Goal: Task Accomplishment & Management: Complete application form

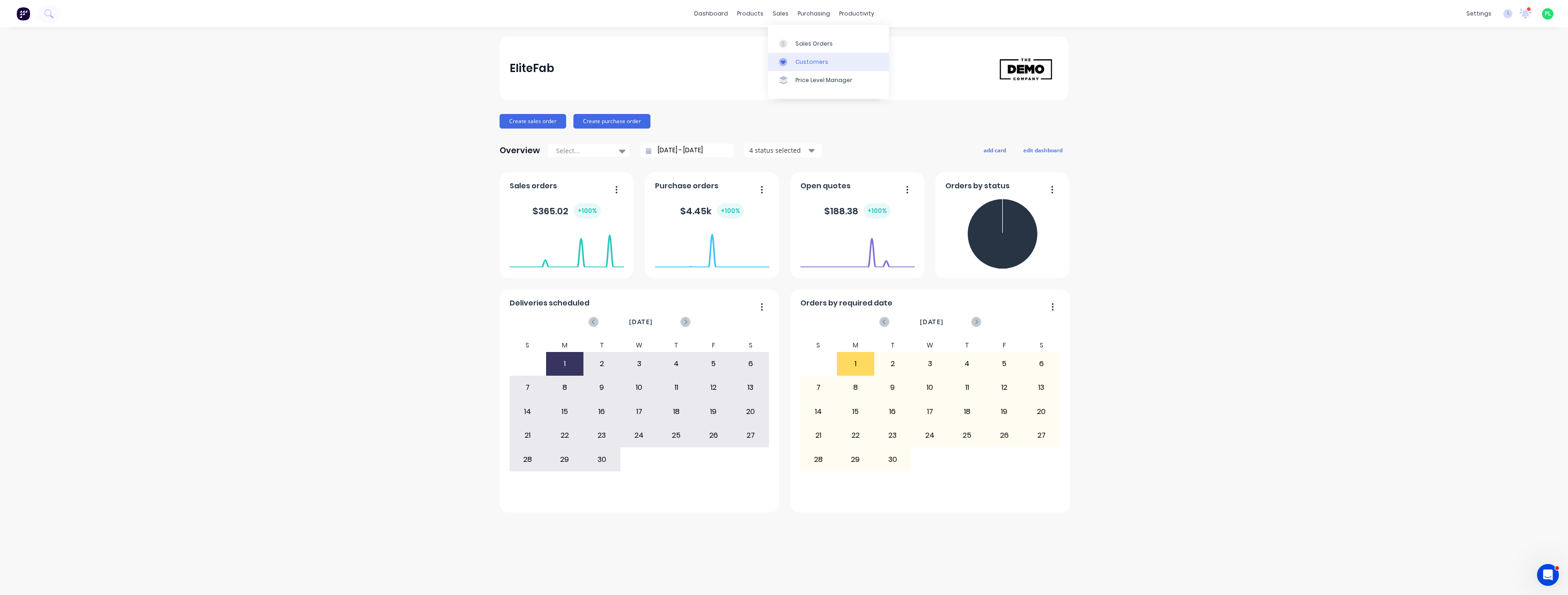
click at [800, 57] on div "Customers" at bounding box center [811, 61] width 33 height 8
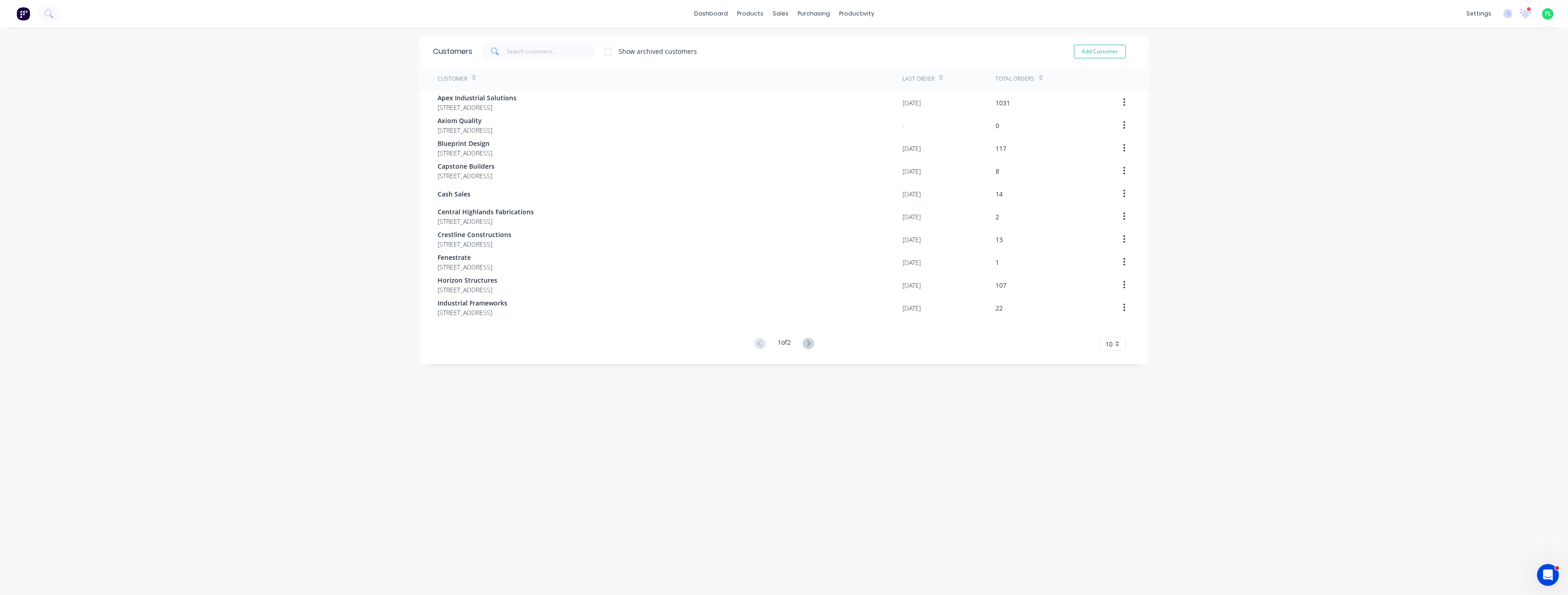
click at [175, 477] on div "dashboard products sales purchasing productivity dashboard products Product Cat…" at bounding box center [784, 298] width 1568 height 595
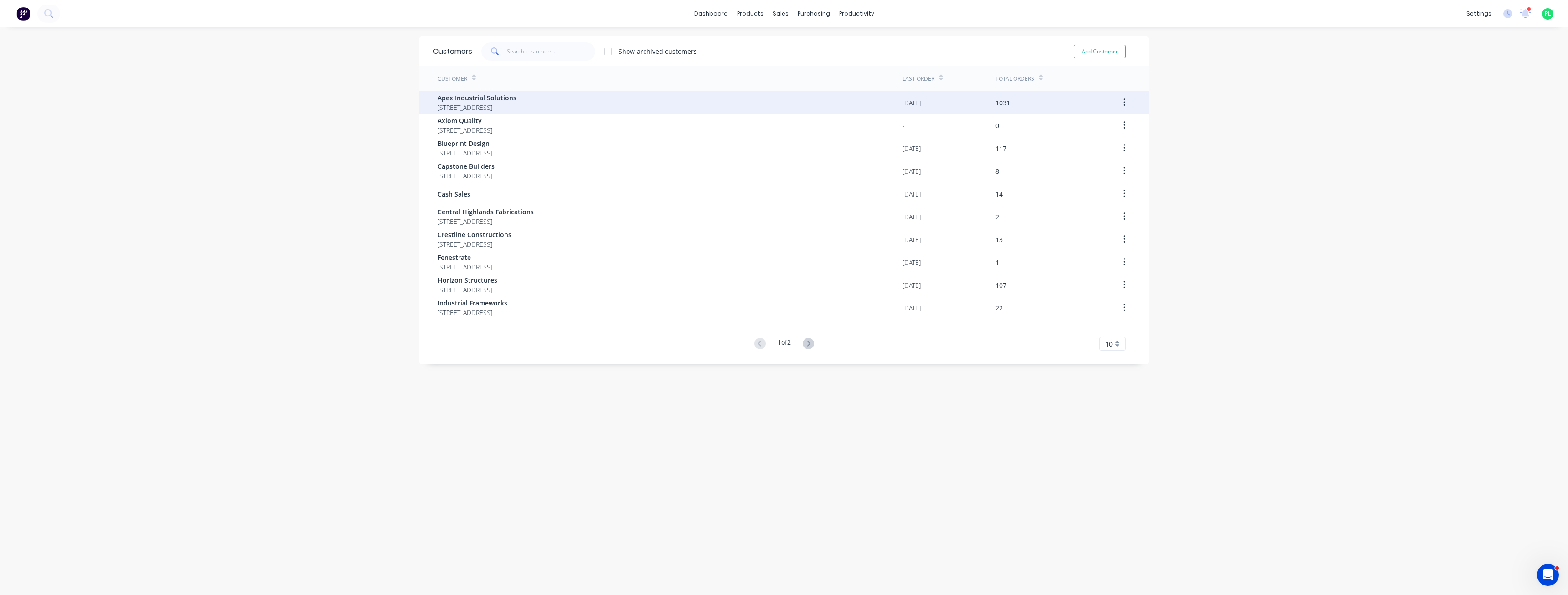
click at [517, 105] on span "[STREET_ADDRESS]" at bounding box center [476, 107] width 78 height 9
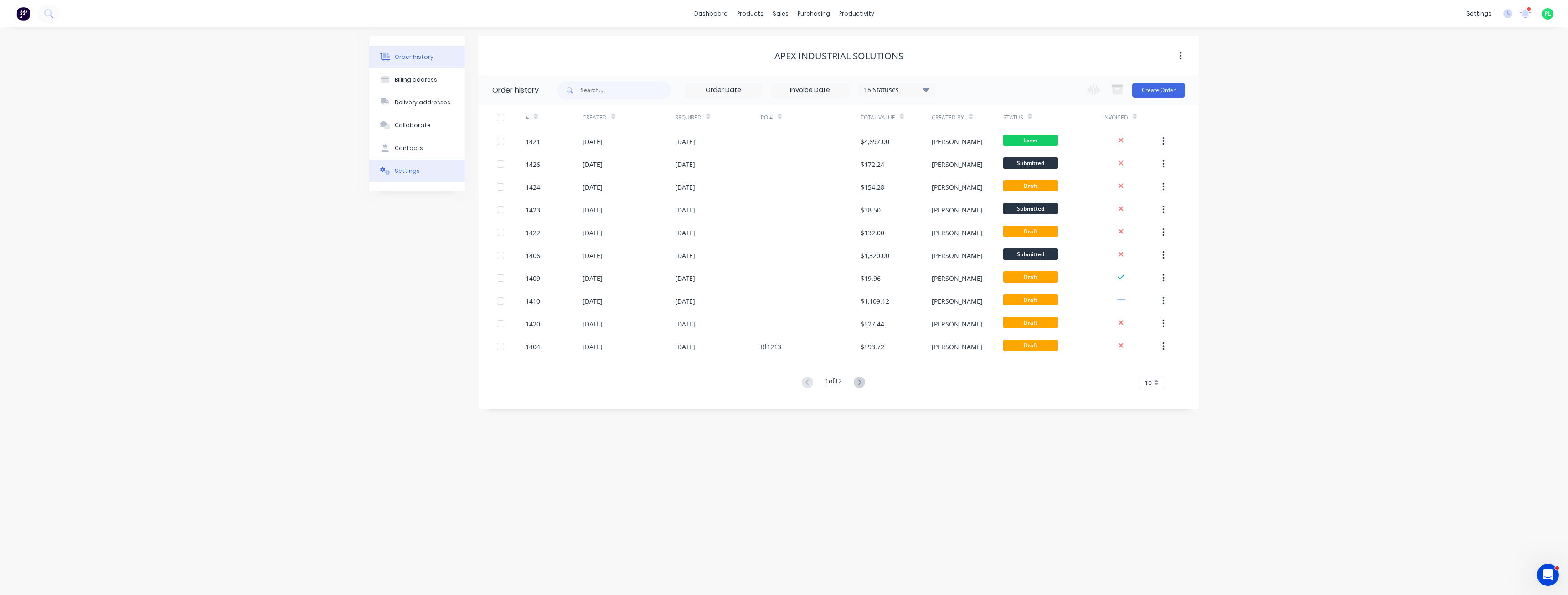
click at [420, 176] on button "Settings" at bounding box center [417, 171] width 96 height 23
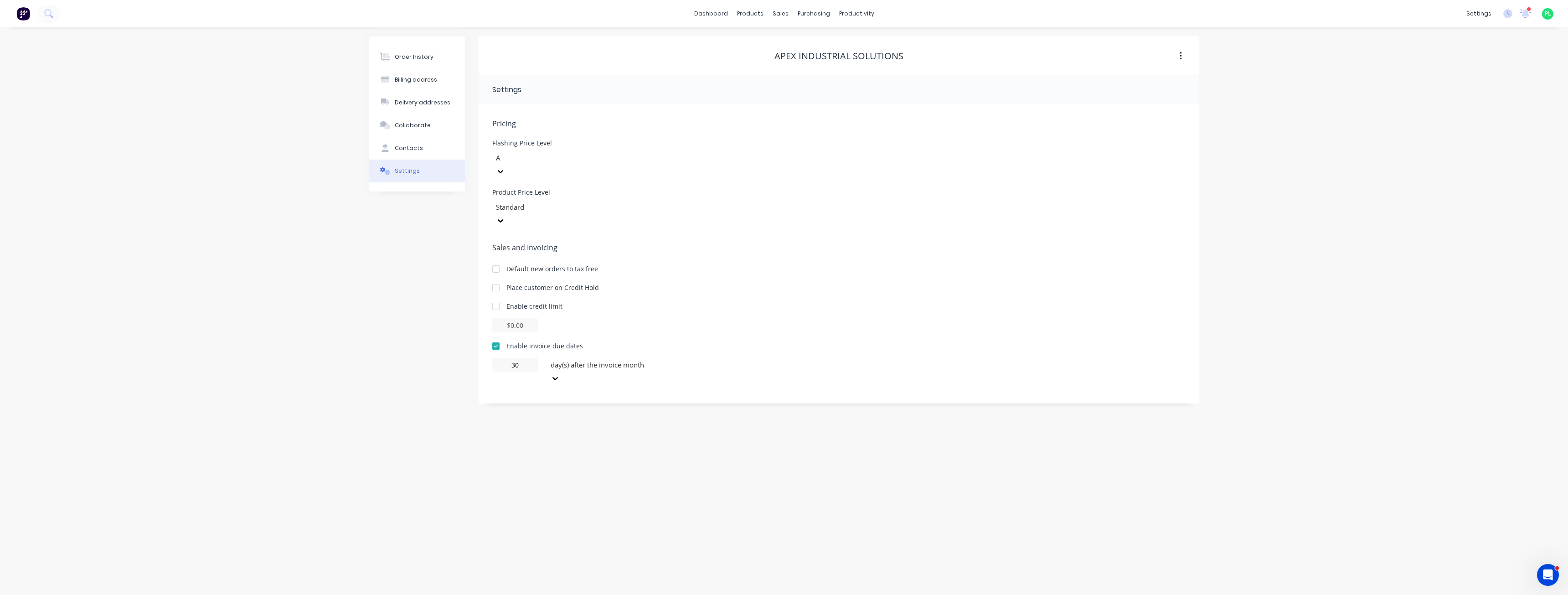
click at [203, 401] on div "Order history Billing address Delivery addresses Collaborate Contacts Settings …" at bounding box center [784, 311] width 1568 height 568
click at [182, 400] on div "Order history Billing address Delivery addresses Collaborate Contacts Settings …" at bounding box center [784, 311] width 1568 height 568
click at [1316, 105] on div "Order history Billing address Delivery addresses Collaborate Contacts Settings …" at bounding box center [784, 311] width 1568 height 568
click at [800, 40] on div "Sales Orders" at bounding box center [813, 43] width 37 height 8
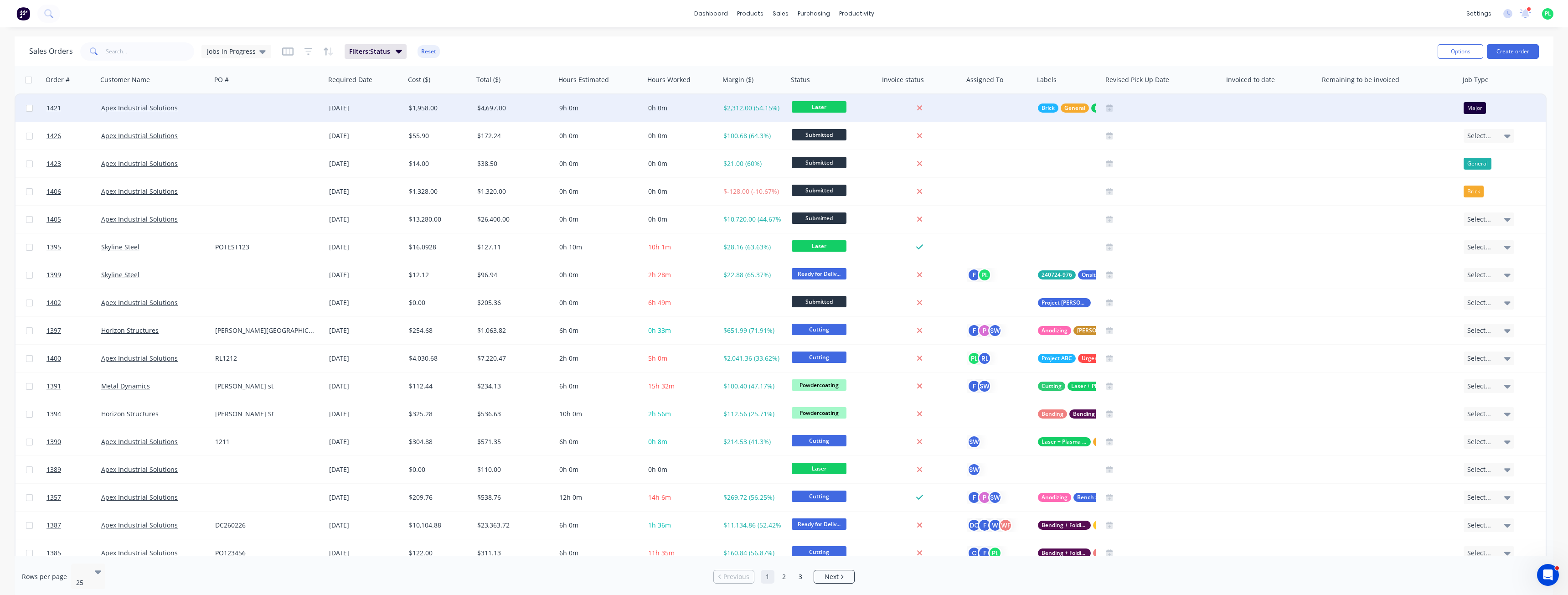
click at [626, 110] on div "9h 0m" at bounding box center [598, 108] width 78 height 9
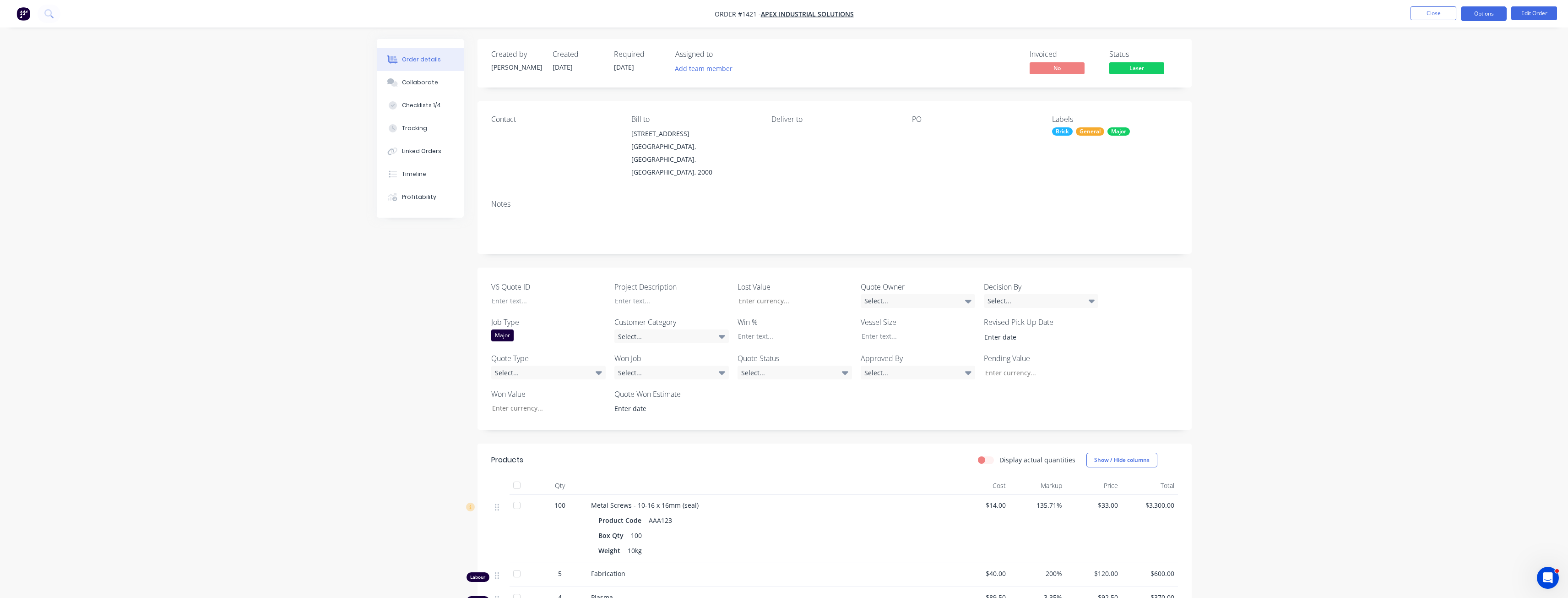
click at [1490, 13] on button "Options" at bounding box center [1485, 14] width 46 height 15
click at [1333, 209] on div "Order details Collaborate Checklists 1/4 Tracking Linked Orders Timeline Profit…" at bounding box center [784, 386] width 1568 height 773
click at [1435, 17] on button "Close" at bounding box center [1434, 13] width 46 height 14
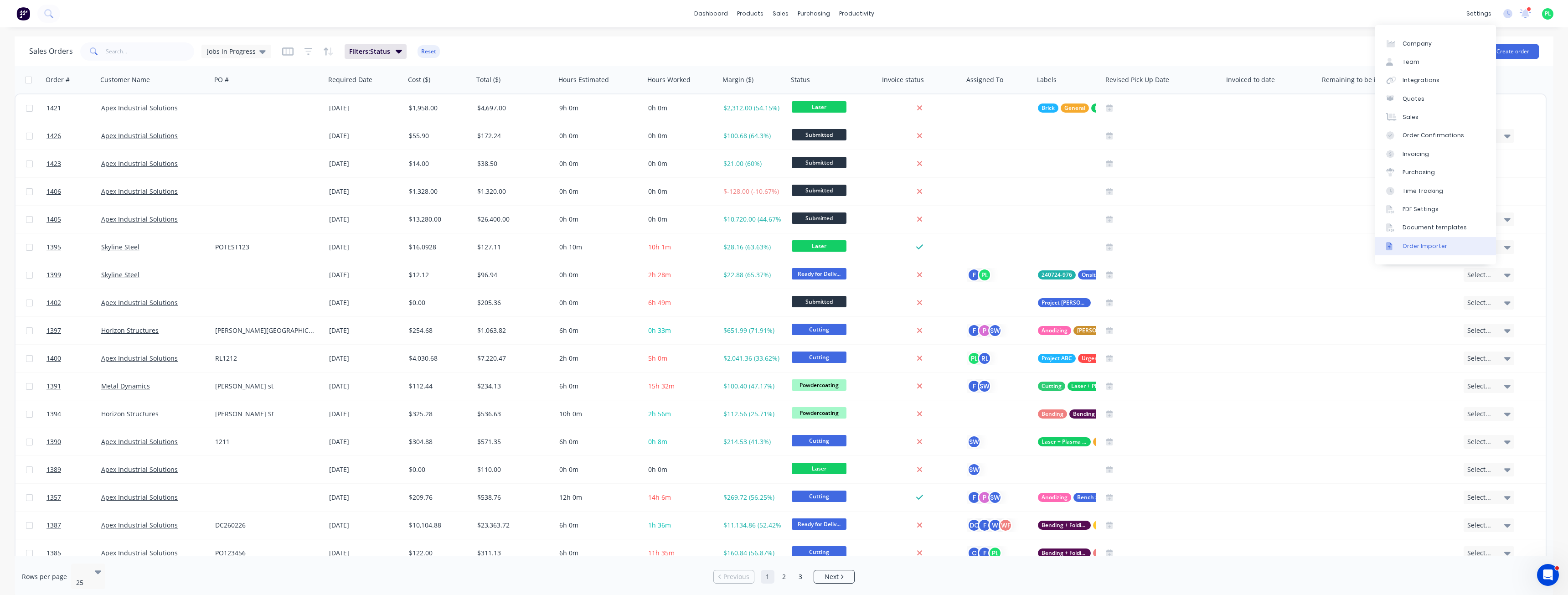
click at [1426, 251] on link "Order Importer" at bounding box center [1436, 246] width 120 height 18
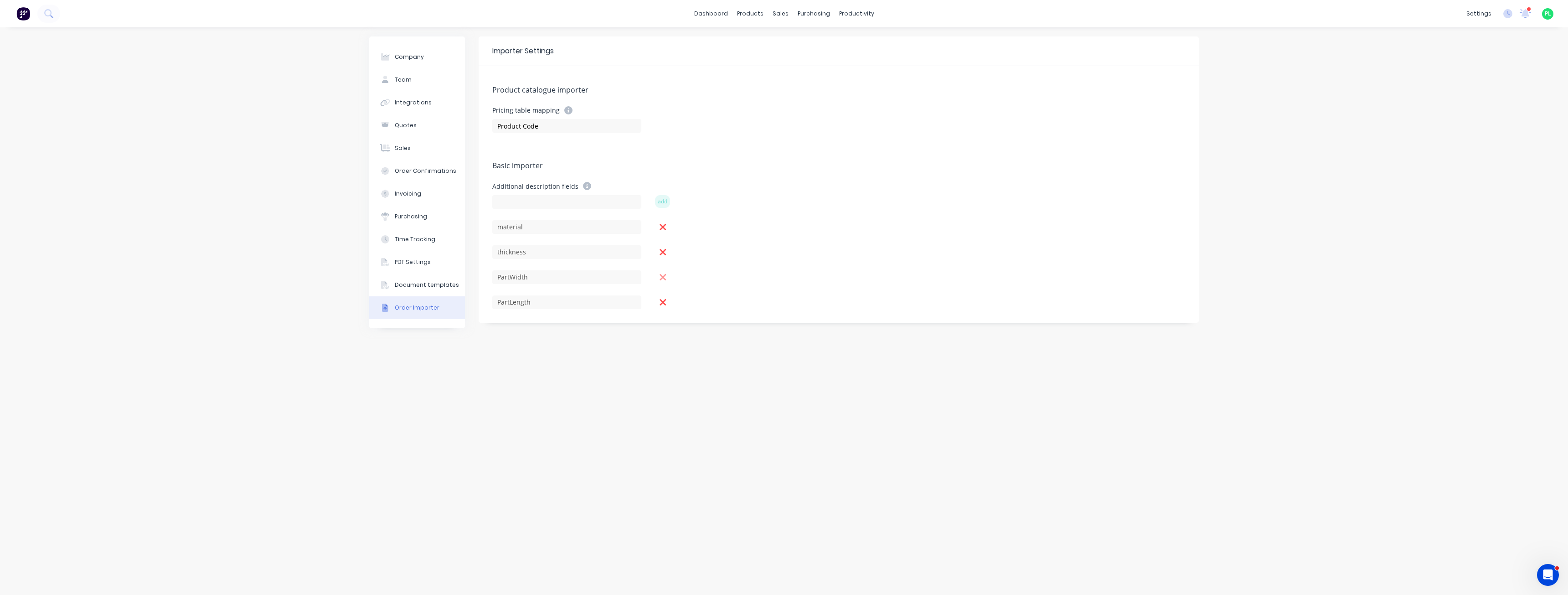
click at [665, 277] on icon at bounding box center [663, 277] width 7 height 10
click at [664, 276] on icon at bounding box center [663, 277] width 7 height 10
click at [559, 196] on input at bounding box center [566, 202] width 149 height 14
click at [570, 202] on input at bounding box center [566, 202] width 149 height 14
type input "Width"
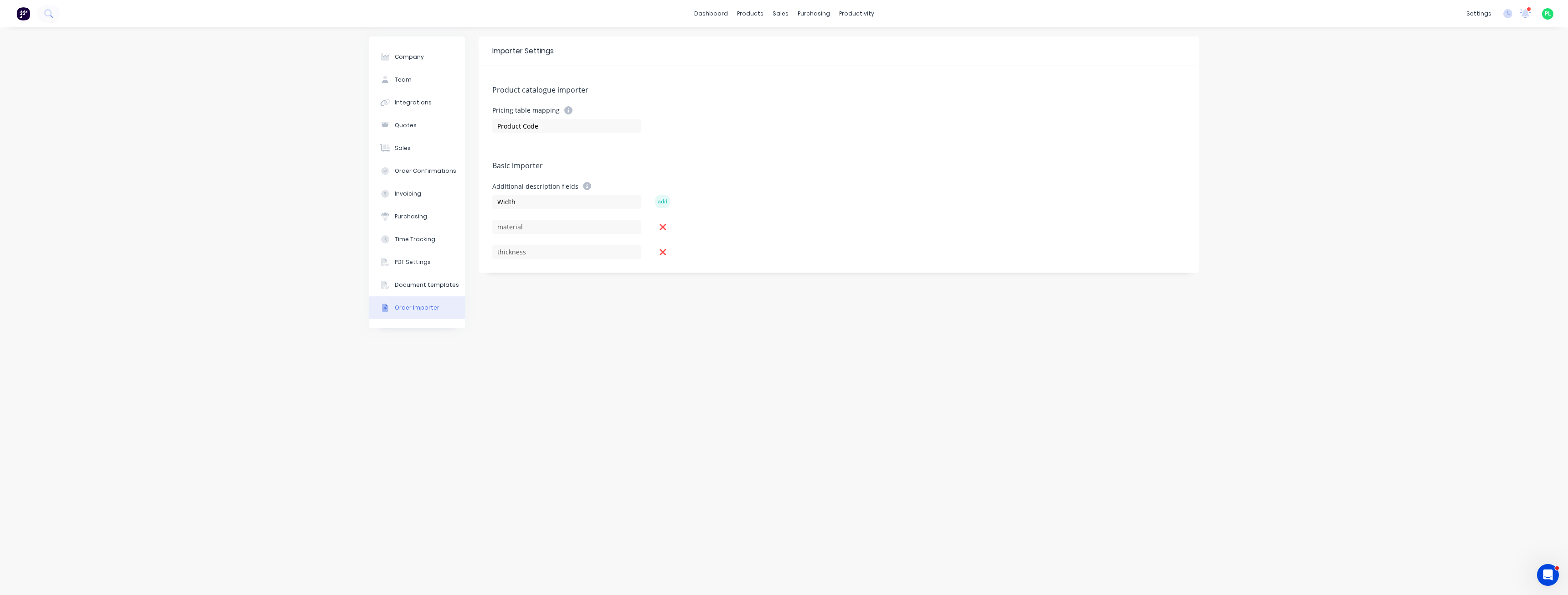
click at [664, 204] on button "add" at bounding box center [663, 202] width 15 height 13
click at [566, 201] on input at bounding box center [566, 202] width 149 height 14
type input "Length"
click at [666, 203] on button "add" at bounding box center [663, 202] width 15 height 13
click at [549, 339] on div "Importer Settings Product catalogue importer Pricing table mapping Product Code…" at bounding box center [838, 311] width 720 height 549
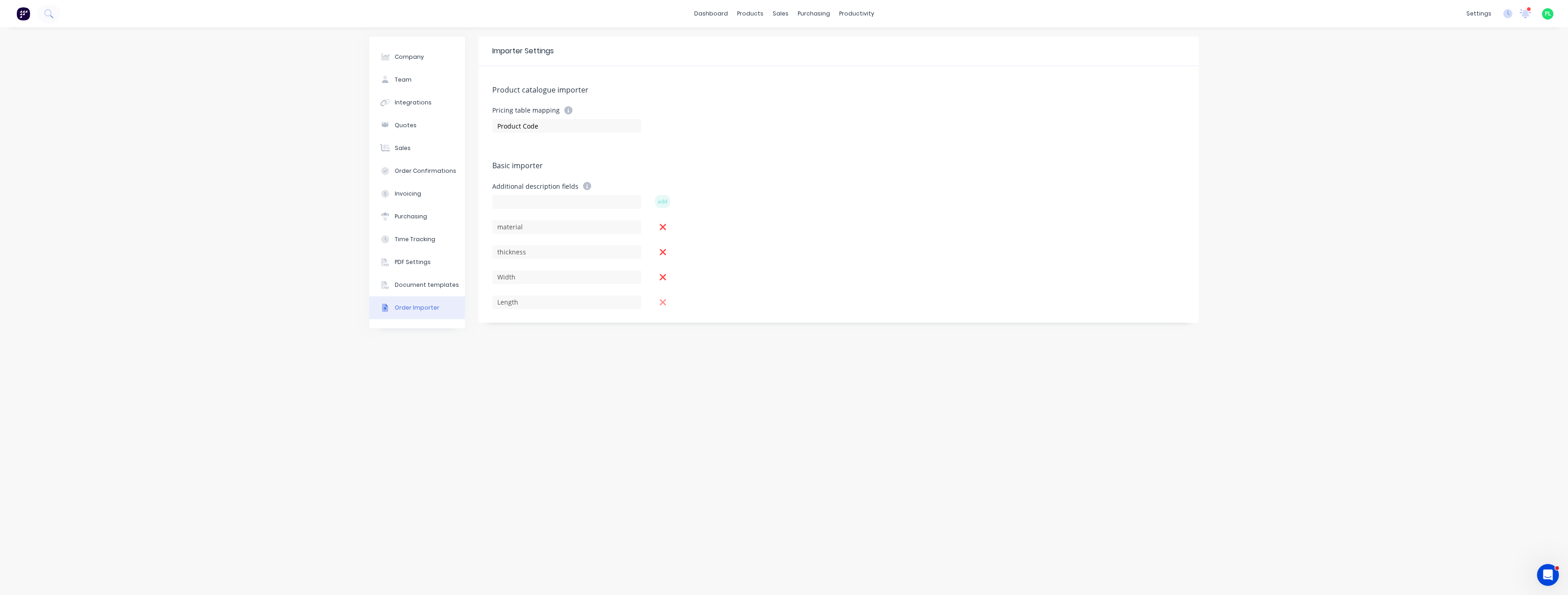
click at [662, 301] on icon at bounding box center [663, 302] width 6 height 6
drag, startPoint x: 710, startPoint y: 159, endPoint x: 695, endPoint y: 141, distance: 23.4
click at [709, 161] on div "Product catalogue importer Pricing table mapping Product Code Basic importer Ad…" at bounding box center [838, 182] width 720 height 232
click at [374, 375] on div "Company Team Integrations Quotes Sales Order Confirmations Invoicing Purchasing…" at bounding box center [417, 311] width 96 height 549
click at [852, 192] on div "Additional description fields add" at bounding box center [838, 194] width 693 height 26
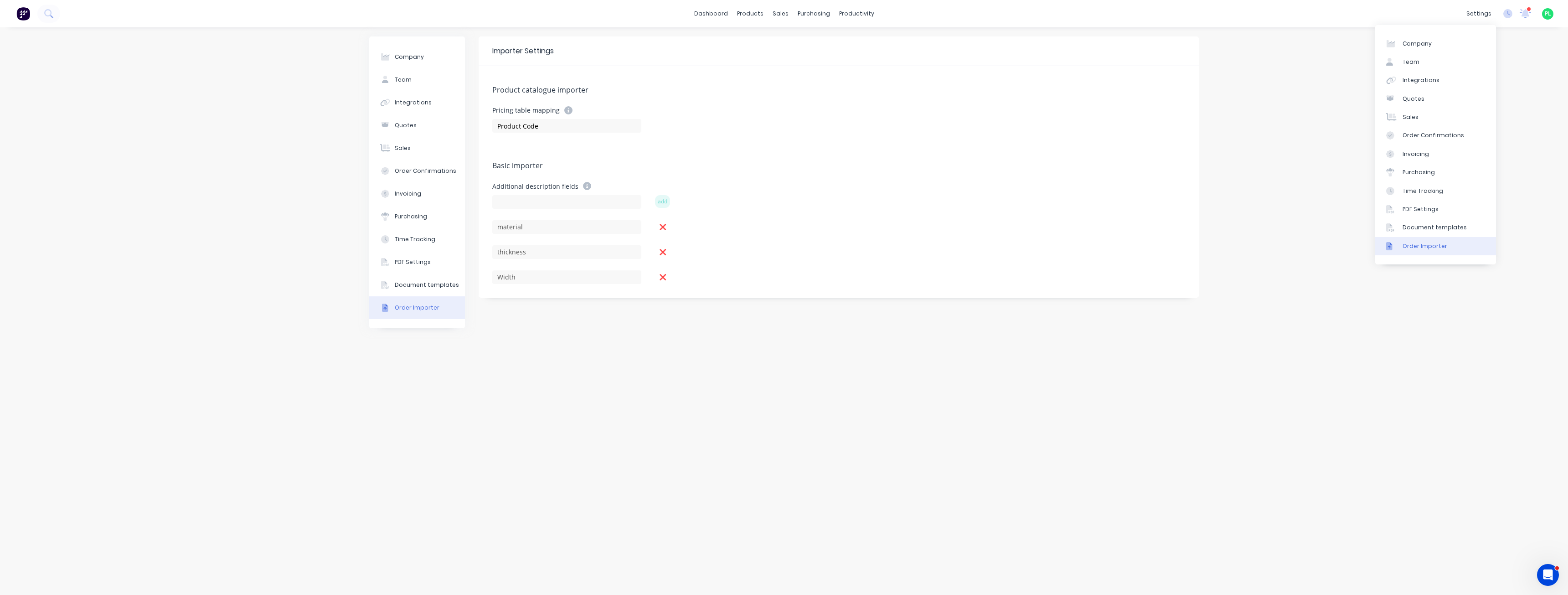
click at [1065, 352] on div "Importer Settings Product catalogue importer Pricing table mapping Product Code…" at bounding box center [838, 311] width 720 height 549
click at [536, 323] on div "Importer Settings Product catalogue importer Pricing table mapping Product Code…" at bounding box center [838, 311] width 720 height 549
click at [275, 338] on div "Company Team Integrations Quotes Sales Order Confirmations Invoicing Purchasing…" at bounding box center [784, 311] width 1568 height 568
click at [664, 0] on html "dashboard products sales purchasing productivity dashboard products Product Cat…" at bounding box center [784, 298] width 1568 height 595
click at [808, 47] on link "Sales Orders" at bounding box center [828, 43] width 120 height 18
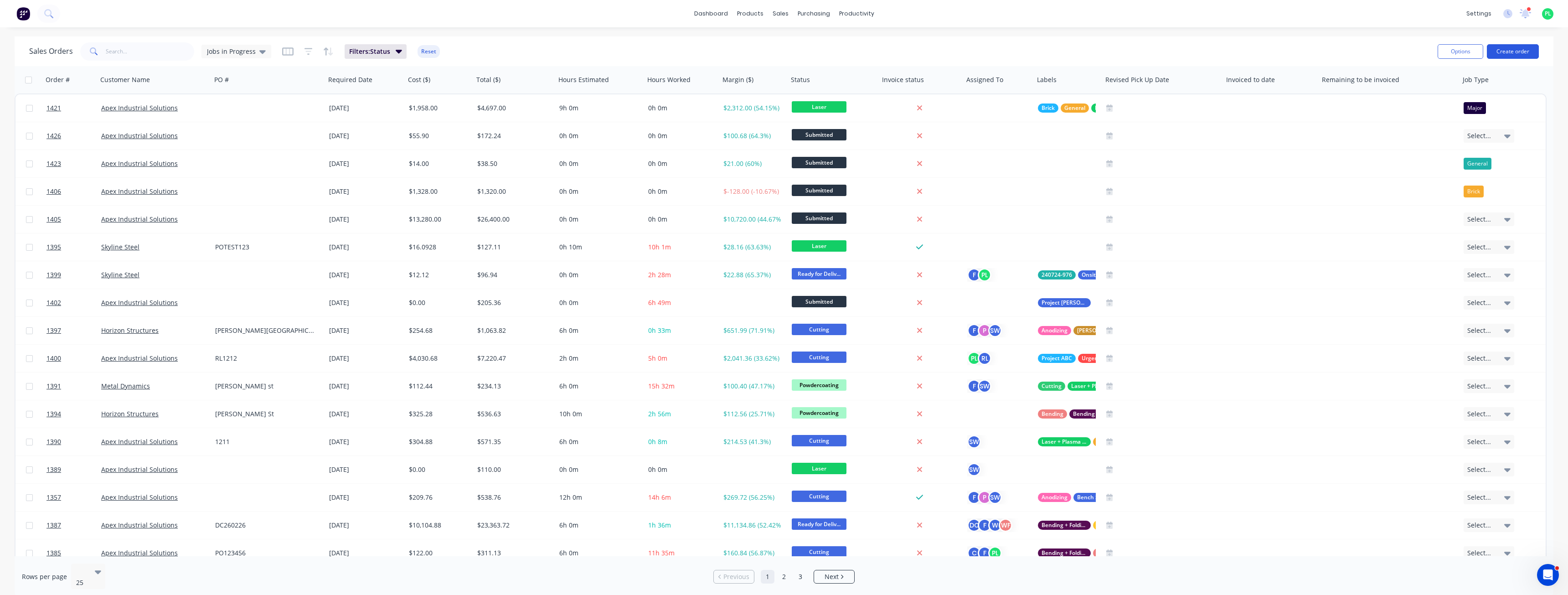
click at [1511, 55] on button "Create order" at bounding box center [1512, 51] width 52 height 15
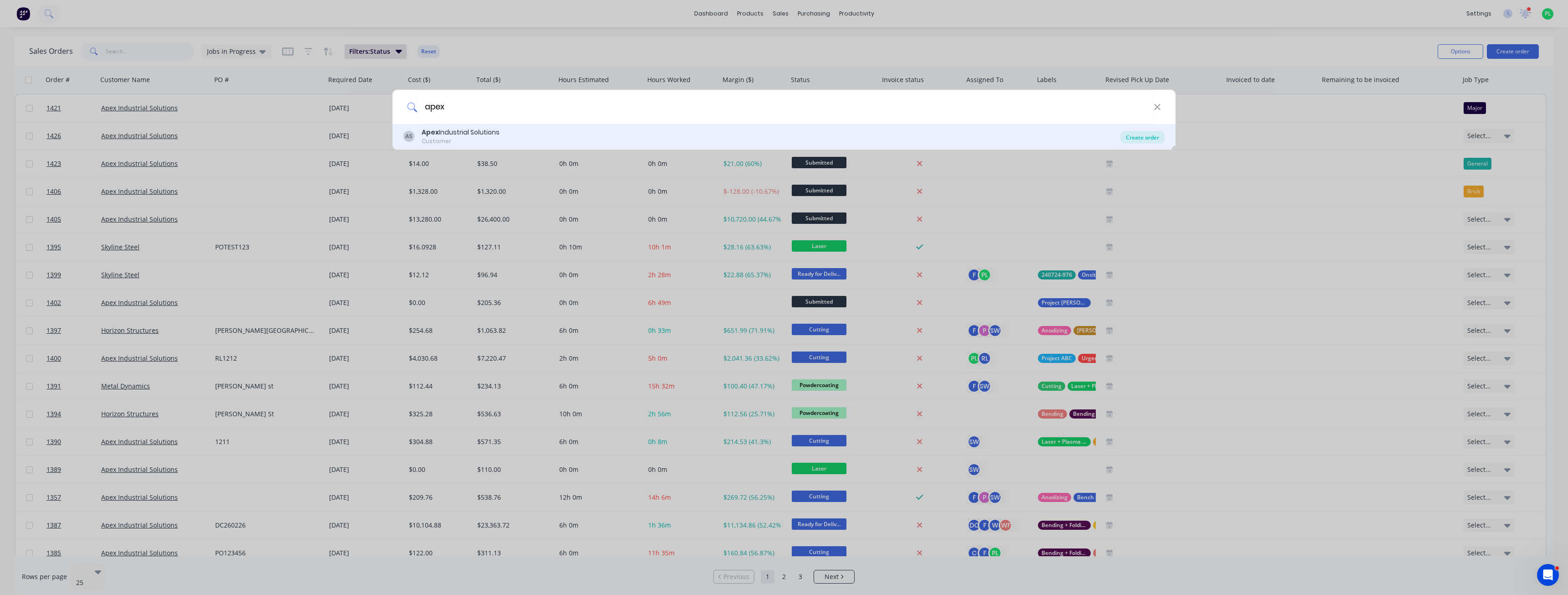
type input "apex"
click at [1139, 137] on div "Create order" at bounding box center [1143, 137] width 44 height 13
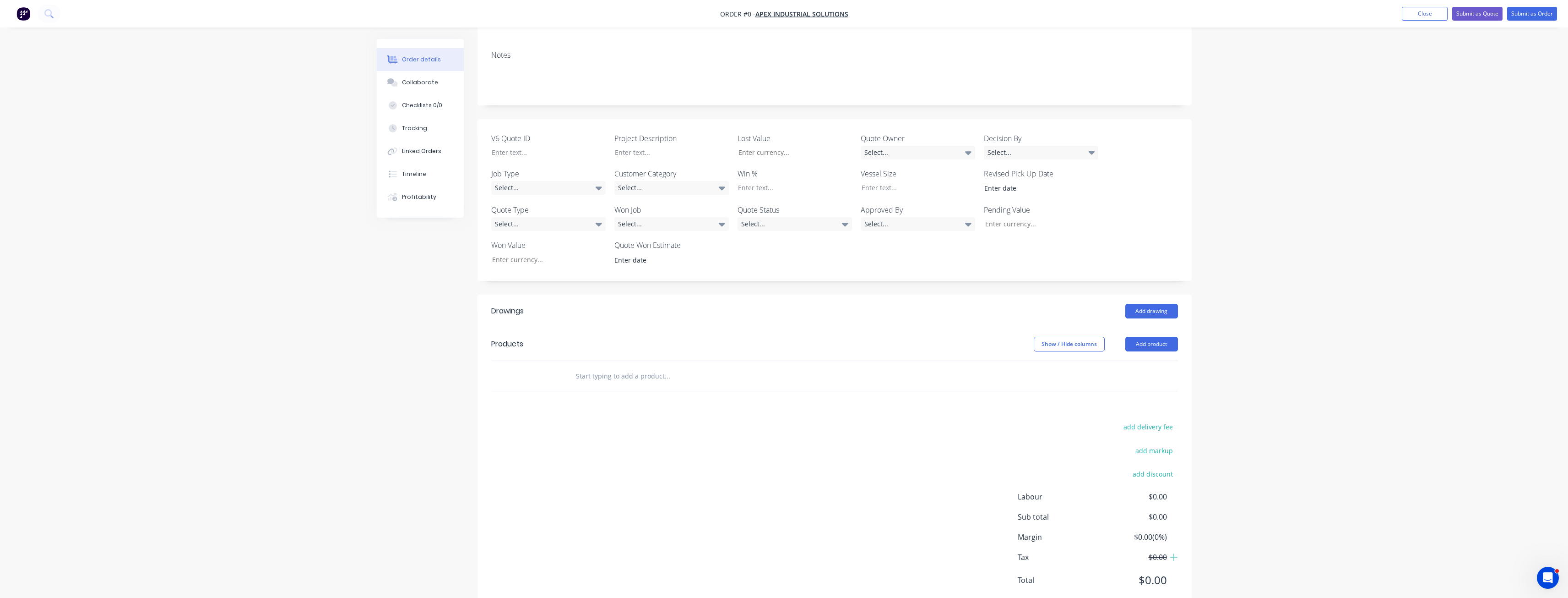
scroll to position [164, 0]
click at [1156, 336] on button "Add product" at bounding box center [1152, 343] width 52 height 15
click at [1132, 506] on div "Import products" at bounding box center [1134, 513] width 71 height 13
click at [1126, 396] on div "Basic products" at bounding box center [1134, 403] width 71 height 13
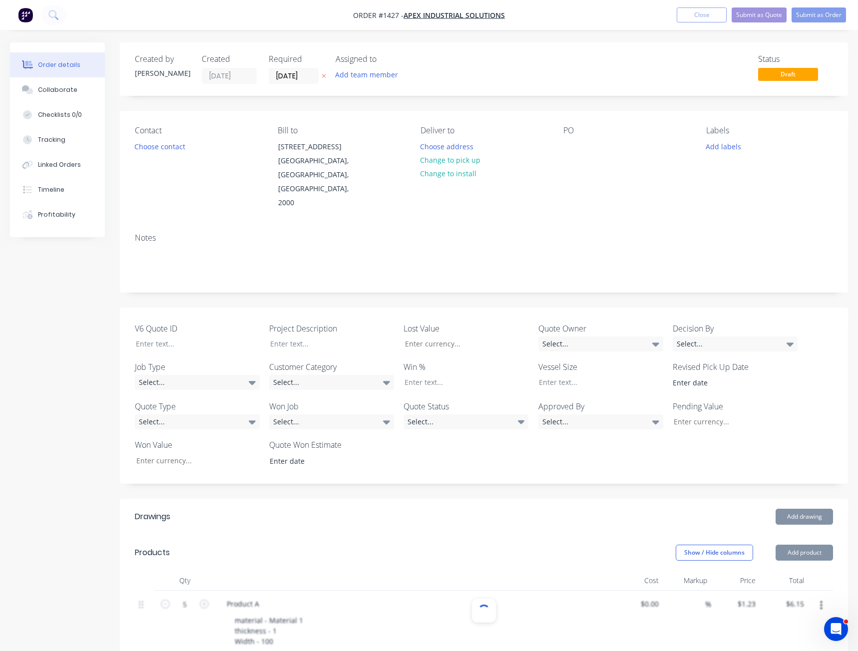
type input "$1.23"
type input "$6.15"
type input "$2.34"
type input "$14.04"
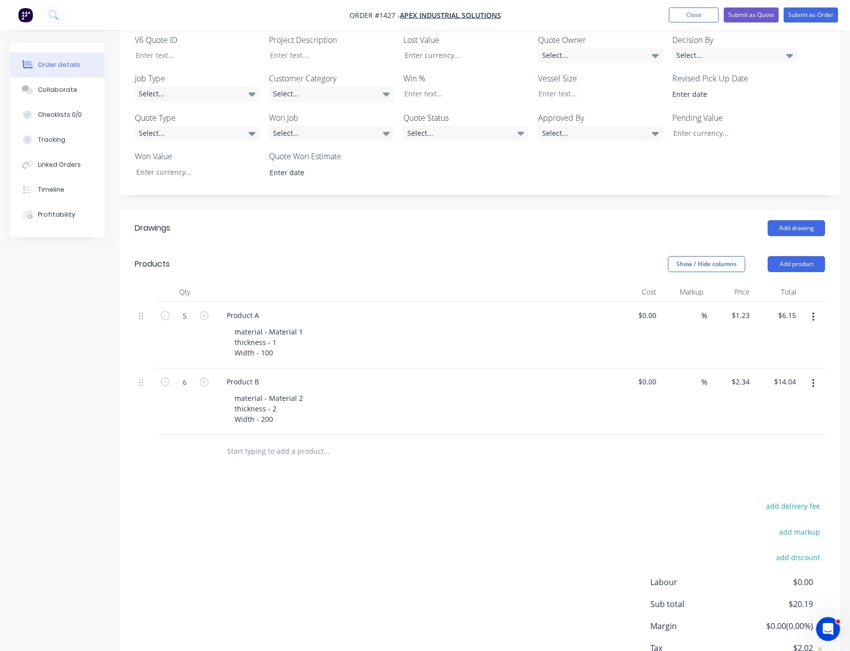
scroll to position [300, 0]
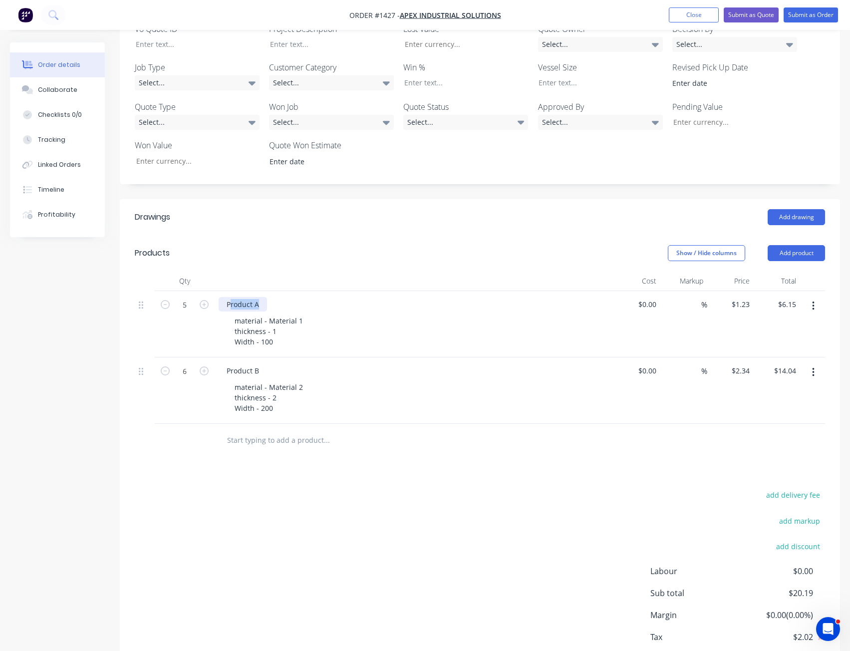
drag, startPoint x: 231, startPoint y: 275, endPoint x: 258, endPoint y: 277, distance: 26.5
click at [258, 297] on div "Product A" at bounding box center [243, 304] width 48 height 14
click at [245, 314] on div "material - Material 1 thickness - 1 Width - 100" at bounding box center [269, 331] width 84 height 35
click at [246, 314] on div "material - Material 1 thickness - 1 Width - 100" at bounding box center [269, 331] width 84 height 35
click at [245, 317] on div "material - Material 1 thickness - 1 Width - 100" at bounding box center [269, 331] width 84 height 35
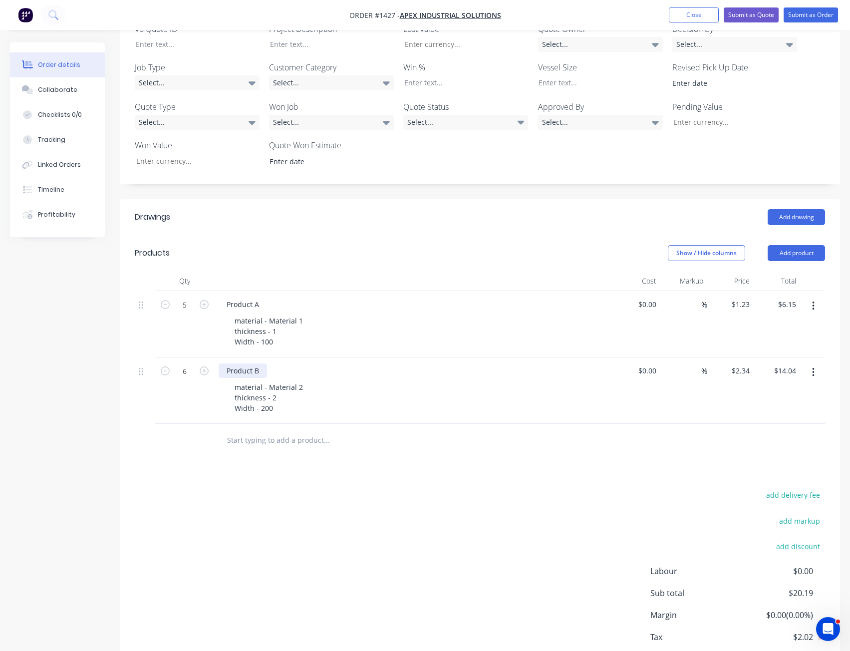
click at [240, 364] on div "Product B" at bounding box center [243, 371] width 48 height 14
click at [247, 380] on div "material - Material 2 thickness - 2 Width - 200" at bounding box center [269, 397] width 84 height 35
click at [248, 380] on div "material - Material 2 thickness - 2 Width - 200" at bounding box center [269, 397] width 84 height 35
click at [246, 380] on div "material - Material 2 thickness - 2 Width - 200" at bounding box center [269, 397] width 84 height 35
click at [524, 488] on div "add delivery fee add markup add discount Labour $0.00 Sub total $20.19 Margin $…" at bounding box center [480, 584] width 691 height 193
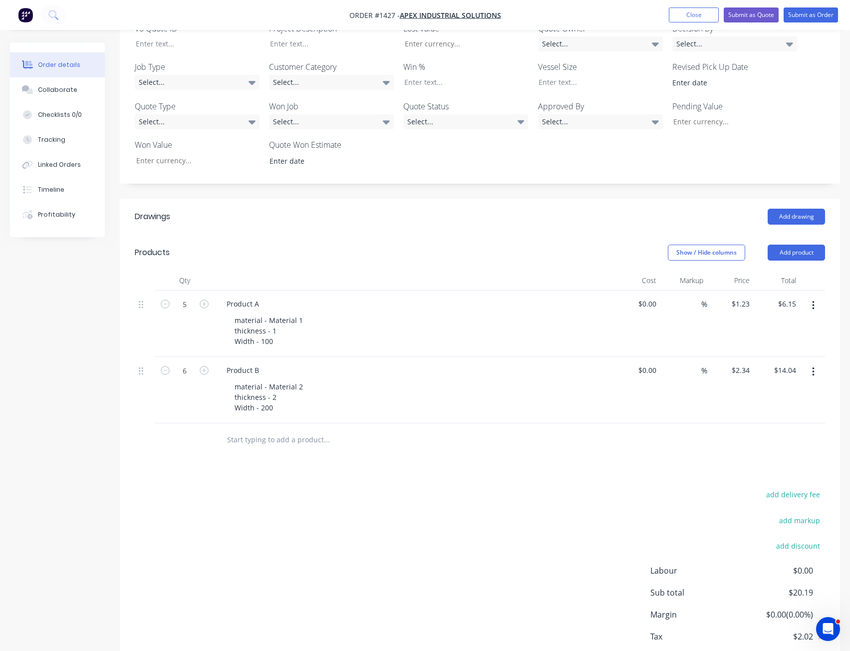
scroll to position [332, 0]
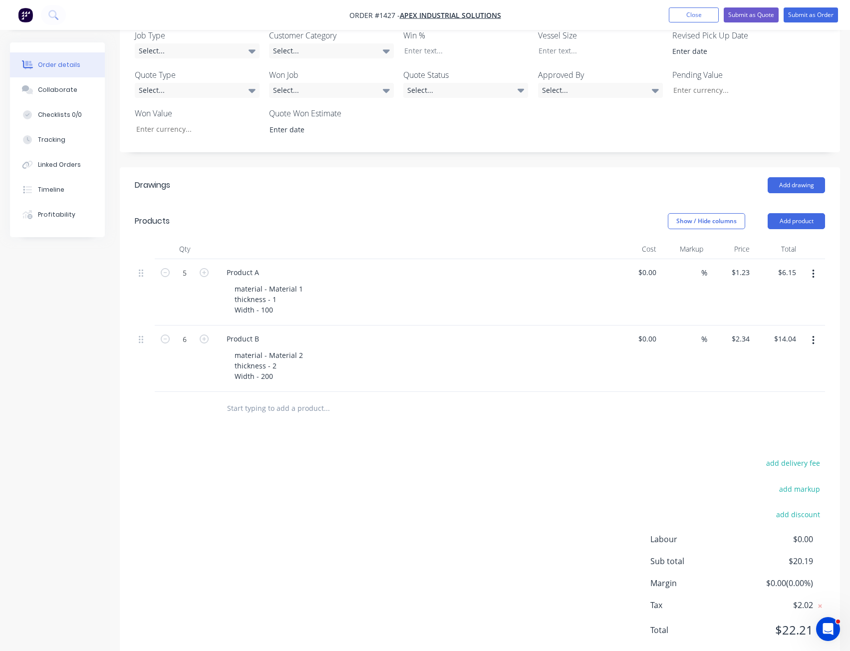
drag, startPoint x: 444, startPoint y: 498, endPoint x: 436, endPoint y: 495, distance: 8.4
click at [444, 497] on div "add delivery fee add markup add discount Labour $0.00 Sub total $20.19 Margin $…" at bounding box center [480, 552] width 691 height 193
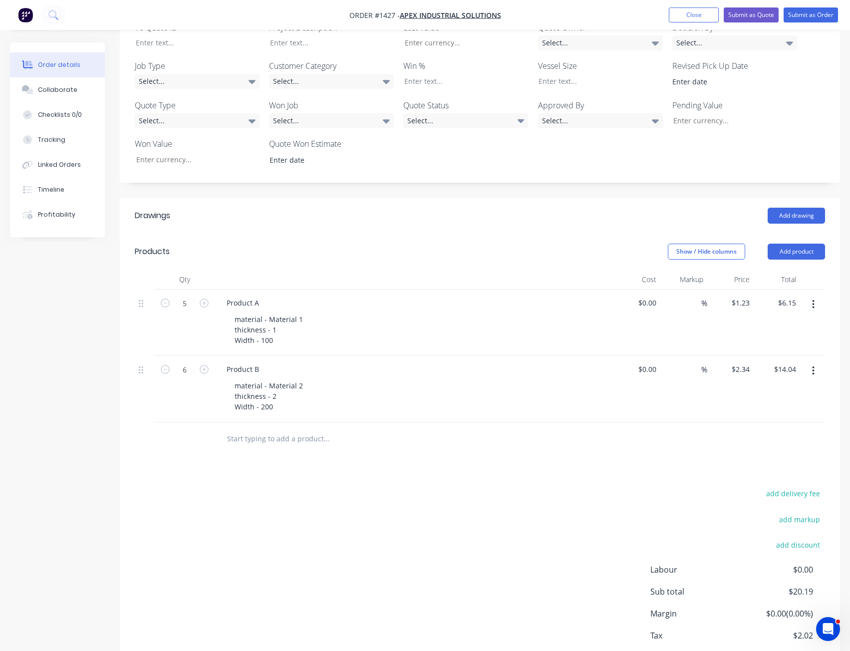
scroll to position [282, 0]
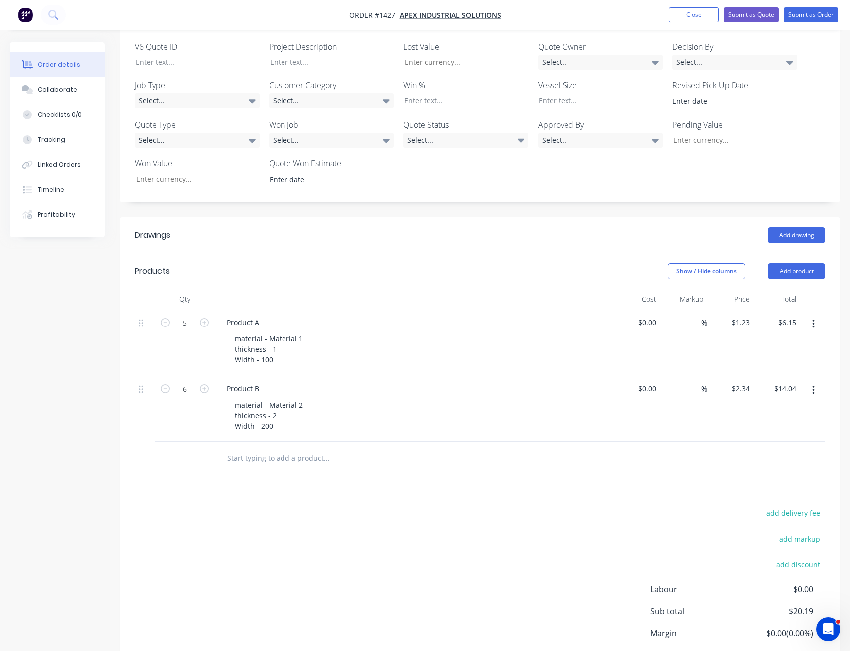
click at [347, 471] on div "Drawings Add drawing Products Show / Hide columns Add product Qty Cost Markup P…" at bounding box center [480, 465] width 721 height 497
click at [808, 263] on button "Add product" at bounding box center [796, 271] width 57 height 16
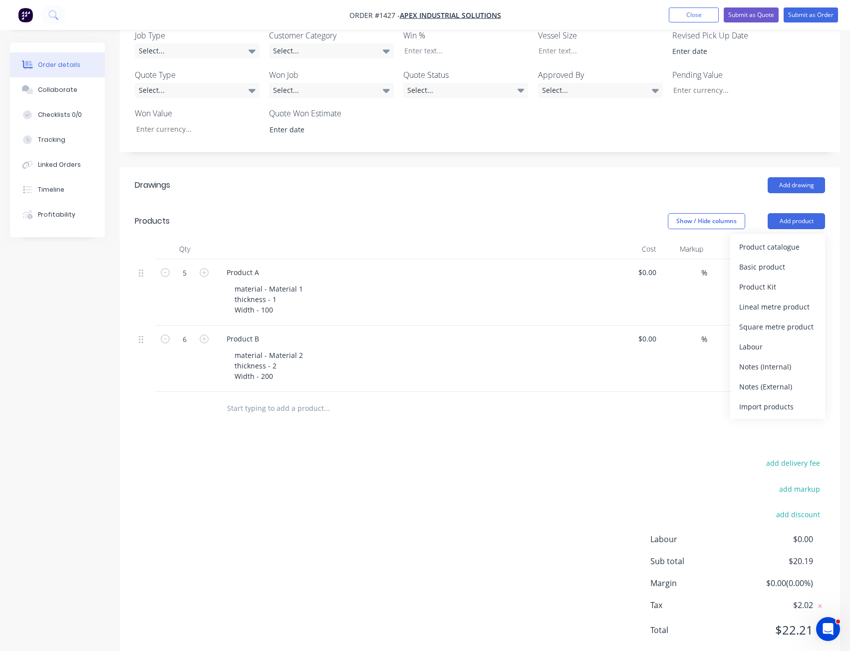
click at [590, 456] on div "add delivery fee add markup add discount Labour $0.00 Sub total $20.19 Margin $…" at bounding box center [480, 552] width 691 height 193
click at [516, 414] on div "Drawings Add drawing Products Show / Hide columns Add product Qty Cost Markup P…" at bounding box center [480, 415] width 721 height 497
click at [349, 537] on div "add delivery fee add markup add discount Labour $0.00 Sub total $20.19 Margin $…" at bounding box center [480, 552] width 691 height 193
click at [484, 459] on div "add delivery fee add markup add discount Labour $0.00 Sub total $20.19 Margin $…" at bounding box center [480, 552] width 691 height 193
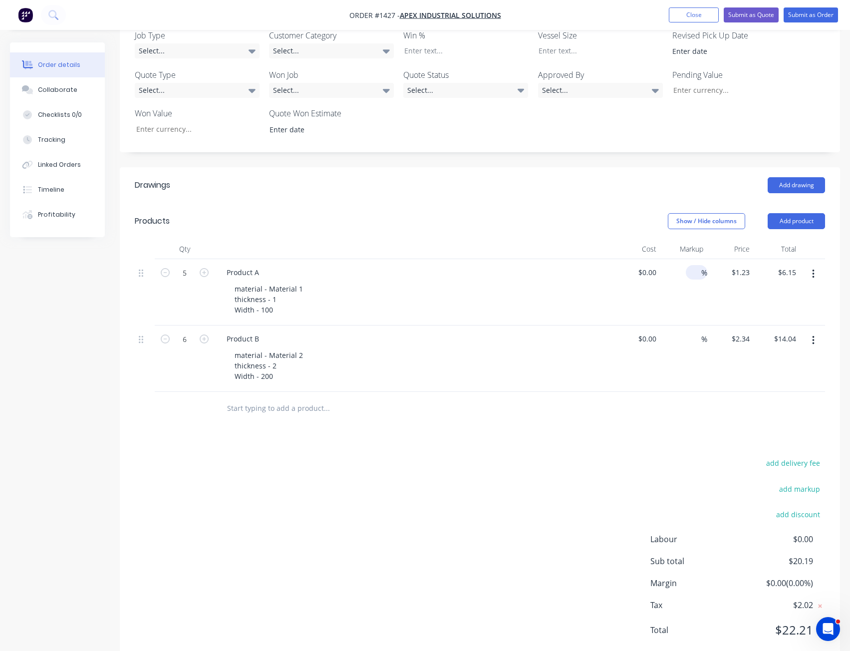
click at [690, 265] on div at bounding box center [695, 272] width 11 height 14
type input "100"
type input "$0.00"
click at [726, 269] on div "$0.00 $1.23" at bounding box center [731, 292] width 46 height 66
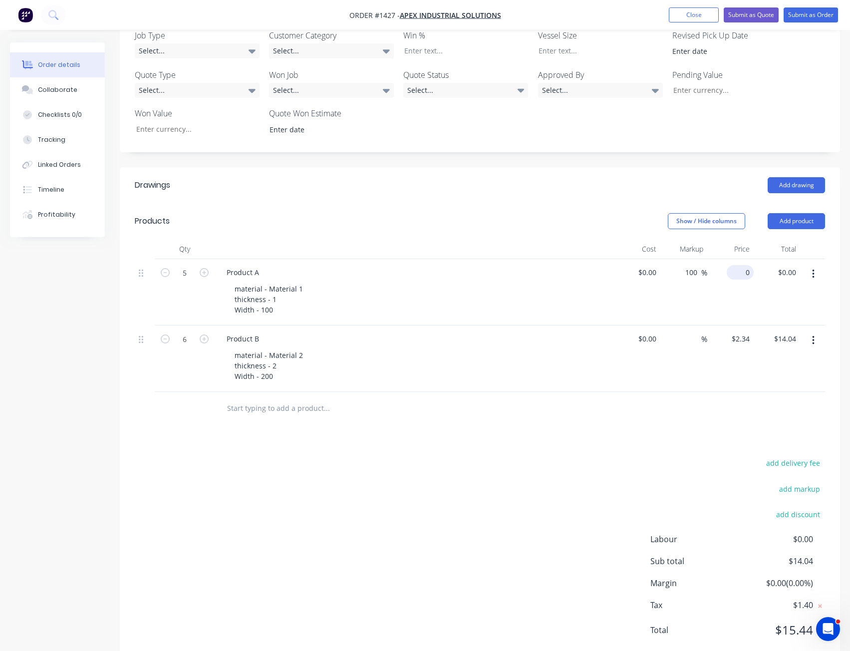
click at [748, 265] on input "0" at bounding box center [742, 272] width 23 height 14
type input "$2.00"
type input "$10.00"
click at [667, 456] on div "add delivery fee add markup add discount Labour $0.00 Sub total $24.04 Margin $…" at bounding box center [480, 552] width 691 height 193
click at [739, 332] on input "2.34" at bounding box center [742, 339] width 23 height 14
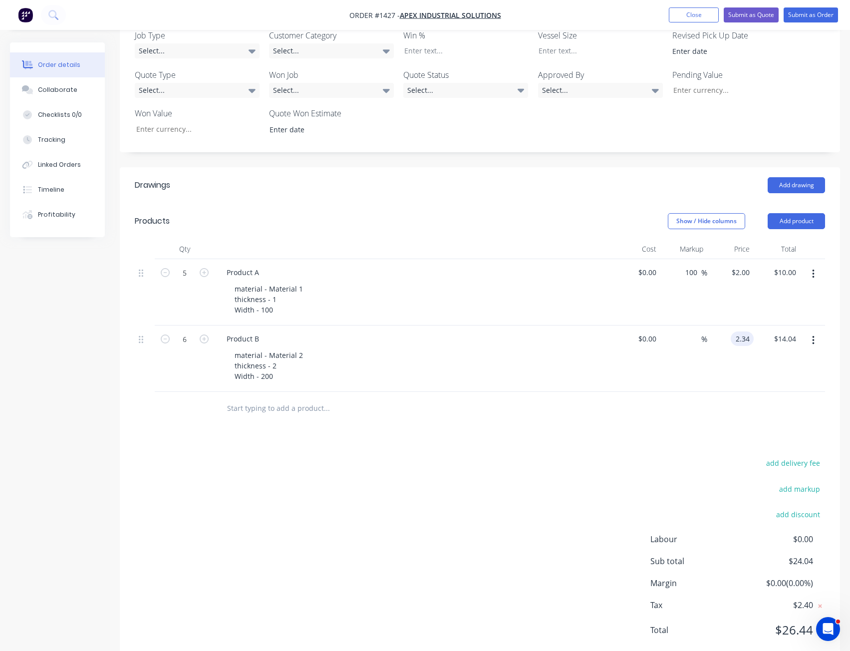
click at [739, 332] on input "2.34" at bounding box center [744, 339] width 19 height 14
type input "$5.00"
type input "$30.00"
click at [708, 392] on div at bounding box center [480, 408] width 691 height 32
click at [696, 332] on input at bounding box center [695, 339] width 11 height 14
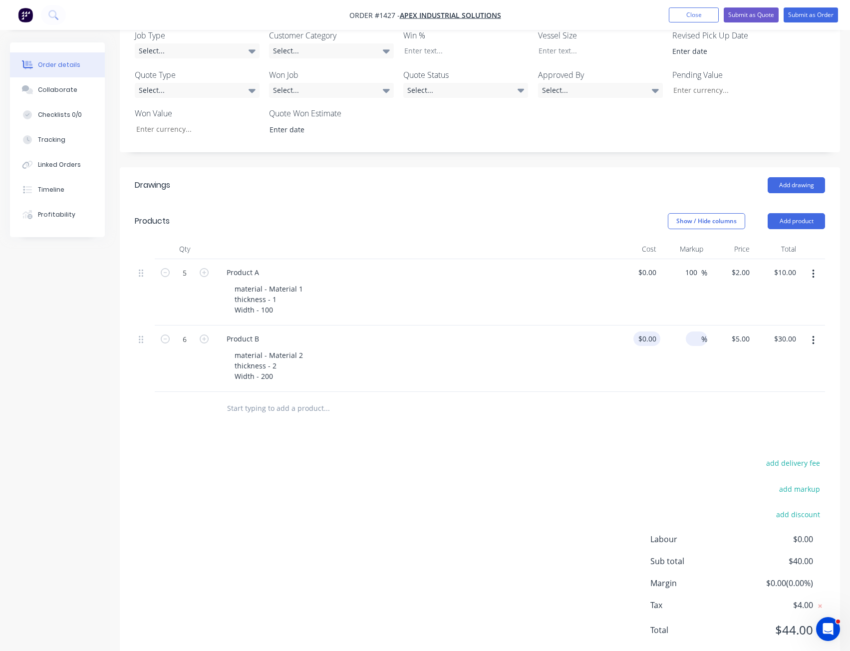
type input "0"
type input "$0.00"
click at [646, 332] on div "0 0" at bounding box center [652, 339] width 15 height 14
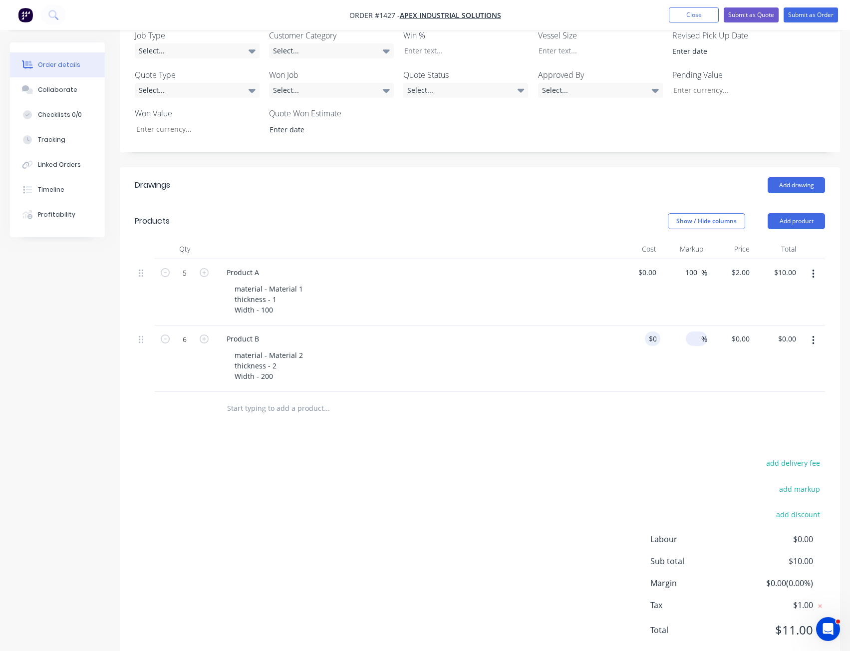
click at [693, 332] on input at bounding box center [695, 339] width 11 height 14
click at [646, 332] on div "0 0" at bounding box center [652, 339] width 15 height 14
type input "$10.00"
type input "$60.00"
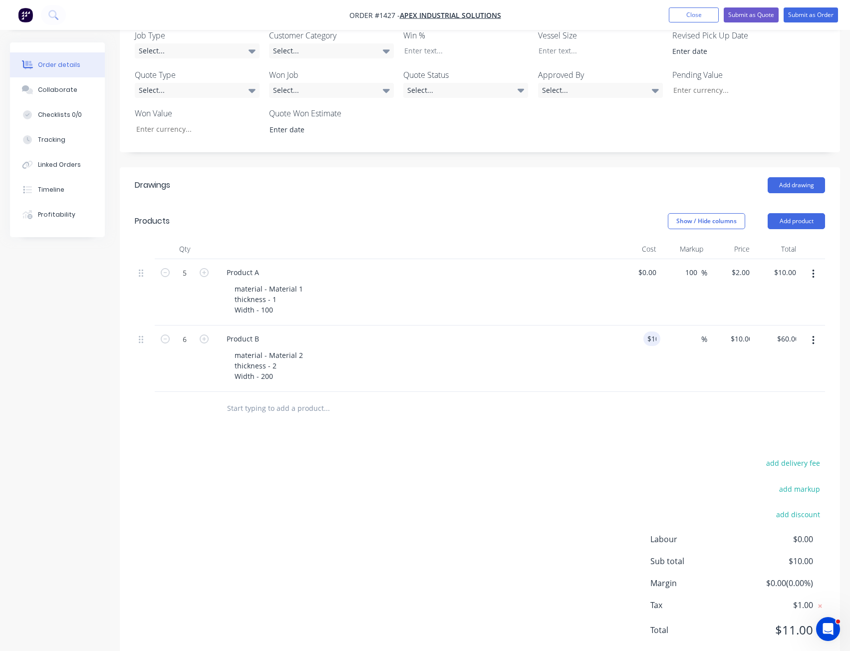
click at [699, 333] on div "%" at bounding box center [684, 359] width 46 height 66
click at [692, 332] on input at bounding box center [695, 339] width 11 height 14
type input "50"
type input "$15.00"
type input "$90.00"
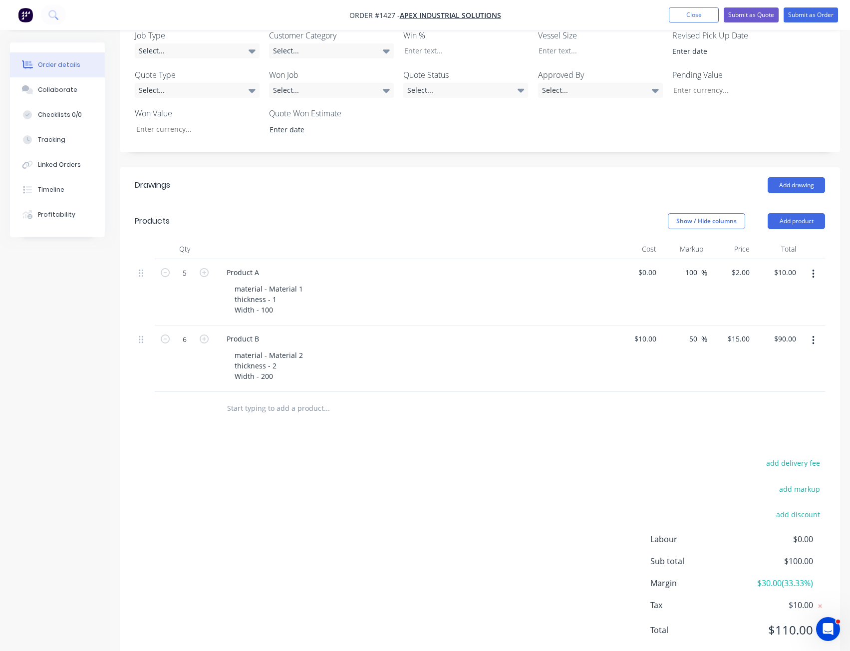
click at [732, 392] on div at bounding box center [480, 408] width 691 height 32
click at [612, 419] on div "Drawings Add drawing Products Show / Hide columns Add product Qty Cost Markup P…" at bounding box center [480, 415] width 721 height 497
click at [607, 423] on div "Drawings Add drawing Products Show / Hide columns Add product Qty Cost Markup P…" at bounding box center [480, 415] width 721 height 497
click at [777, 203] on header "Products Show / Hide columns Add product" at bounding box center [480, 221] width 721 height 36
click at [783, 213] on button "Add product" at bounding box center [796, 221] width 57 height 16
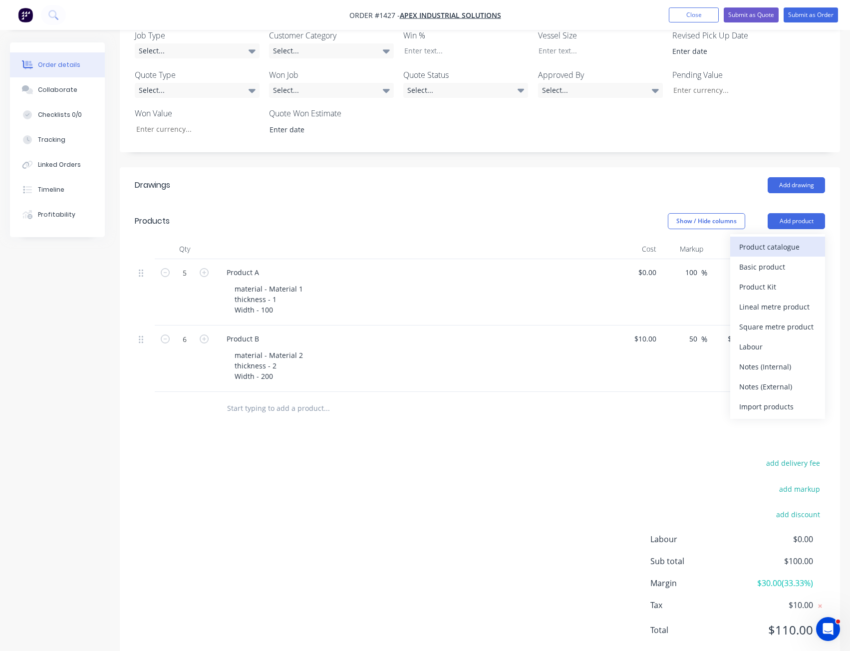
click at [776, 240] on div "Product catalogue" at bounding box center [778, 247] width 77 height 14
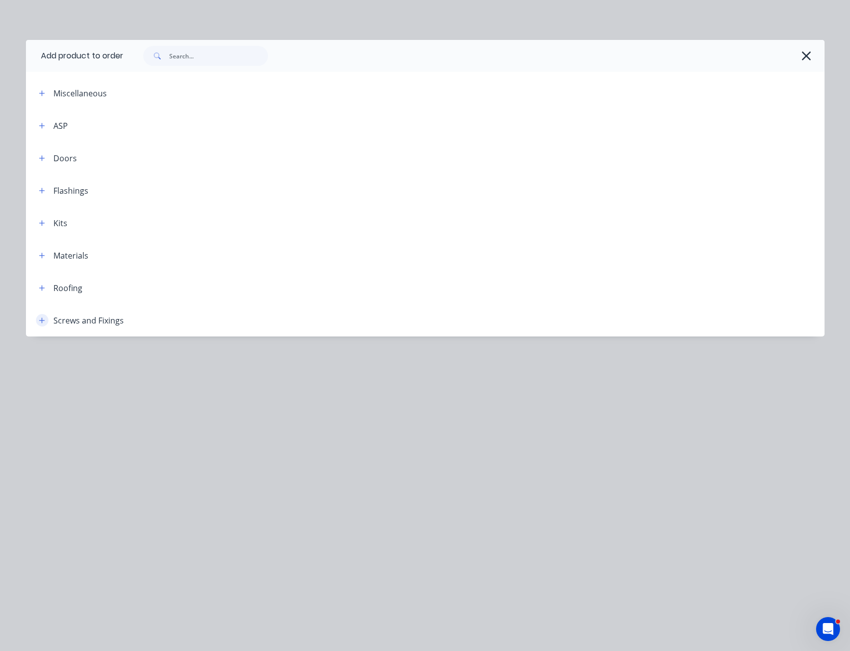
click at [40, 323] on icon "button" at bounding box center [42, 320] width 6 height 7
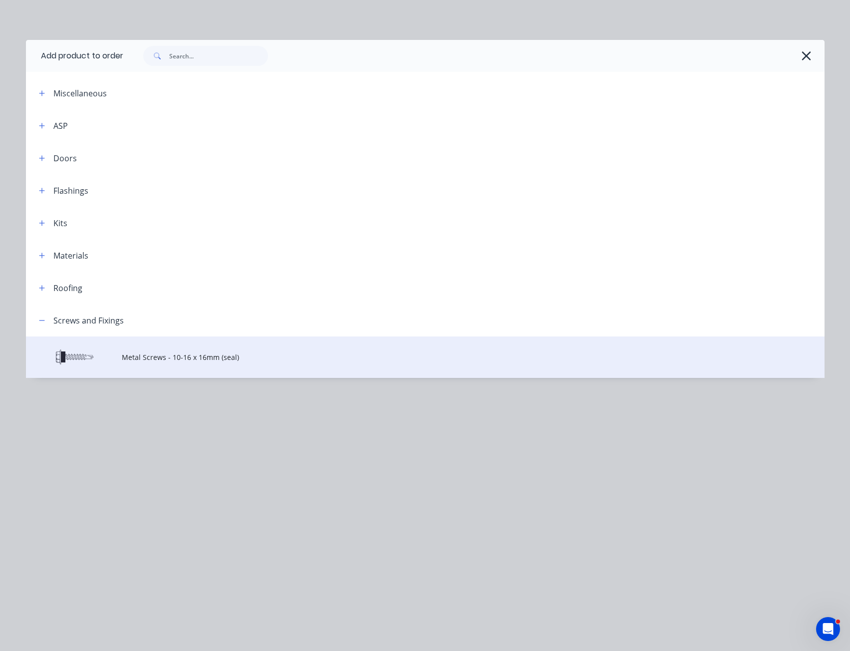
click at [143, 358] on span "Metal Screws - 10-16 x 16mm (seal)" at bounding box center [403, 357] width 562 height 10
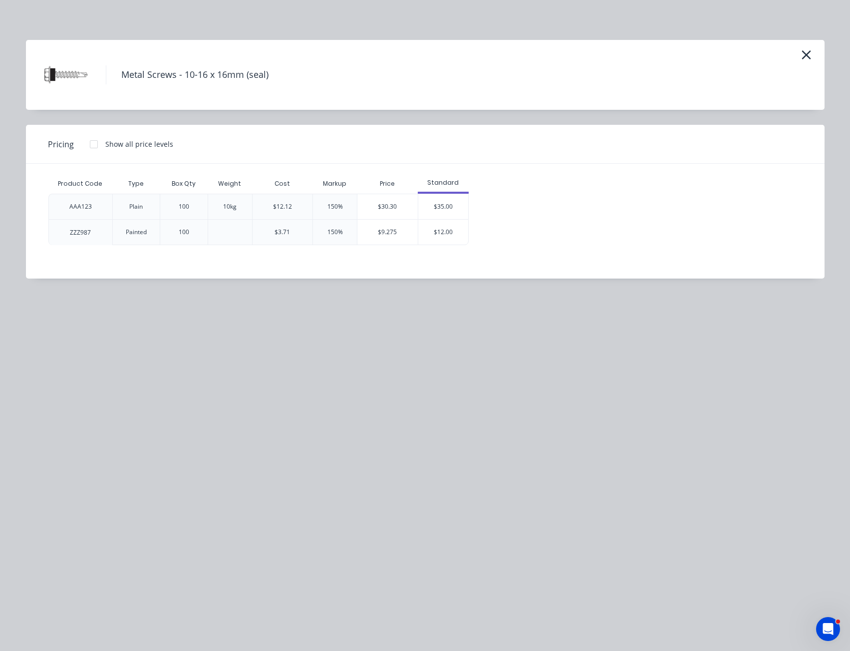
click at [92, 143] on div at bounding box center [94, 144] width 20 height 20
drag, startPoint x: 123, startPoint y: 72, endPoint x: 305, endPoint y: 82, distance: 182.0
click at [305, 82] on div "Metal Screws - 10-16 x 16mm (seal)" at bounding box center [425, 75] width 769 height 50
drag, startPoint x: 429, startPoint y: 179, endPoint x: 460, endPoint y: 181, distance: 31.0
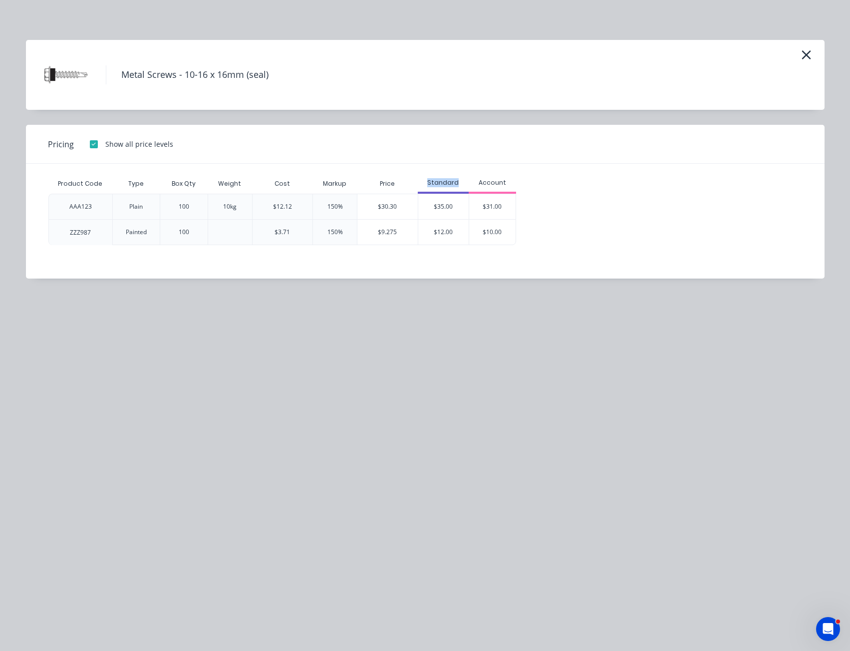
click at [460, 181] on div "Standard" at bounding box center [443, 182] width 51 height 9
drag, startPoint x: 474, startPoint y: 182, endPoint x: 529, endPoint y: 184, distance: 55.0
click at [529, 184] on div "Product Code Type Box Qty Weight Cost Markup Price Standard Account AAA123 Plai…" at bounding box center [417, 209] width 739 height 71
drag, startPoint x: 65, startPoint y: 206, endPoint x: 394, endPoint y: 206, distance: 328.6
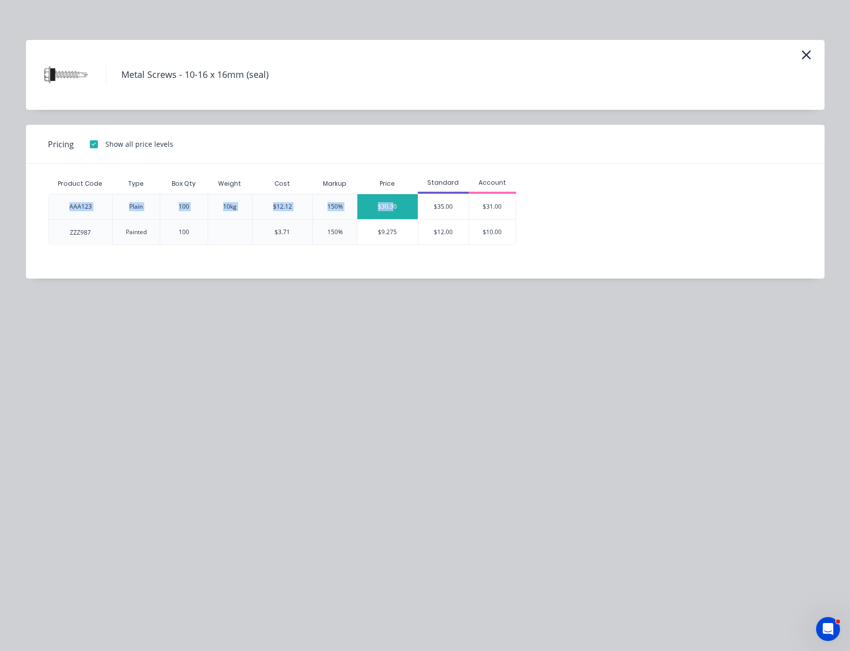
click at [394, 206] on div "AAA123 Plain 100 10kg $12.12 150% $30.30 $35.00 $31.00" at bounding box center [282, 206] width 468 height 25
click at [596, 213] on div "AAA123 Plain 100 10kg $12.12 150% $30.30 $35.00 $31.00 ZZZ987 Painted 100 $3.71…" at bounding box center [417, 219] width 739 height 51
click at [440, 180] on div "Standard" at bounding box center [443, 182] width 51 height 9
click at [485, 182] on div "Account" at bounding box center [493, 182] width 48 height 9
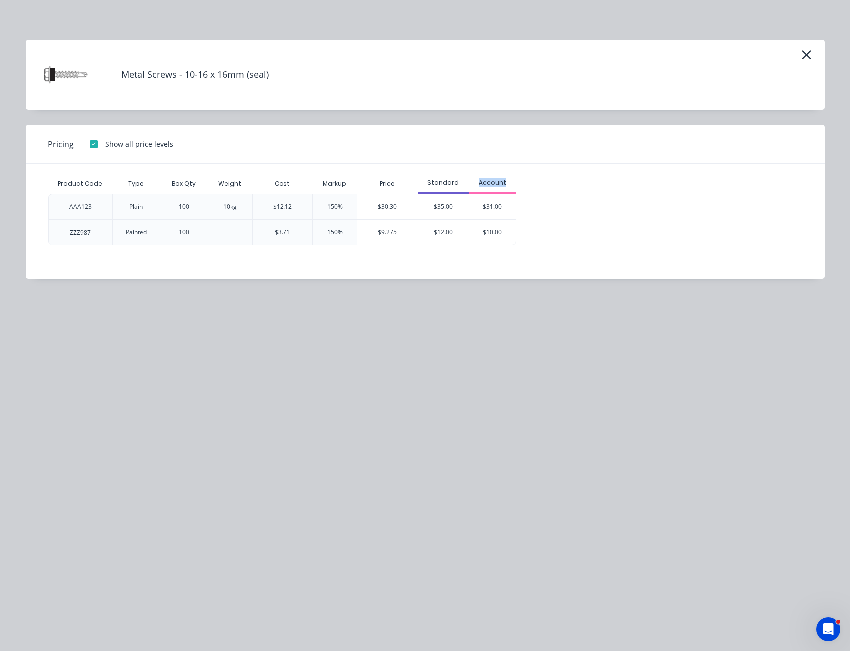
click at [485, 182] on div "Account" at bounding box center [493, 182] width 48 height 9
click at [448, 179] on div "Standard" at bounding box center [443, 182] width 51 height 9
click at [490, 180] on div "Account" at bounding box center [493, 182] width 48 height 9
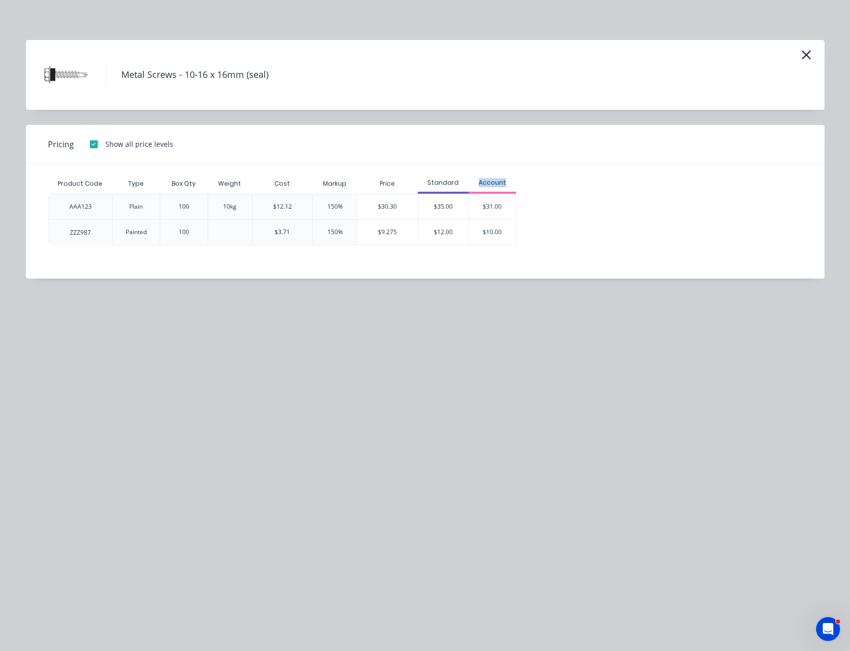
click at [568, 184] on div "Product Code Type Box Qty Weight Cost Markup Price Standard Account AAA123 Plai…" at bounding box center [417, 209] width 739 height 71
drag, startPoint x: 122, startPoint y: 75, endPoint x: 278, endPoint y: 83, distance: 155.5
click at [278, 83] on h4 "Metal Screws - 10-16 x 16mm (seal)" at bounding box center [195, 74] width 178 height 19
click at [268, 90] on div "Metal Screws - 10-16 x 16mm (seal)" at bounding box center [425, 75] width 769 height 50
click at [94, 144] on div at bounding box center [94, 144] width 20 height 20
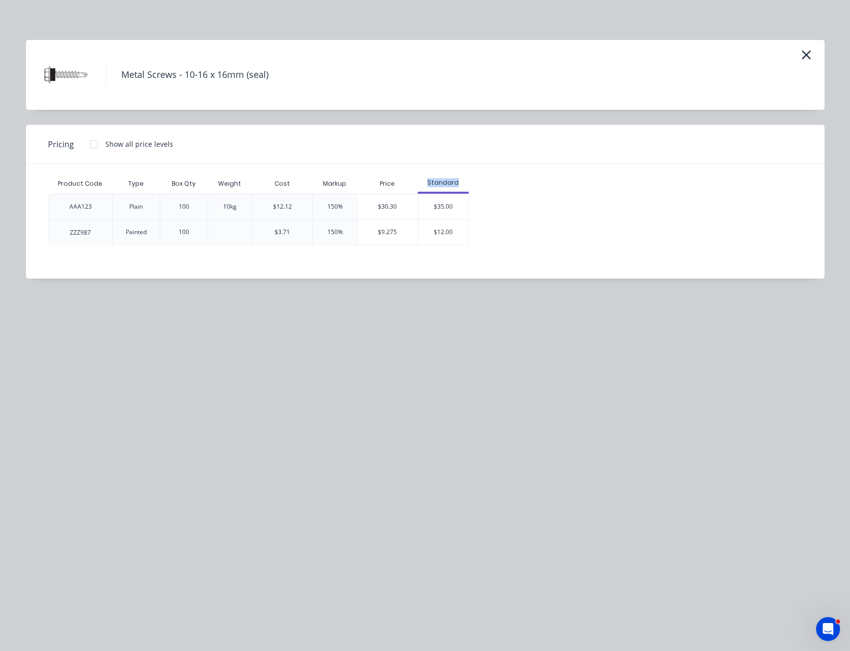
drag, startPoint x: 429, startPoint y: 182, endPoint x: 475, endPoint y: 186, distance: 46.1
click at [475, 186] on div "Product Code Type Box Qty Weight Cost Markup Price Standard AAA123 Plain 100 10…" at bounding box center [417, 209] width 739 height 71
click at [519, 211] on div "AAA123 Plain 100 10kg $12.12 150% $30.30 $35.00 ZZZ987 Painted 100 $3.71 150% $…" at bounding box center [417, 219] width 739 height 51
click at [808, 56] on icon "button" at bounding box center [806, 54] width 9 height 9
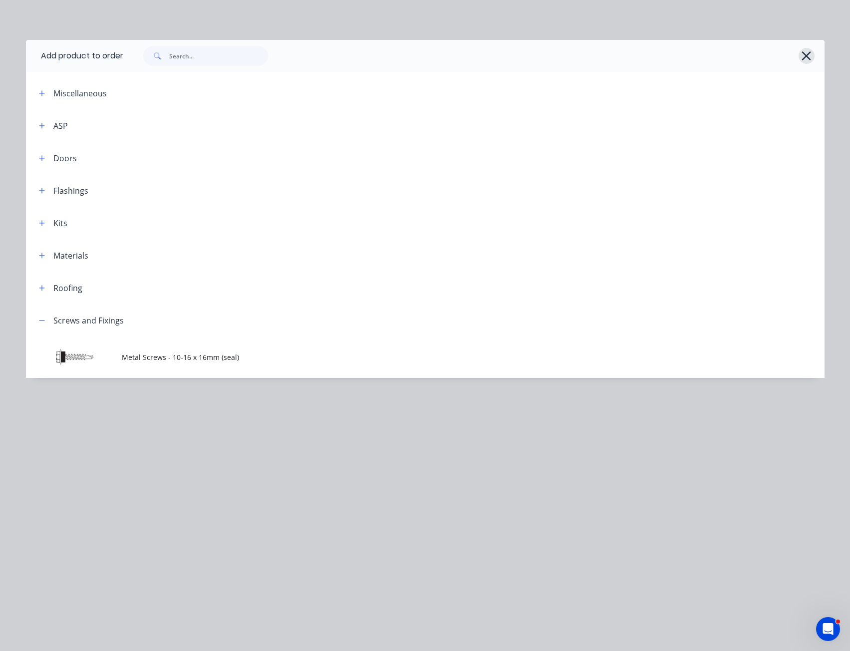
click at [807, 58] on icon "button" at bounding box center [807, 56] width 10 height 14
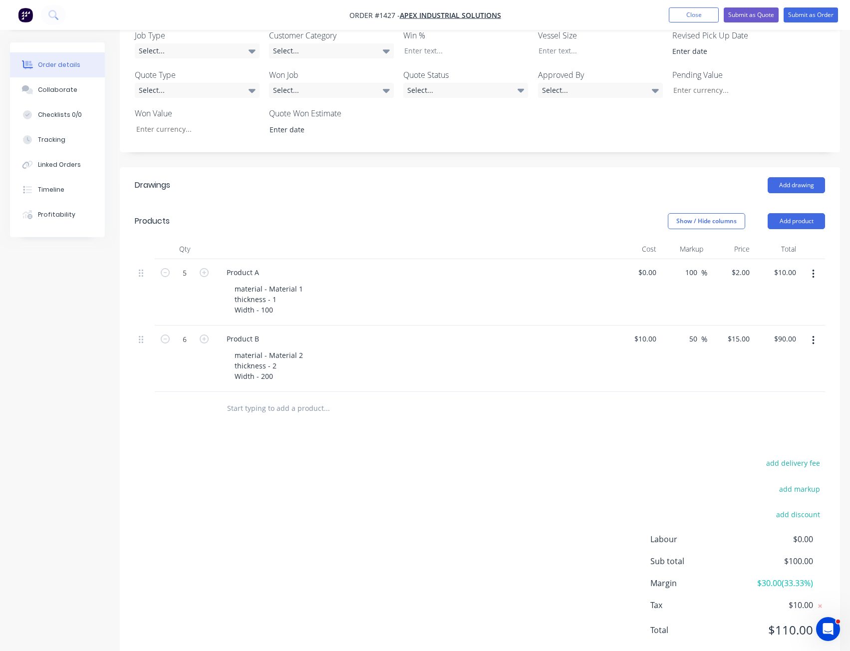
click at [428, 456] on div "add delivery fee add markup add discount Labour $0.00 Sub total $100.00 Margin …" at bounding box center [480, 552] width 691 height 193
click at [367, 425] on div "Drawings Add drawing Products Show / Hide columns Add product Qty Cost Markup P…" at bounding box center [480, 415] width 721 height 497
click at [699, 416] on div "Drawings Add drawing Products Show / Hide columns Add product Qty Cost Markup P…" at bounding box center [480, 415] width 721 height 497
click at [696, 213] on button "Show / Hide columns" at bounding box center [706, 221] width 77 height 16
click at [683, 254] on label "Discount" at bounding box center [680, 253] width 17 height 8
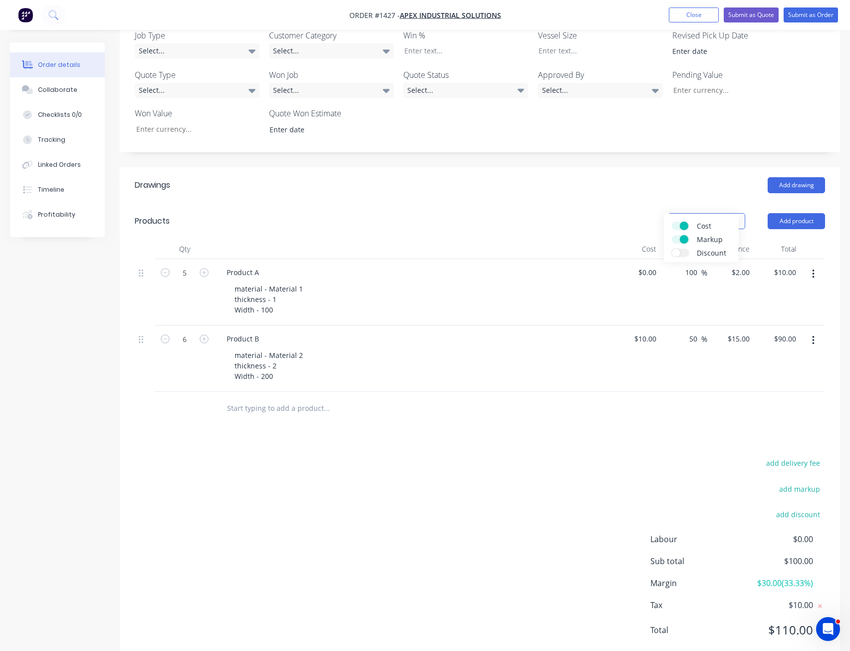
click at [672, 249] on input "Discount" at bounding box center [672, 249] width 0 height 0
click at [674, 418] on div "Drawings Add drawing Products Show / Hide columns Add product Qty Cost Markup D…" at bounding box center [480, 415] width 721 height 497
click at [800, 508] on button "add discount" at bounding box center [798, 514] width 54 height 13
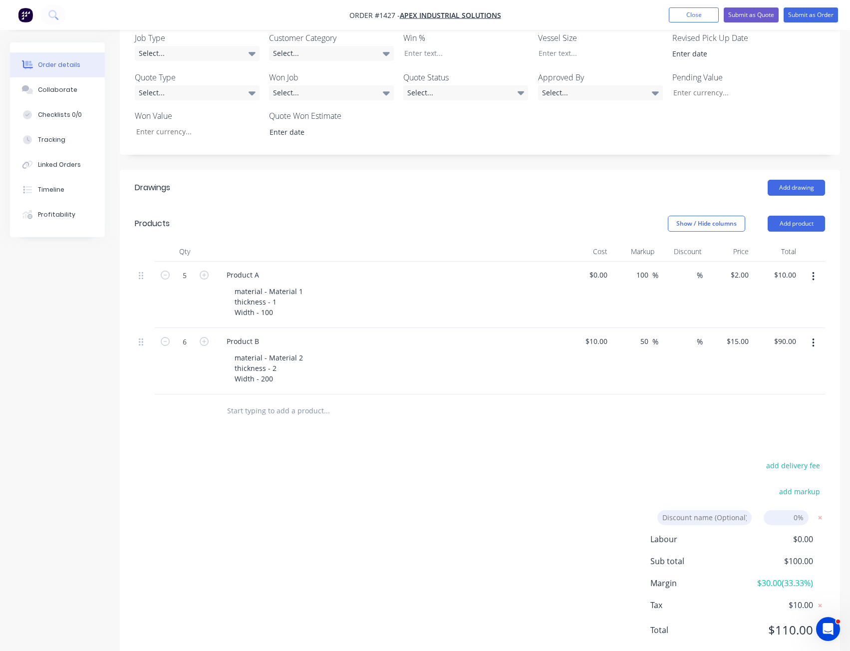
click at [793, 510] on input at bounding box center [786, 517] width 45 height 15
type input "10"
click input "submit" at bounding box center [0, 0] width 0 height 0
click at [820, 516] on icon at bounding box center [820, 517] width 3 height 3
click at [806, 485] on button "add markup" at bounding box center [799, 491] width 51 height 13
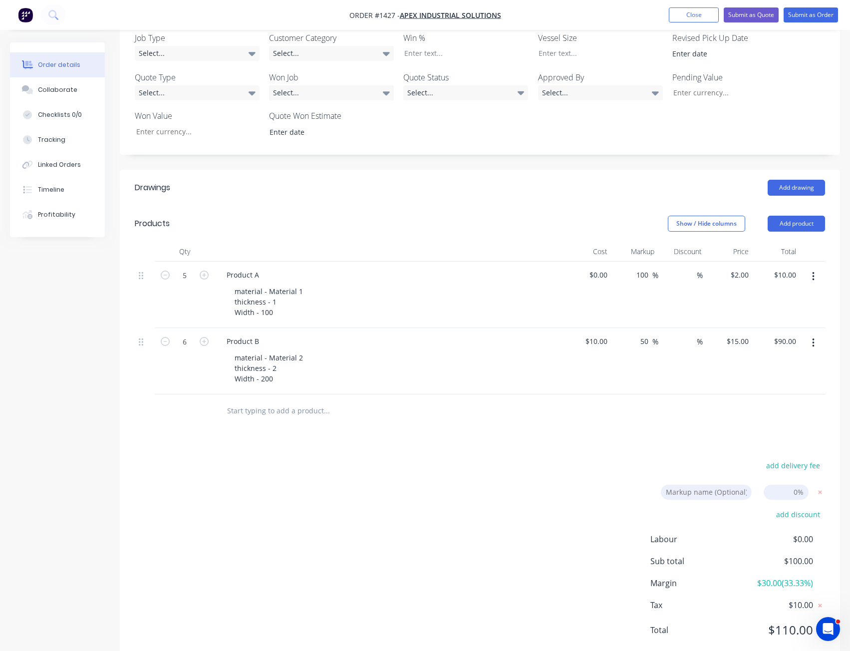
click at [779, 485] on input at bounding box center [786, 492] width 45 height 15
type input "10"
click input "submit" at bounding box center [0, 0] width 0 height 0
type input "$2.20"
type input "$11.00"
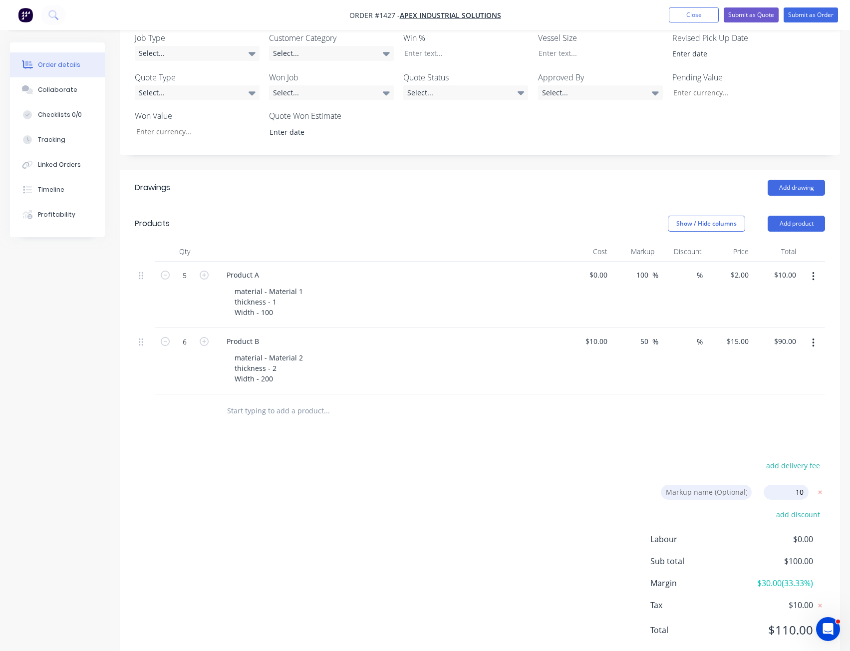
type input "65"
type input "$16.50"
type input "$99.00"
click at [821, 486] on icon at bounding box center [821, 491] width 10 height 10
type input "$2.00"
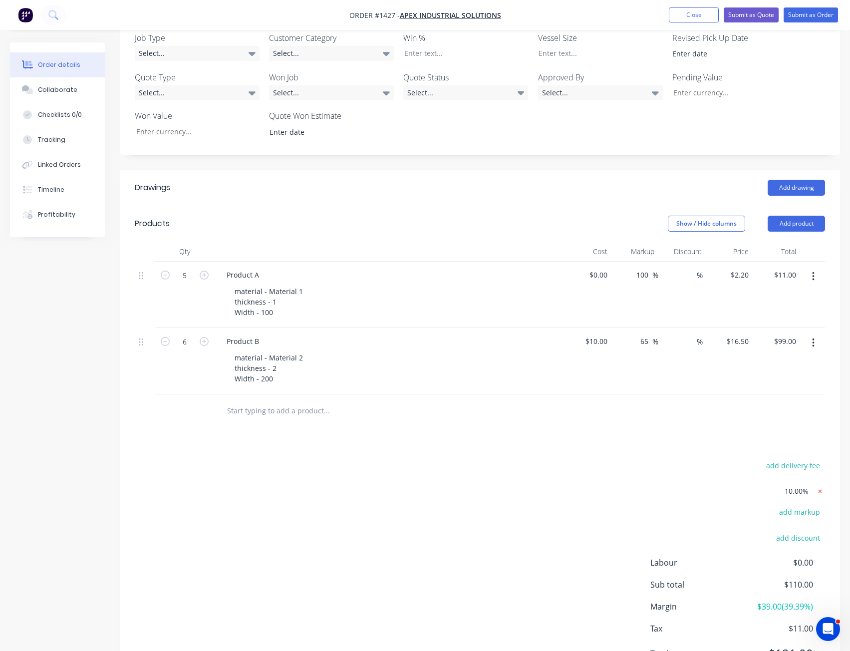
type input "$10.00"
type input "50"
type input "$15.00"
type input "$90.00"
click at [794, 402] on div "Applying markup price to the order Loading..." at bounding box center [435, 367] width 850 height 651
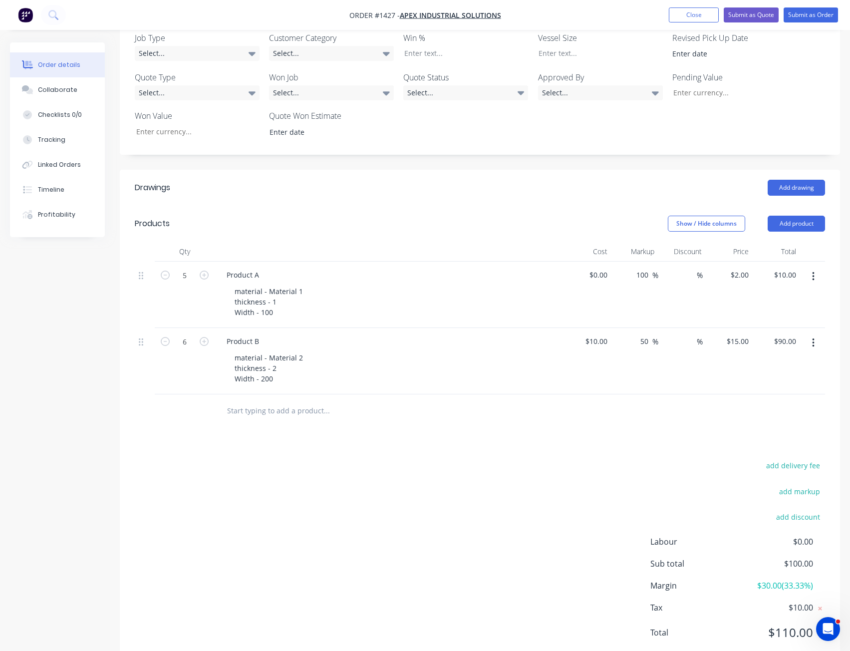
click at [685, 459] on div "add delivery fee add markup add discount Labour $0.00 Sub total $100.00 Margin …" at bounding box center [480, 555] width 691 height 193
click at [438, 425] on div "Drawings Add drawing Products Show / Hide columns Add product Qty Cost Markup D…" at bounding box center [480, 418] width 721 height 497
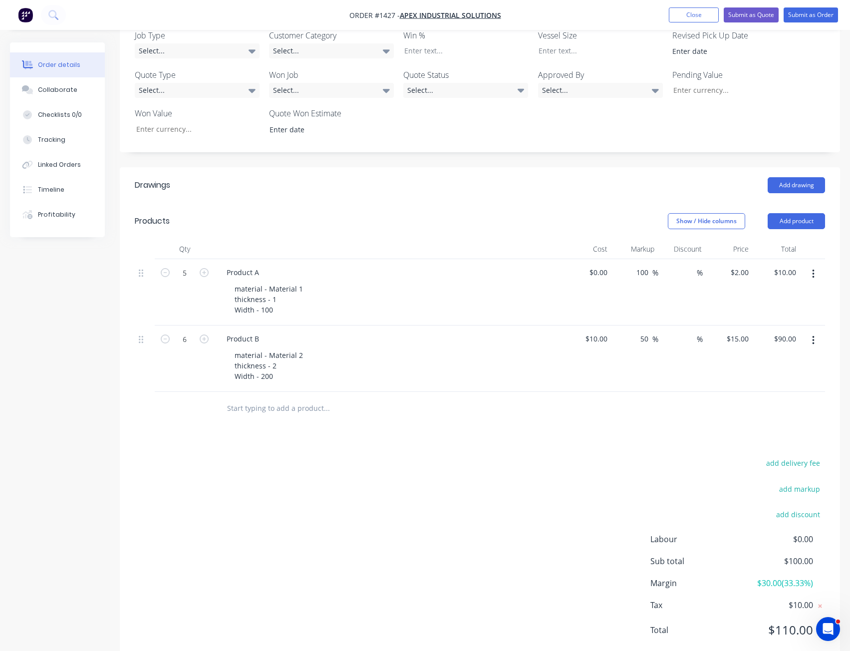
click at [273, 398] on input "text" at bounding box center [327, 408] width 200 height 20
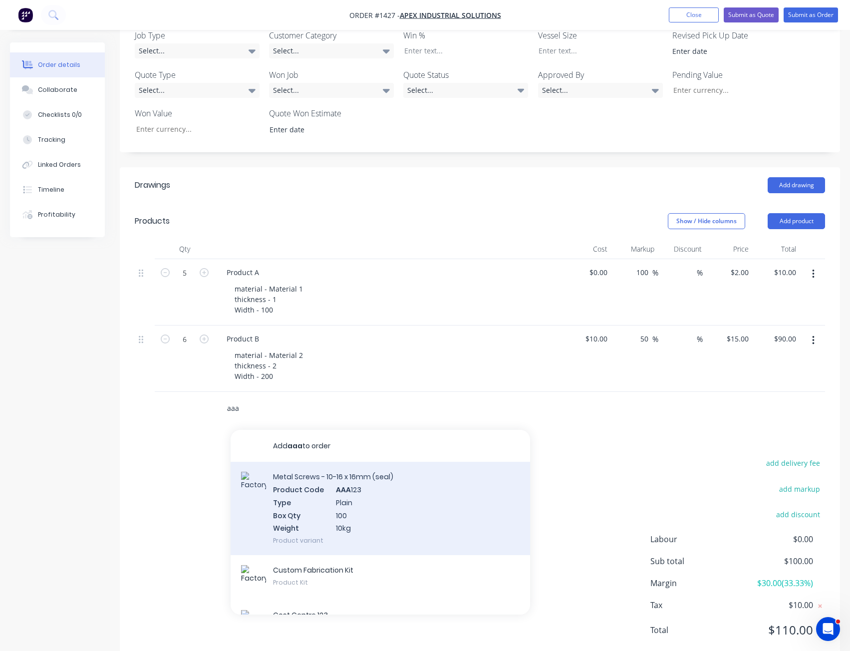
type input "aaa"
click at [313, 474] on div "Metal Screws - 10-16 x 16mm (seal) Product Code AAA 123 Type Plain Box Qty 100 …" at bounding box center [381, 508] width 300 height 93
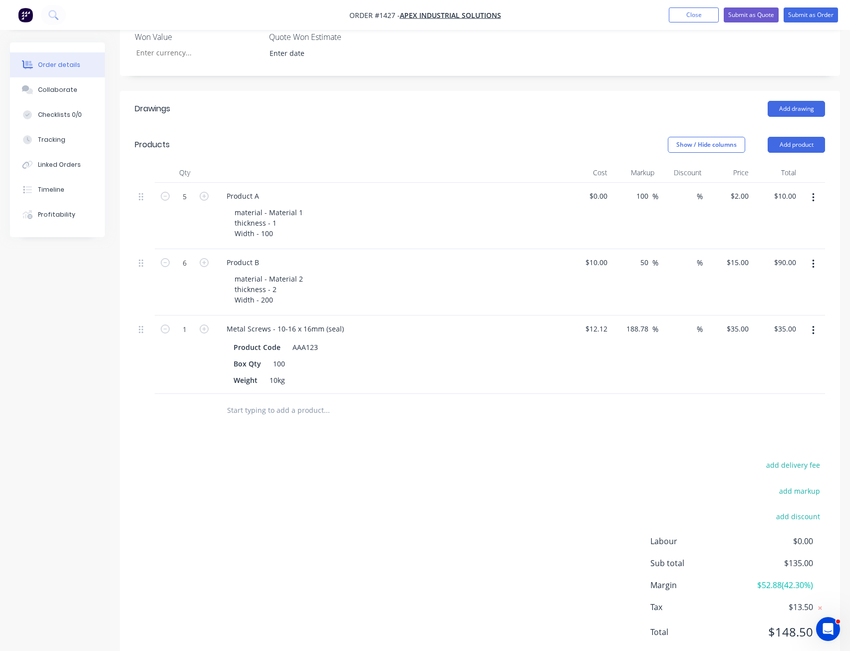
scroll to position [410, 0]
click at [796, 508] on button "add discount" at bounding box center [798, 514] width 54 height 13
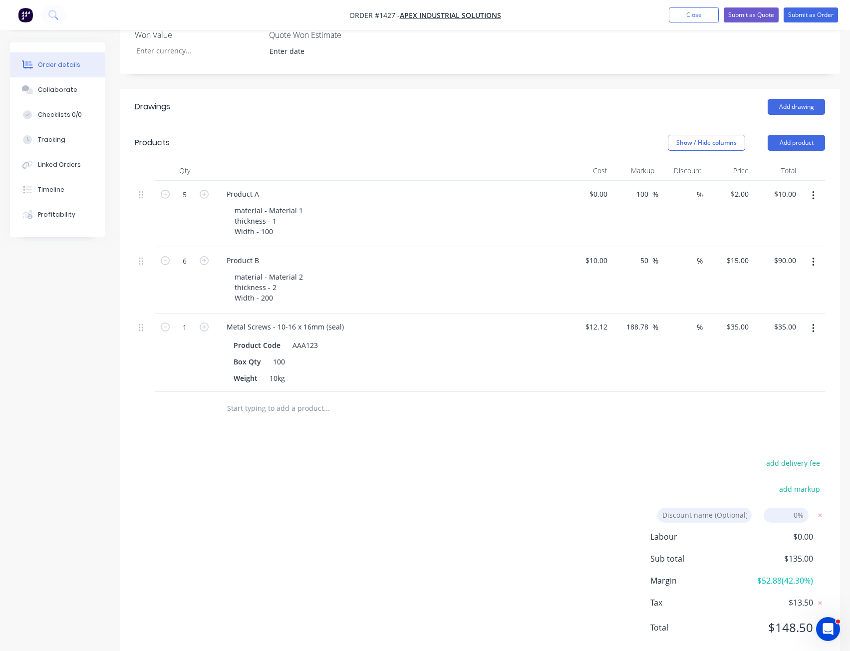
scroll to position [408, 0]
click at [793, 510] on input at bounding box center [786, 517] width 45 height 15
type input "10"
click input "submit" at bounding box center [0, 0] width 0 height 0
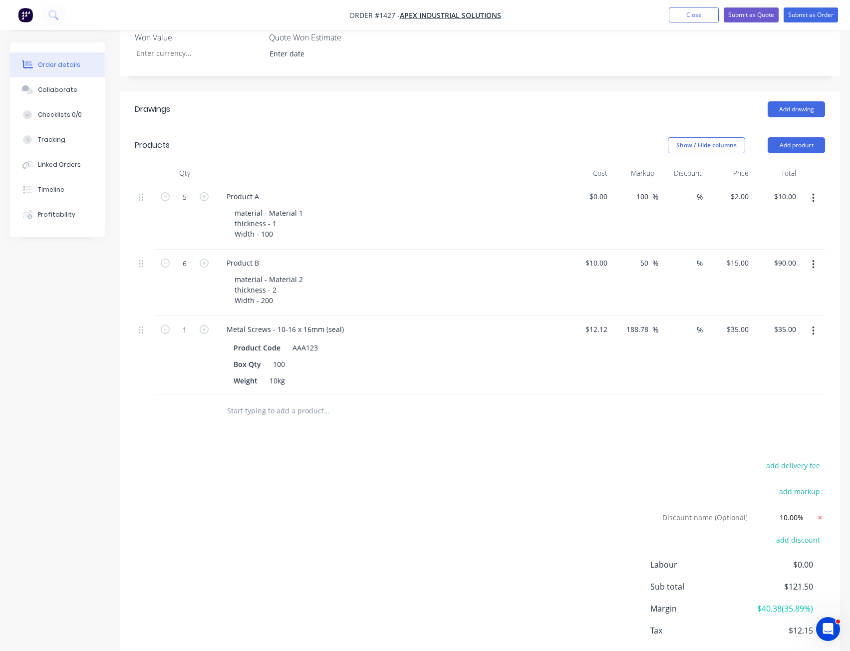
click at [821, 516] on icon at bounding box center [820, 517] width 3 height 3
click at [620, 471] on div "add delivery fee add markup add discount Labour $0.00 Sub total $135.00 Margin …" at bounding box center [480, 555] width 691 height 193
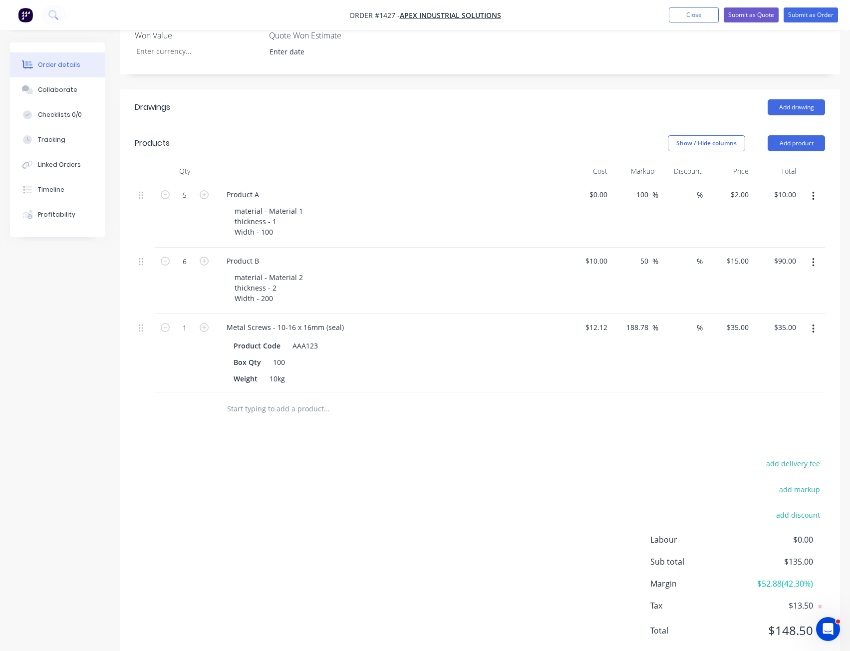
scroll to position [410, 0]
click at [474, 465] on div "add delivery fee add markup add discount Labour $0.00 Sub total $135.00 Margin …" at bounding box center [480, 552] width 691 height 193
click at [473, 465] on div "add delivery fee add markup add discount Labour $0.00 Sub total $135.00 Margin …" at bounding box center [480, 552] width 691 height 193
click at [479, 467] on div "add delivery fee add markup add discount Labour $0.00 Sub total $135.00 Margin …" at bounding box center [480, 552] width 691 height 193
click at [443, 456] on div "add delivery fee add markup add discount Labour $0.00 Sub total $135.00 Margin …" at bounding box center [480, 552] width 691 height 193
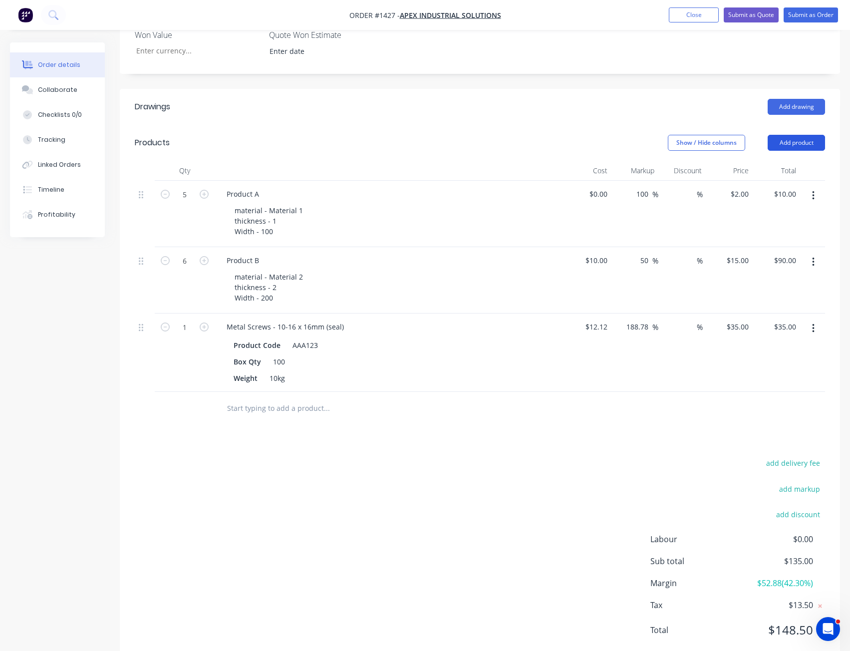
click at [800, 135] on button "Add product" at bounding box center [796, 143] width 57 height 16
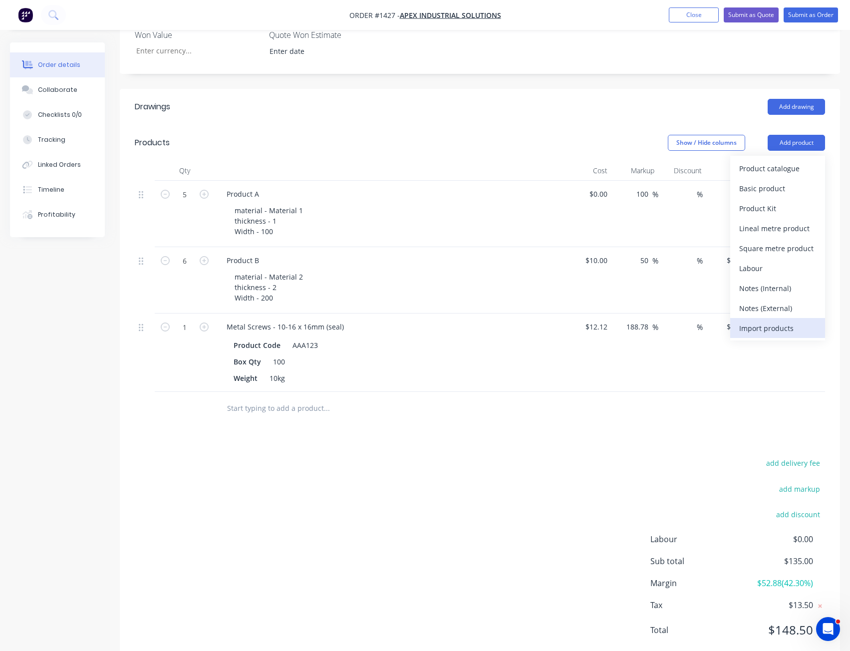
click at [783, 321] on div "Import products" at bounding box center [778, 328] width 77 height 14
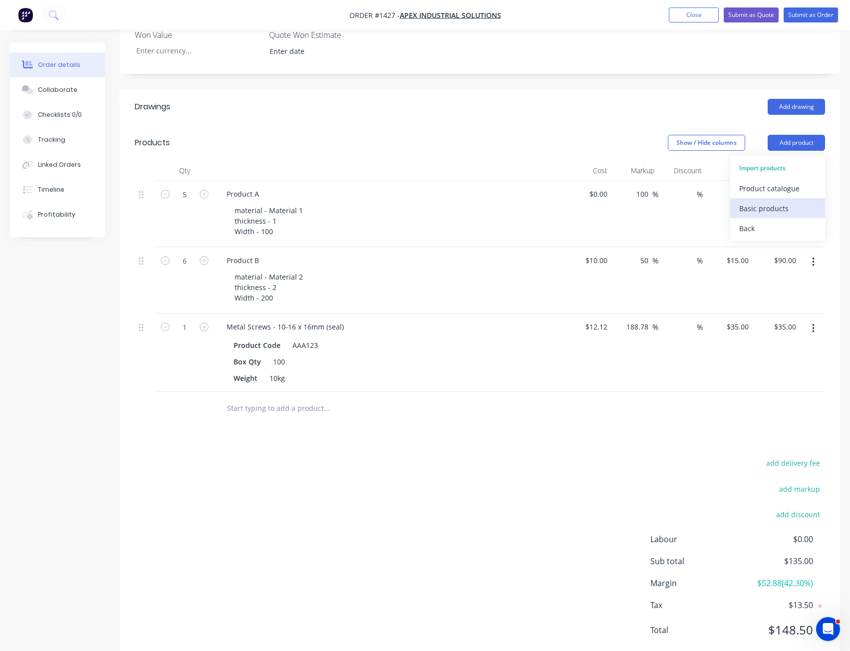
click at [779, 201] on div "Basic products" at bounding box center [778, 208] width 77 height 14
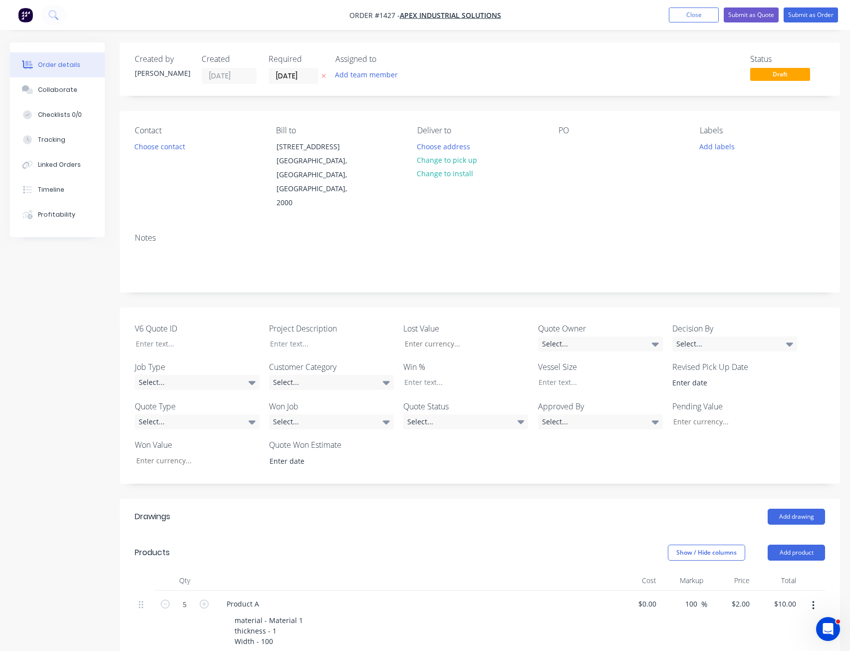
scroll to position [250, 0]
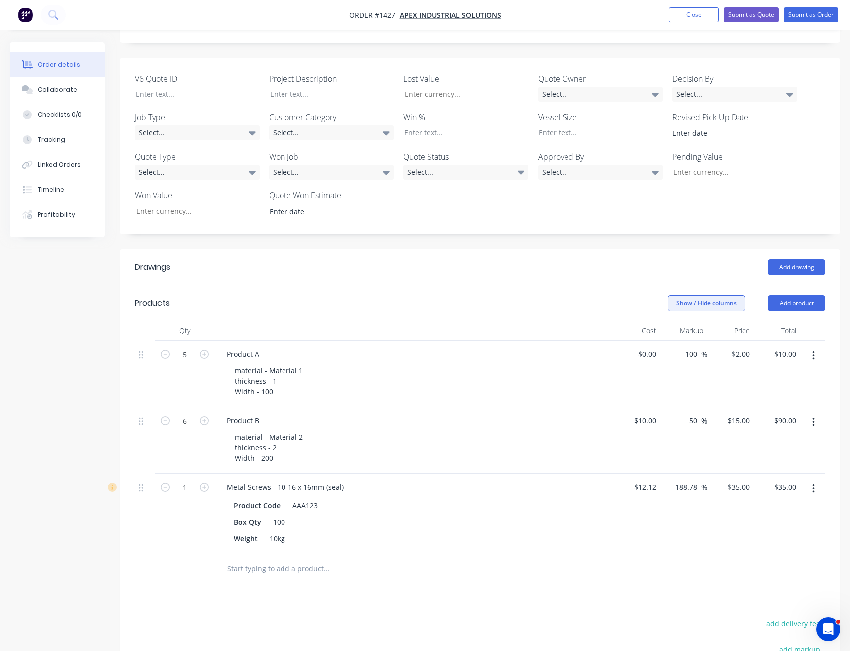
click at [712, 295] on button "Show / Hide columns" at bounding box center [706, 303] width 77 height 16
click at [678, 337] on span at bounding box center [676, 335] width 8 height 8
click at [672, 331] on input "Discount" at bounding box center [672, 331] width 0 height 0
click at [613, 285] on header "Products Show / Hide columns Add product" at bounding box center [480, 303] width 721 height 36
drag, startPoint x: 698, startPoint y: 319, endPoint x: 698, endPoint y: 330, distance: 10.5
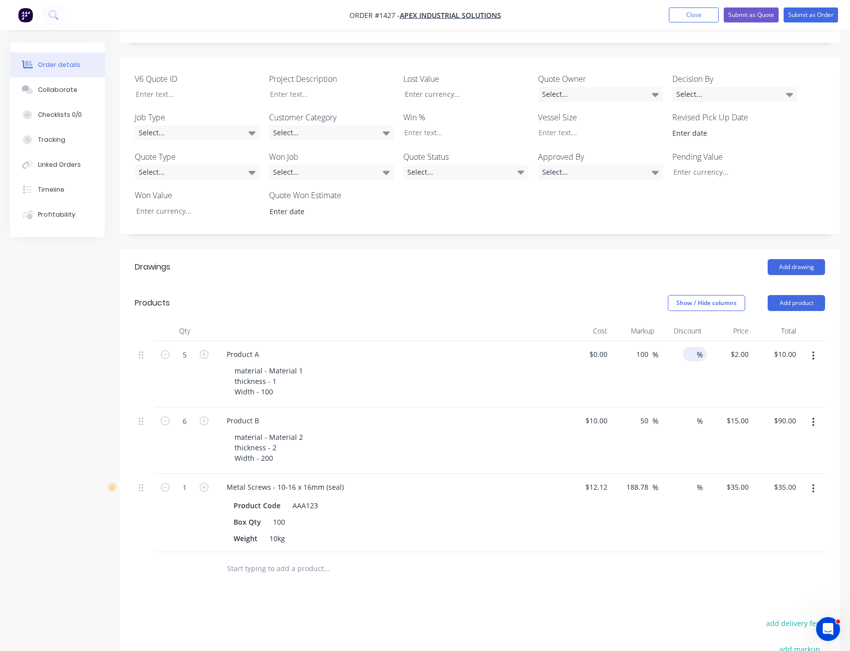
click at [698, 347] on div "%" at bounding box center [695, 354] width 24 height 14
click at [698, 349] on span "%" at bounding box center [700, 354] width 6 height 11
type input "20"
type input "$8.00"
click at [696, 408] on div "%" at bounding box center [682, 441] width 47 height 66
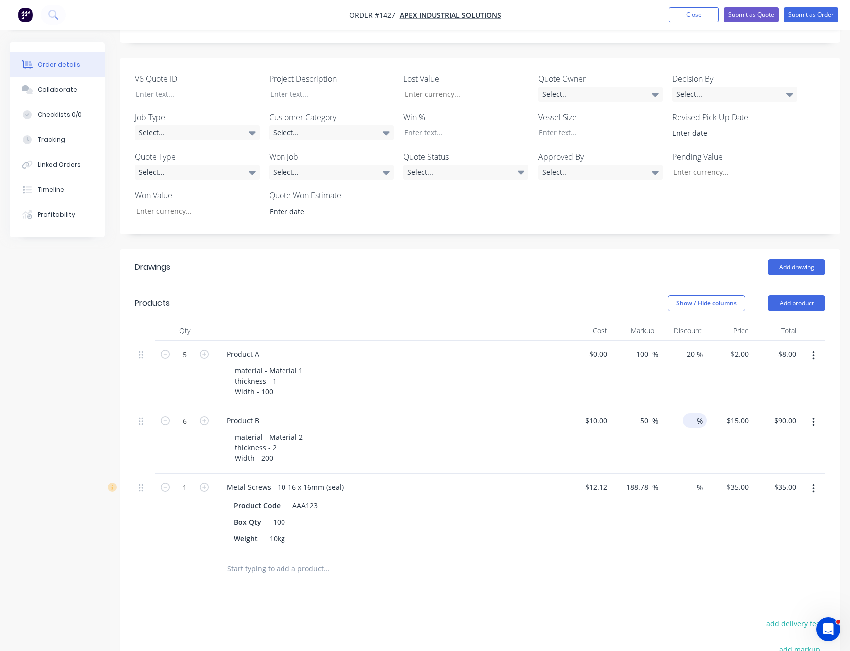
click at [693, 414] on input at bounding box center [690, 421] width 14 height 14
type input "20"
type input "$72.00"
click at [703, 482] on span "%" at bounding box center [700, 487] width 6 height 11
click at [698, 482] on span "%" at bounding box center [700, 487] width 6 height 11
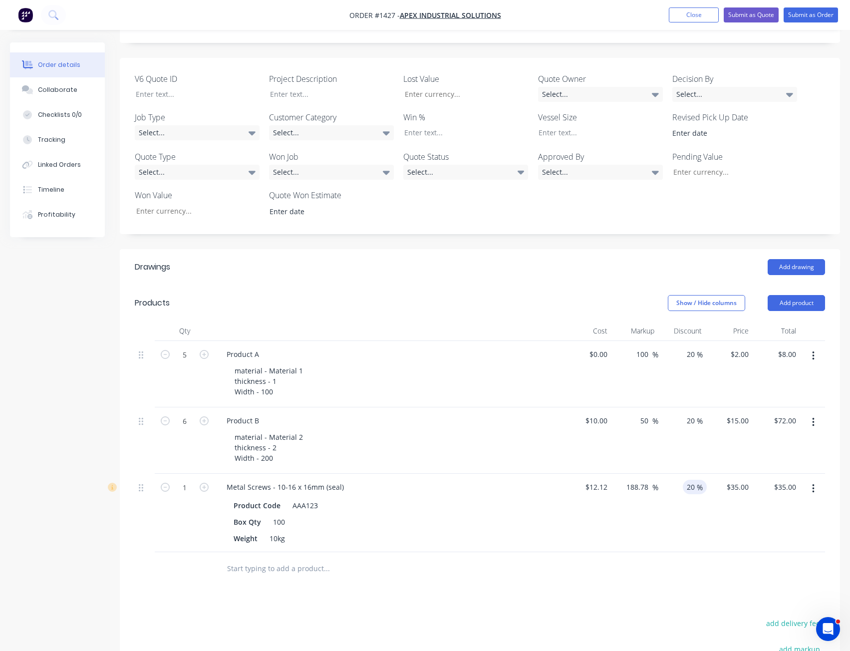
type input "20"
type input "$28.00"
click at [692, 514] on div "20 20 %" at bounding box center [682, 513] width 47 height 78
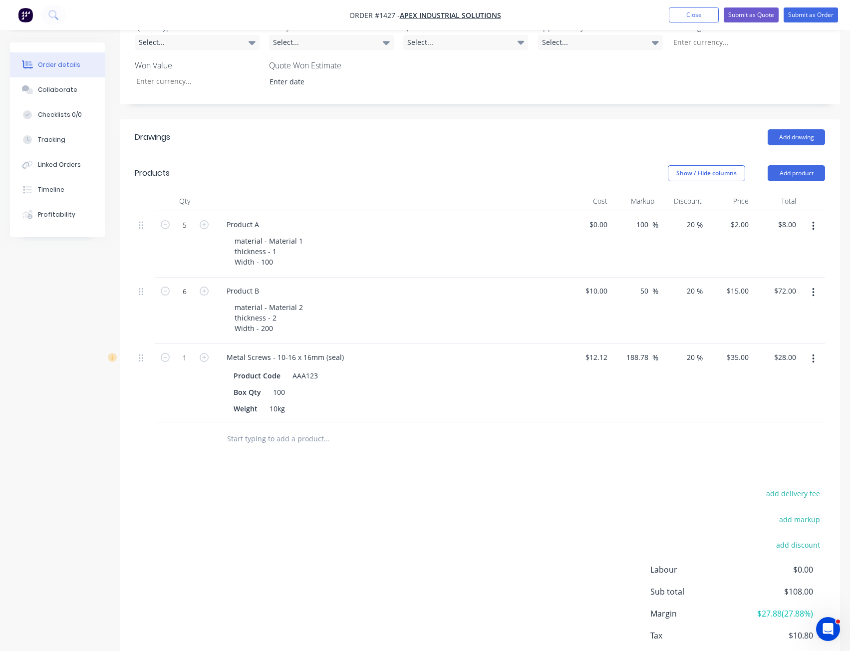
scroll to position [410, 0]
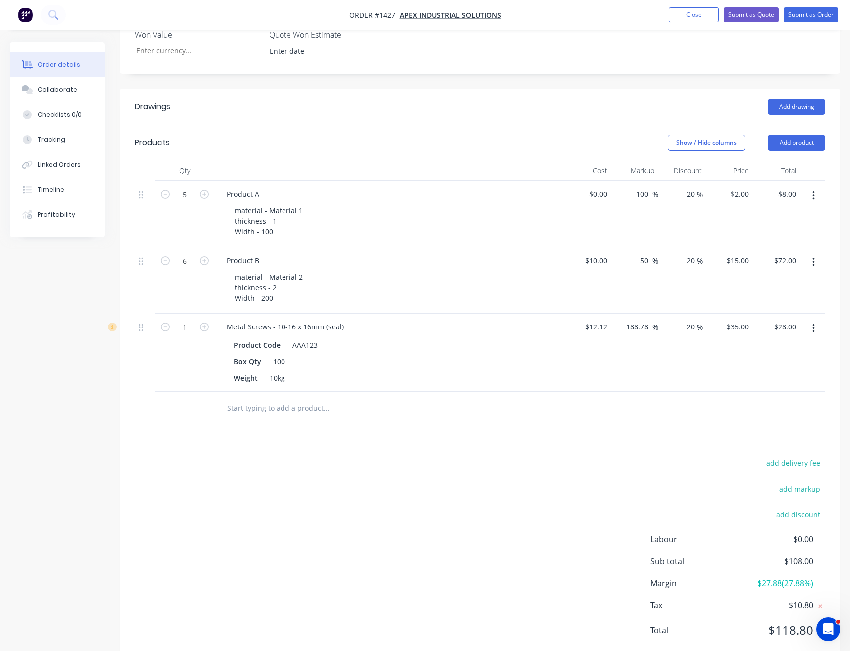
click at [242, 487] on div "add delivery fee add markup add discount Labour $0.00 Sub total $108.00 Margin …" at bounding box center [480, 552] width 691 height 193
click at [373, 492] on div "add delivery fee add markup add discount Labour $0.00 Sub total $108.00 Margin …" at bounding box center [480, 552] width 691 height 193
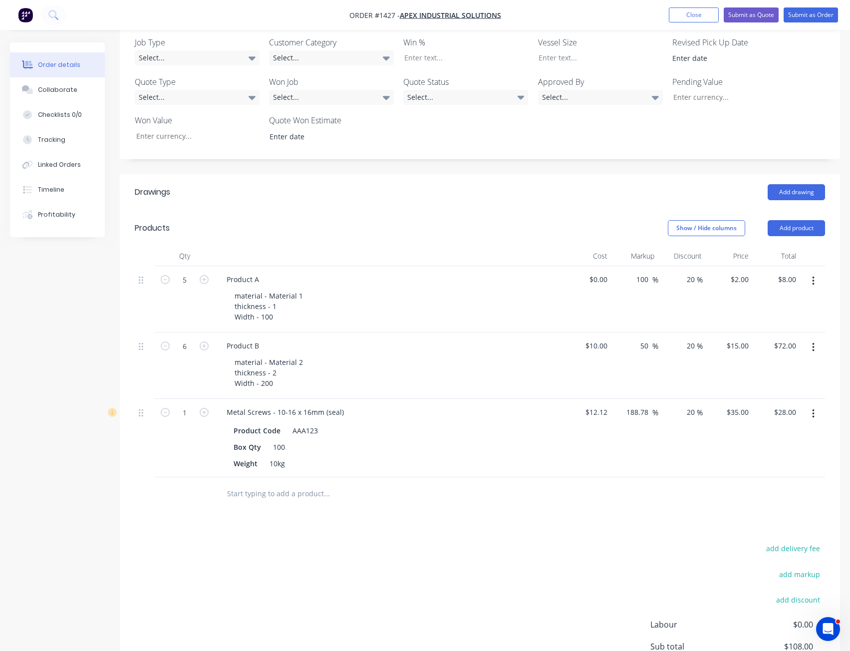
scroll to position [310, 0]
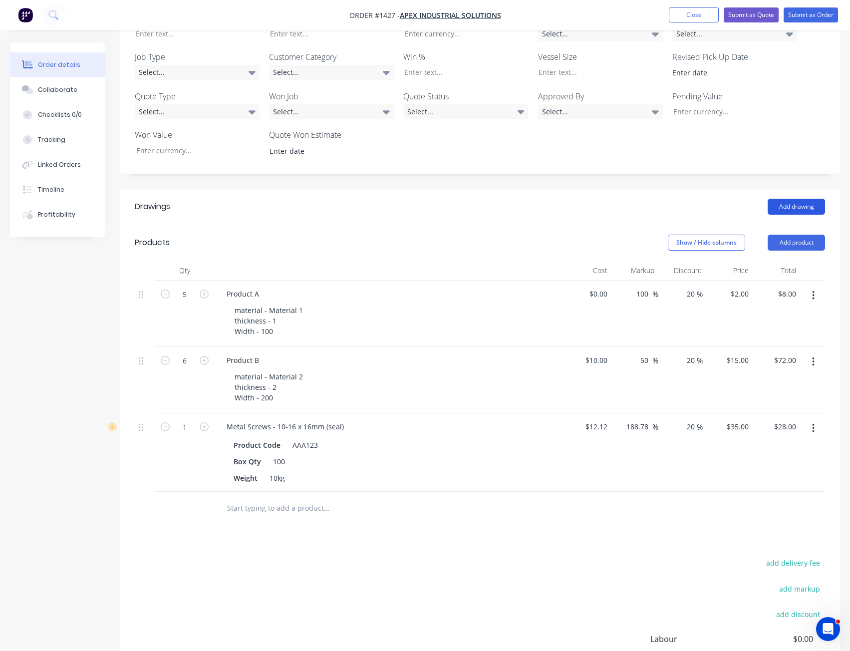
click at [802, 199] on button "Add drawing" at bounding box center [796, 207] width 57 height 16
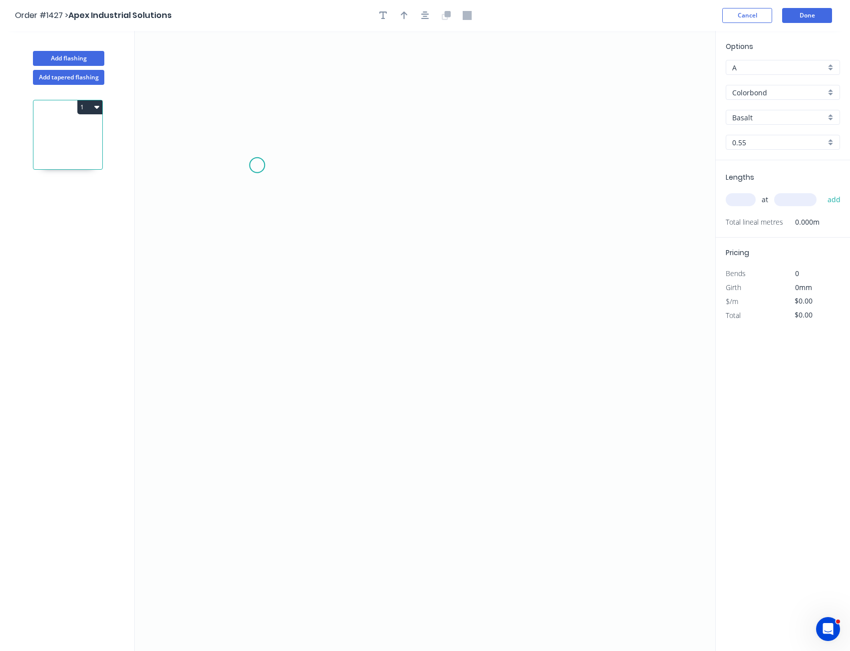
click at [266, 147] on icon "0" at bounding box center [425, 341] width 581 height 620
click at [268, 444] on icon "0" at bounding box center [425, 341] width 581 height 620
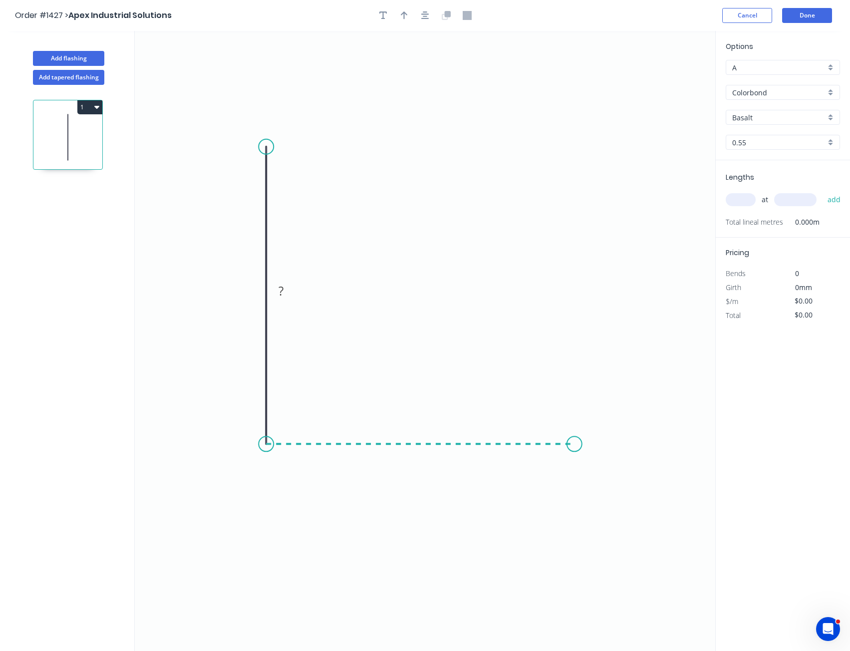
click at [593, 447] on icon "0 ?" at bounding box center [425, 341] width 581 height 620
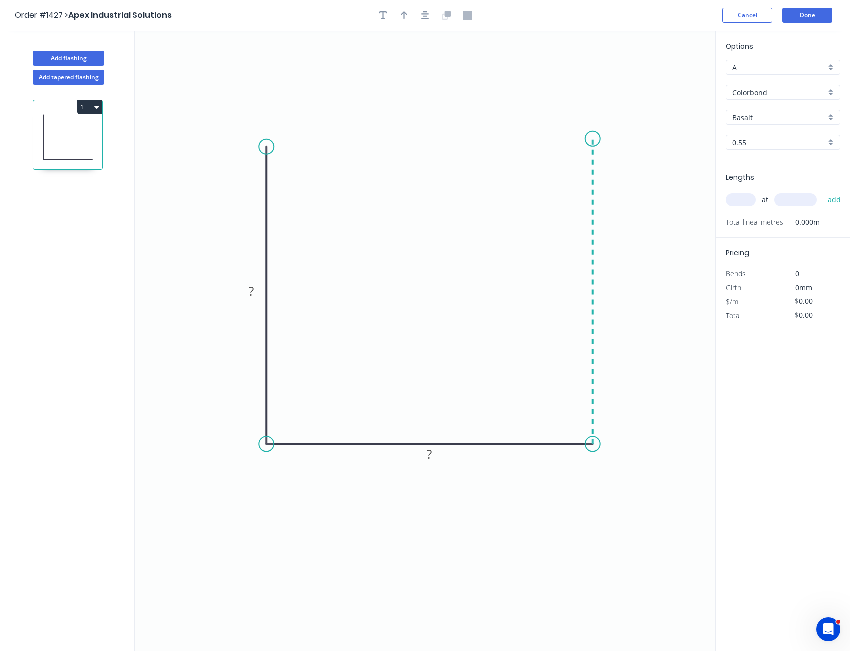
click at [603, 138] on icon "0 ? ?" at bounding box center [425, 341] width 581 height 620
click at [250, 292] on tspan "?" at bounding box center [251, 291] width 5 height 16
type input "$12.02"
click at [785, 397] on div "Options A A Colorbond Colorbond Basalt Basalt 0.55 0.55 Lengths at add Total li…" at bounding box center [783, 341] width 135 height 621
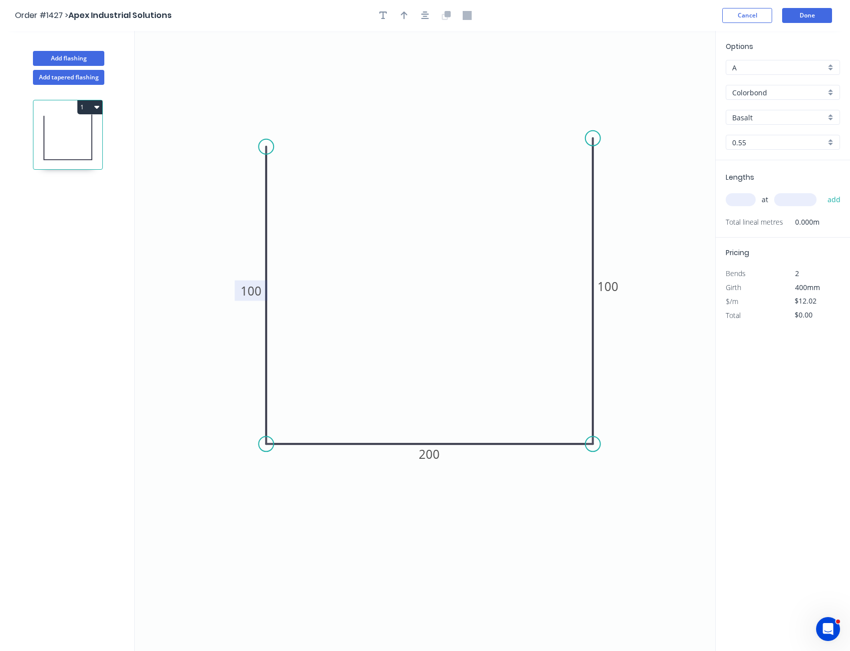
click at [791, 448] on div "Options A A Colorbond Colorbond Basalt Basalt 0.55 0.55 Lengths at add Total li…" at bounding box center [783, 341] width 135 height 621
drag, startPoint x: 263, startPoint y: 143, endPoint x: 268, endPoint y: 158, distance: 15.3
click at [268, 158] on circle at bounding box center [266, 159] width 15 height 15
drag, startPoint x: 264, startPoint y: 441, endPoint x: 257, endPoint y: 434, distance: 10.2
click at [257, 434] on icon "0 100 200 100" at bounding box center [425, 341] width 581 height 620
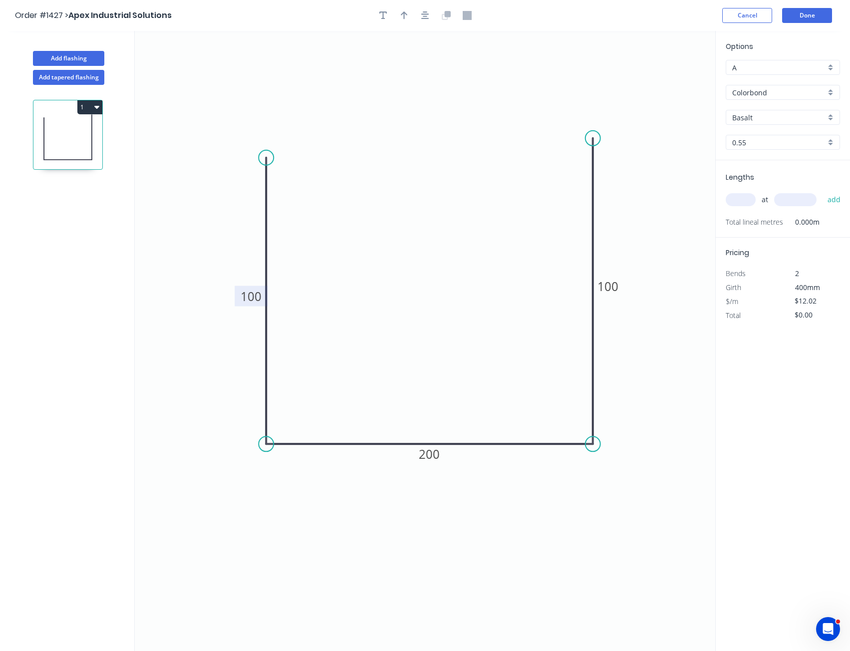
drag, startPoint x: 727, startPoint y: 272, endPoint x: 808, endPoint y: 274, distance: 80.9
click at [808, 274] on div "Bends 2" at bounding box center [783, 273] width 129 height 16
click at [746, 202] on input "text" at bounding box center [741, 199] width 30 height 13
type input "2"
type input "1200"
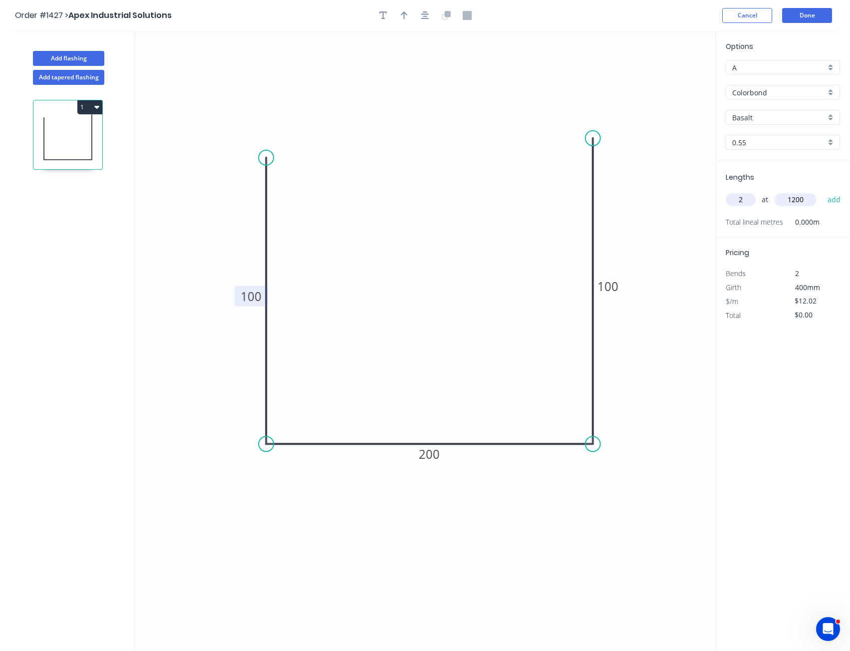
click at [823, 191] on button "add" at bounding box center [834, 199] width 23 height 17
type input "$28.85"
click at [766, 88] on input "Colorbond" at bounding box center [779, 92] width 93 height 10
click at [771, 131] on div "Copper" at bounding box center [783, 128] width 113 height 17
type input "Copper"
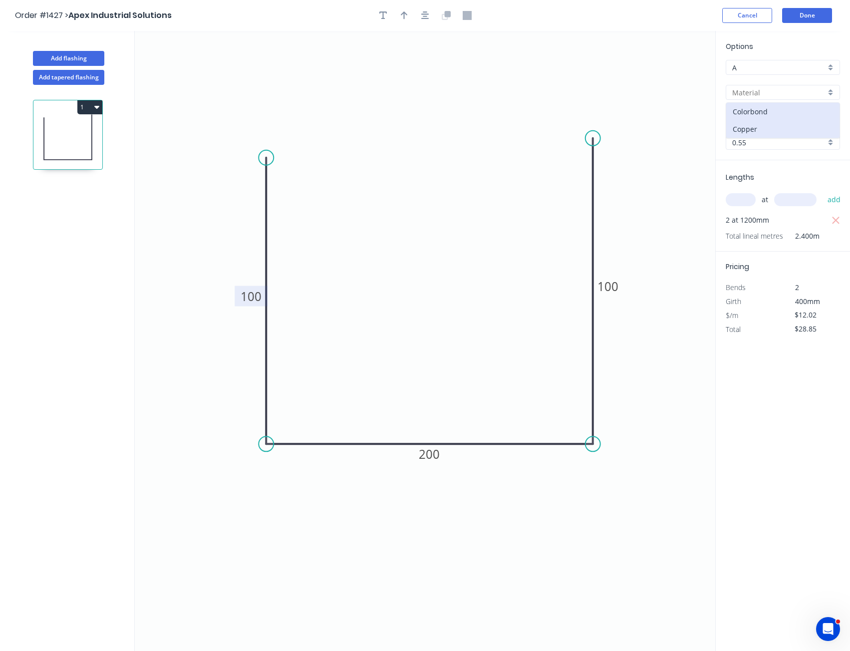
type input "Standard"
type input "$61.80"
type input "$148.32"
click at [761, 118] on input "Standard" at bounding box center [779, 117] width 93 height 10
click at [773, 106] on div "Options A A Copper Copper Standard 0.55 0.55" at bounding box center [783, 100] width 134 height 119
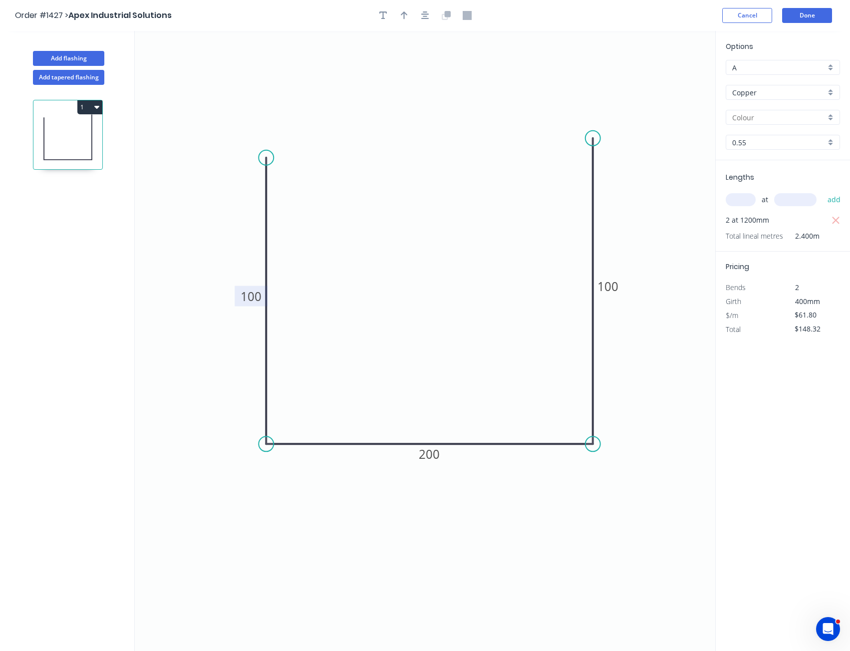
click at [770, 139] on input "0.55" at bounding box center [779, 142] width 93 height 10
click at [763, 117] on input "text" at bounding box center [779, 117] width 93 height 10
click at [758, 137] on div "Standard" at bounding box center [783, 136] width 113 height 17
type input "Standard"
click at [771, 392] on div "Options A A Copper Copper Standard Standard 0.55 1.0 Lengths at add 2 at 1200mm…" at bounding box center [783, 341] width 135 height 621
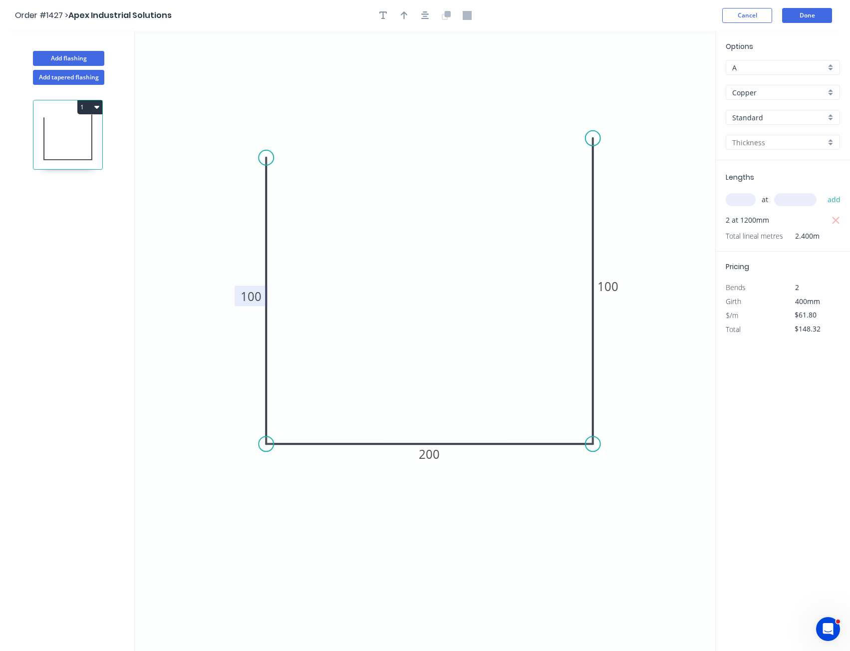
click at [752, 136] on div at bounding box center [783, 142] width 114 height 15
click at [751, 172] on div "1.0" at bounding box center [783, 178] width 113 height 17
type input "1.0"
type input "$80.34"
type input "$192.82"
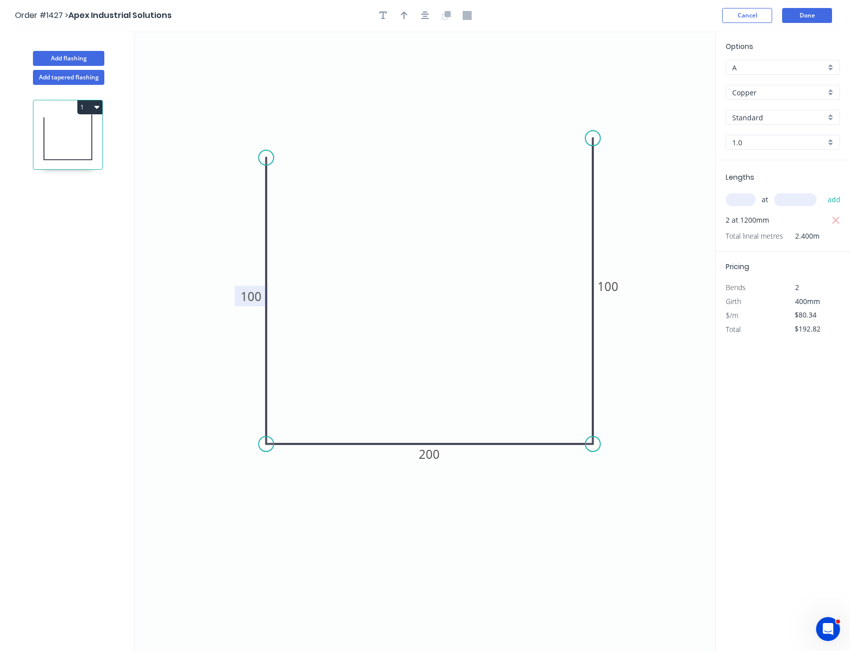
click at [759, 146] on input "1.0" at bounding box center [779, 142] width 93 height 10
click at [759, 158] on div "0.55" at bounding box center [783, 161] width 113 height 17
type input "0.55"
type input "$61.80"
click at [747, 388] on div "Options A A Copper Copper Standard Standard 0.55 0.55 Lengths at add 2 at 1200m…" at bounding box center [783, 341] width 135 height 621
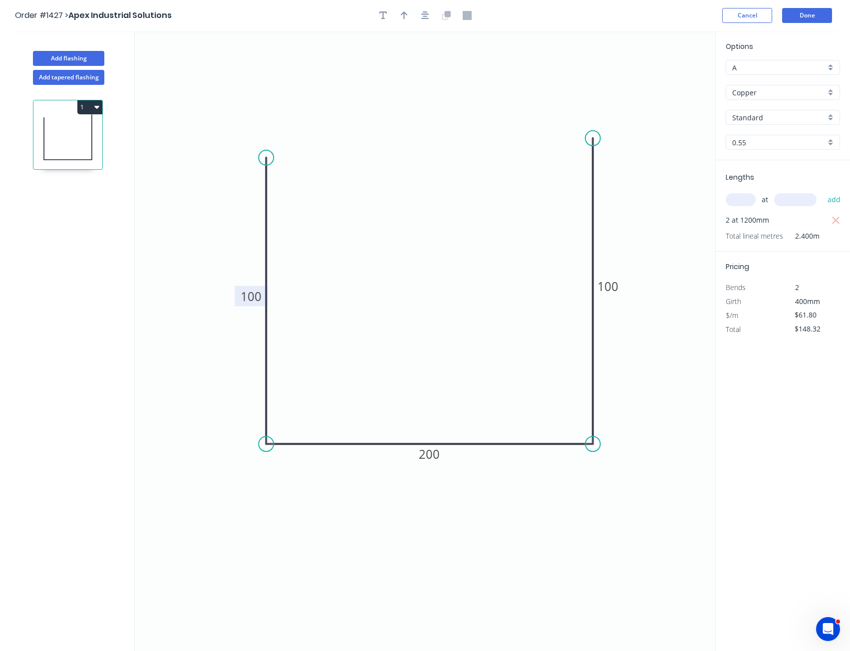
click at [750, 428] on div "Options A A Copper Copper Standard Standard 0.55 0.55 Lengths at add 2 at 1200m…" at bounding box center [783, 341] width 135 height 621
click at [774, 390] on div "Options A A Copper Copper Standard Standard 0.55 0.55 Lengths at add 2 at 1200m…" at bounding box center [783, 341] width 135 height 621
click at [773, 391] on div "Options A A Copper Copper Standard Standard 0.55 0.55 Lengths at add 2 at 1200m…" at bounding box center [783, 341] width 135 height 621
click at [786, 365] on div "Options A A Copper Copper Standard Standard 0.55 0.55 Lengths at add 2 at 1200m…" at bounding box center [783, 341] width 135 height 621
drag, startPoint x: 594, startPoint y: 147, endPoint x: 593, endPoint y: 158, distance: 11.5
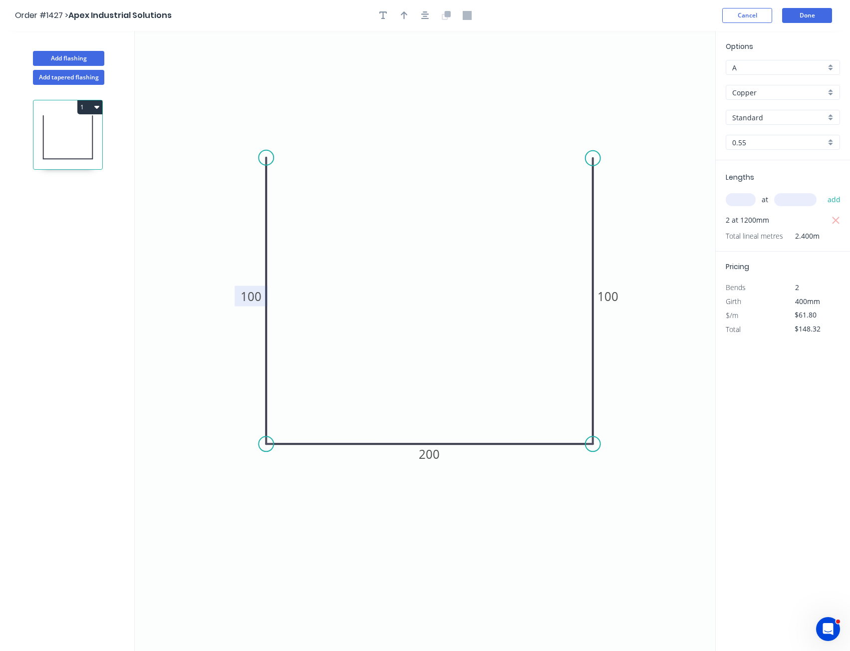
click at [593, 158] on circle at bounding box center [593, 158] width 15 height 15
click at [783, 382] on div "Options A A Copper Copper Standard Standard 0.55 0.55 Lengths at add 2 at 1200m…" at bounding box center [783, 341] width 135 height 621
click at [817, 333] on input "$148.32" at bounding box center [812, 329] width 34 height 14
type input "$100.00"
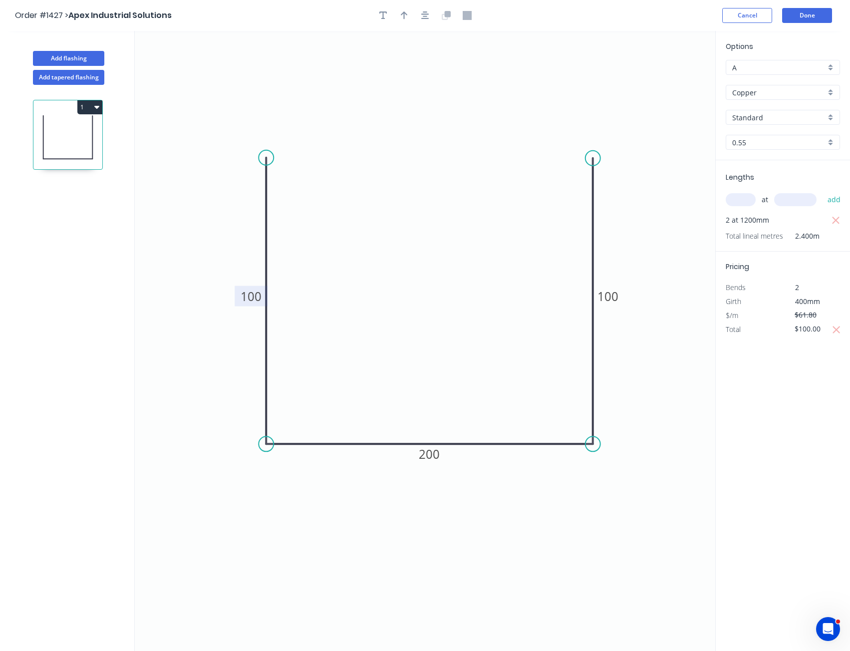
click at [795, 413] on div "Options A A Copper Copper Standard Standard 0.55 0.55 Lengths at add 2 at 1200m…" at bounding box center [783, 341] width 135 height 621
click at [820, 10] on button "Done" at bounding box center [808, 15] width 50 height 15
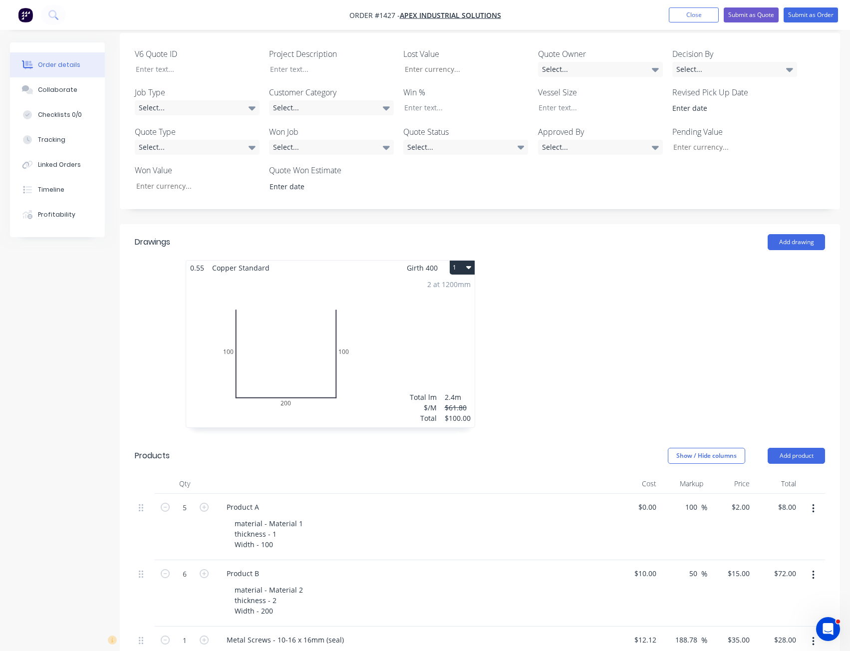
scroll to position [300, 0]
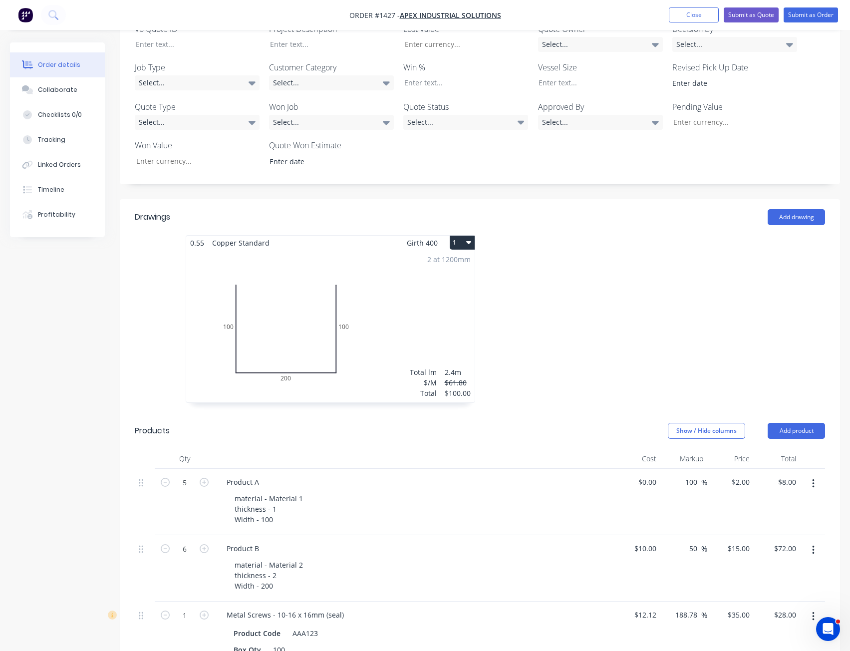
click at [466, 236] on button "1" at bounding box center [462, 243] width 25 height 14
click at [542, 289] on div at bounding box center [630, 324] width 300 height 178
click at [468, 238] on icon "button" at bounding box center [468, 242] width 5 height 8
click at [551, 279] on div at bounding box center [630, 324] width 300 height 178
click at [554, 293] on div at bounding box center [630, 324] width 300 height 178
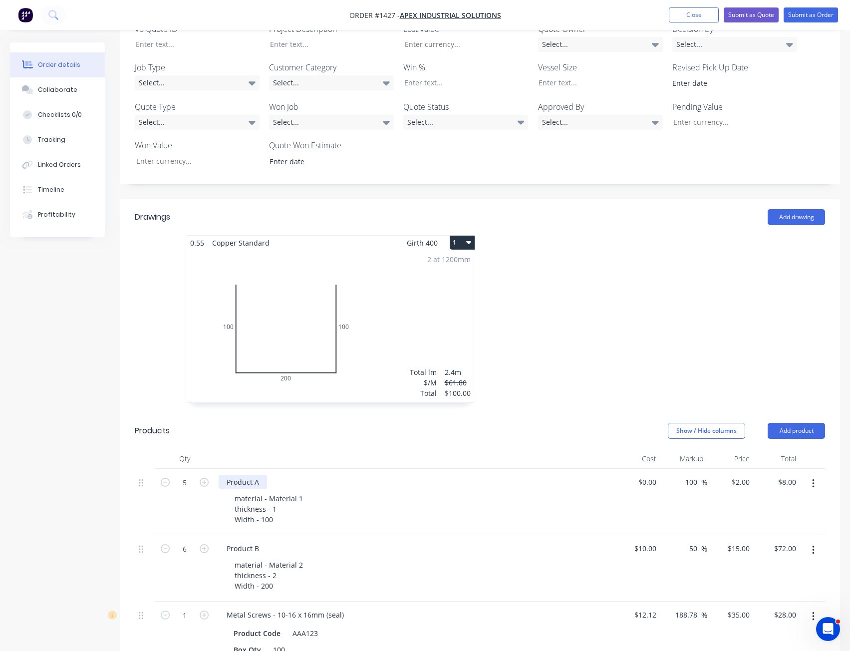
click at [255, 475] on div "Product A" at bounding box center [243, 482] width 48 height 14
copy div "Product A"
click at [89, 419] on div "Created by [PERSON_NAME] Created [DATE] Required [DATE] Assigned to Add team me…" at bounding box center [425, 355] width 831 height 1225
click at [340, 279] on div "2 at 1200mm Total lm $/M Total 2.4m $61.80 $100.00" at bounding box center [330, 326] width 289 height 152
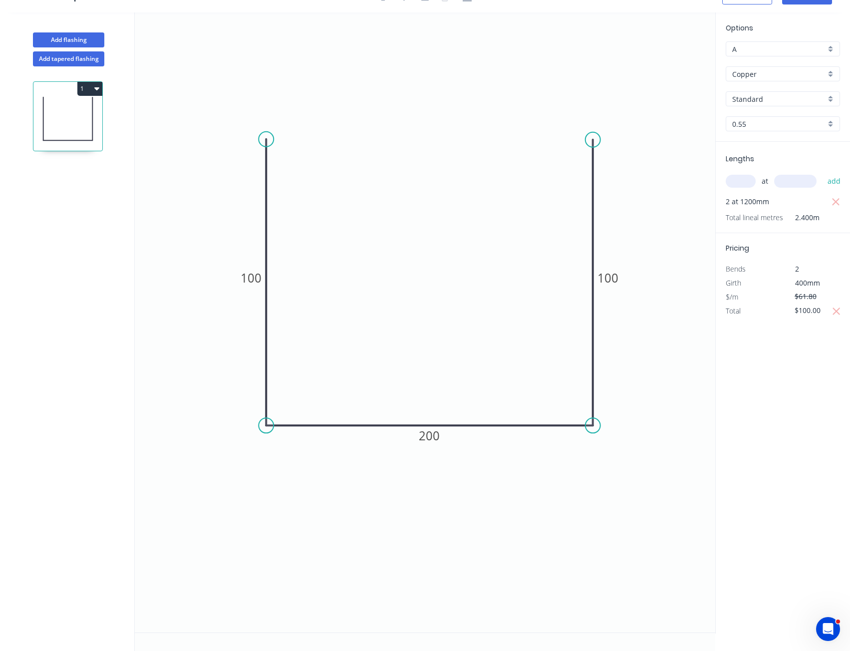
scroll to position [18, 0]
click at [838, 313] on icon "button" at bounding box center [837, 312] width 9 height 12
click at [825, 311] on input "$148.32" at bounding box center [812, 311] width 34 height 14
type input "$0.00"
click at [836, 199] on icon "button" at bounding box center [836, 202] width 9 height 12
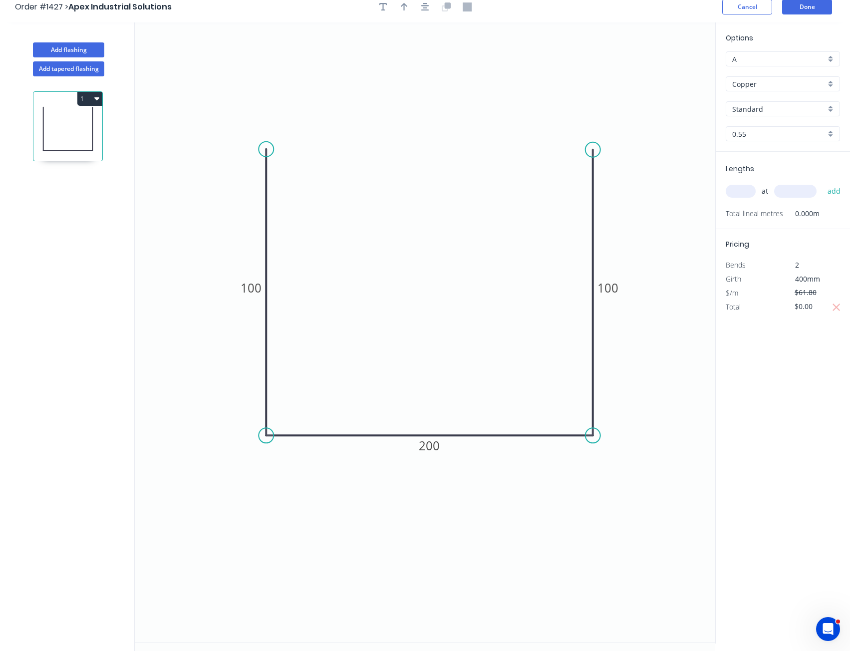
scroll to position [0, 0]
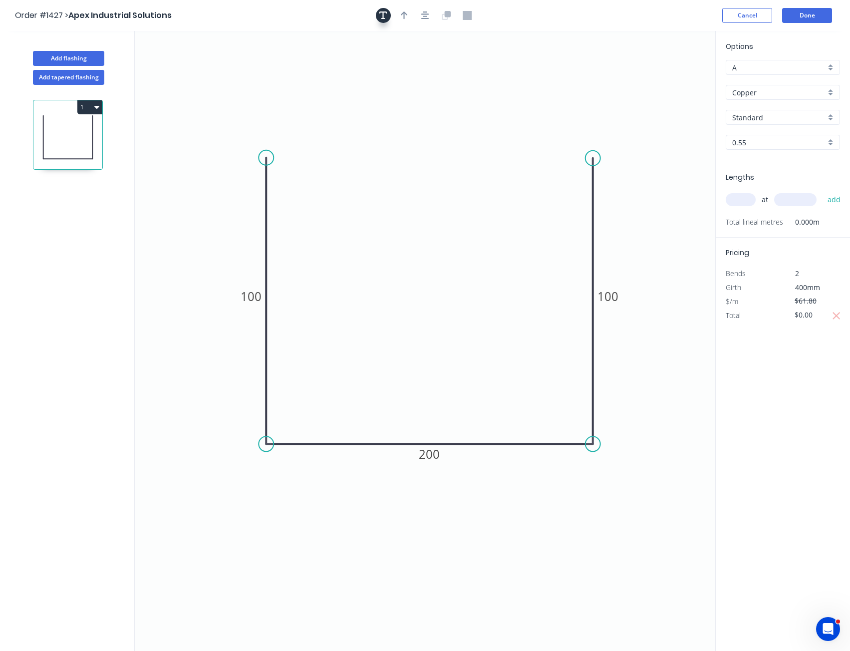
click at [385, 13] on icon "button" at bounding box center [384, 15] width 8 height 9
drag, startPoint x: 189, startPoint y: 63, endPoint x: 441, endPoint y: 206, distance: 289.8
click at [424, 206] on textarea at bounding box center [383, 189] width 81 height 37
paste textarea "Product A"
type textarea "Product A"
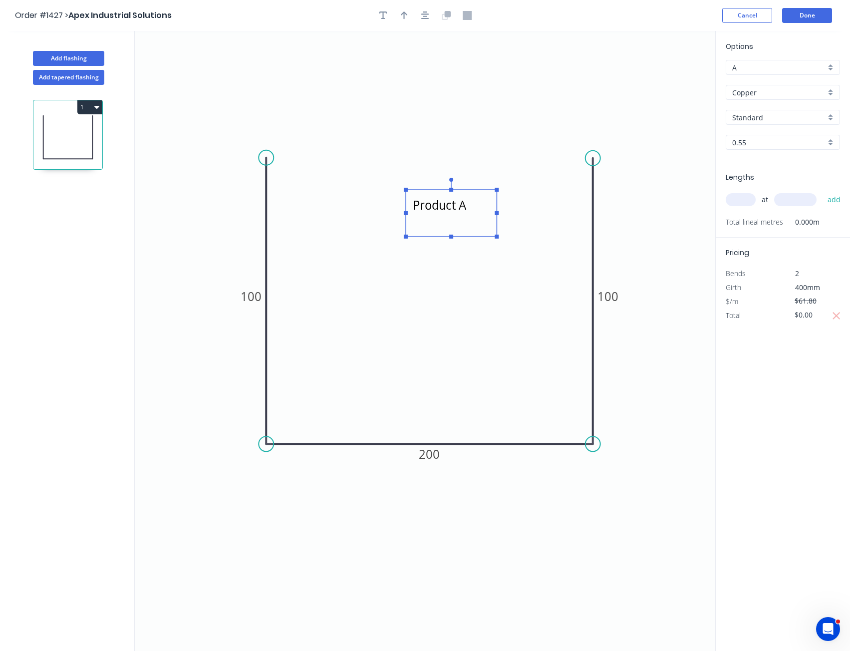
click at [779, 359] on div "Options A A Copper Copper Standard Standard 0.55 0.55 Lengths at add Total line…" at bounding box center [783, 341] width 135 height 621
click at [813, 15] on button "Done" at bounding box center [808, 15] width 50 height 15
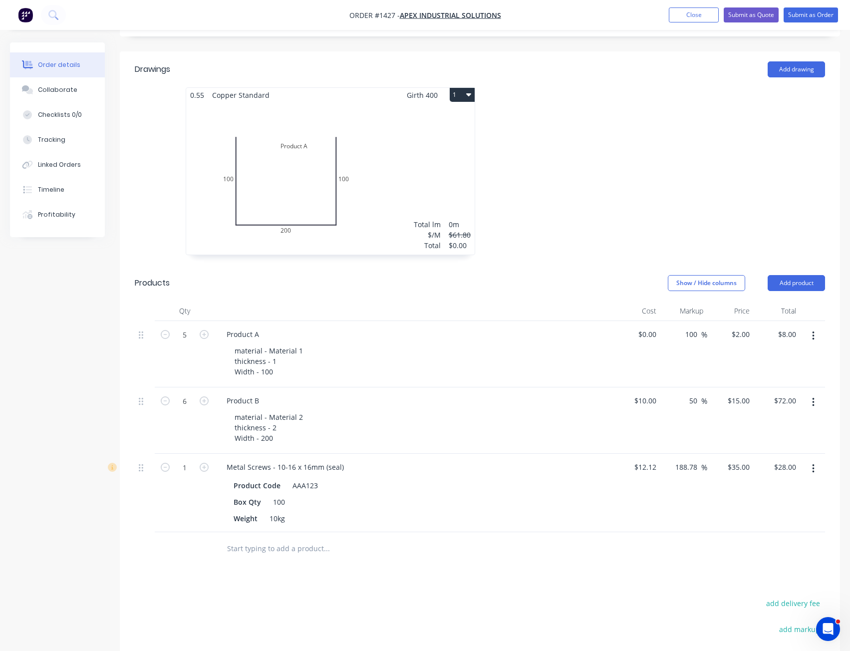
scroll to position [449, 0]
drag, startPoint x: 228, startPoint y: 300, endPoint x: 293, endPoint y: 302, distance: 65.0
click at [293, 325] on div "Product A" at bounding box center [415, 332] width 392 height 14
click at [82, 337] on div "Created by [PERSON_NAME] Created [DATE] Required [DATE] Assigned to Add team me…" at bounding box center [425, 205] width 831 height 1225
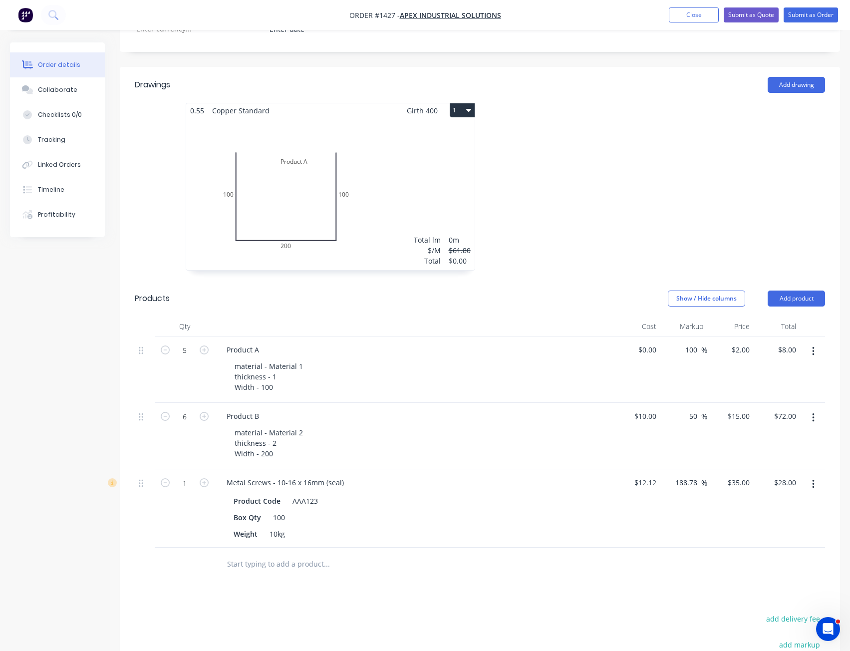
scroll to position [350, 0]
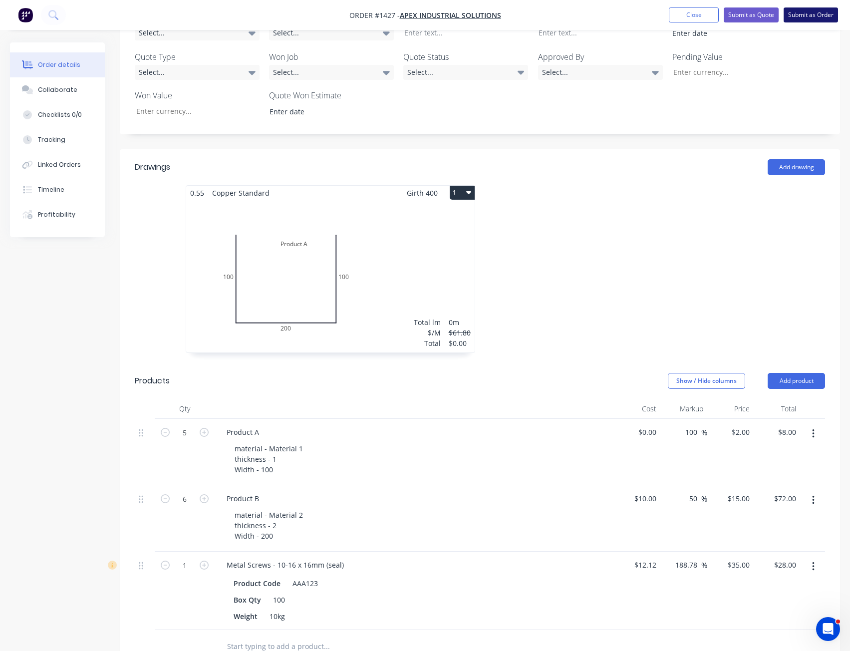
click at [813, 21] on nav "Order #1427 - Apex Industrial Solutions Add product Close Submit as Quote Submi…" at bounding box center [425, 15] width 850 height 30
click at [810, 16] on button "Submit as Order" at bounding box center [811, 14] width 54 height 15
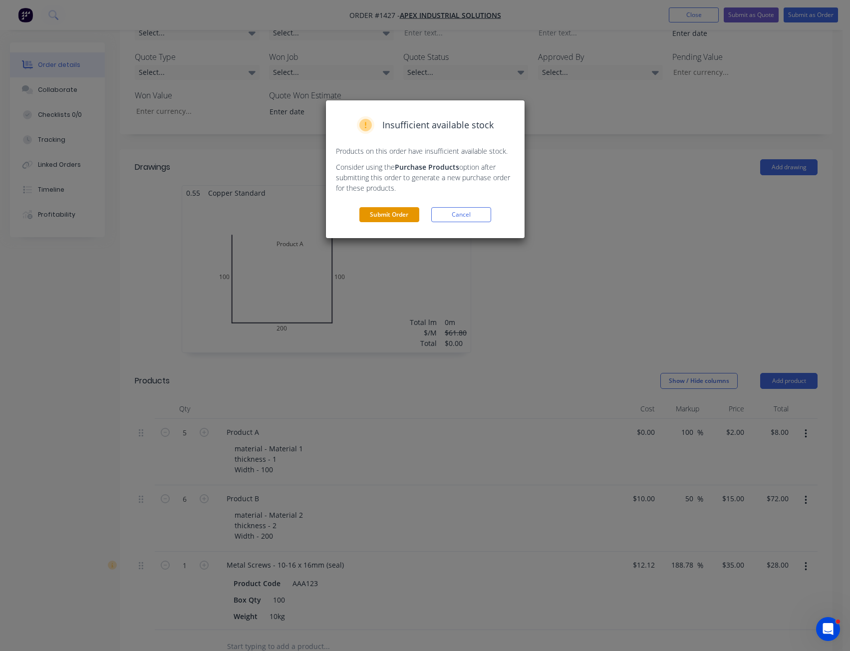
click at [401, 213] on button "Submit Order" at bounding box center [390, 214] width 60 height 15
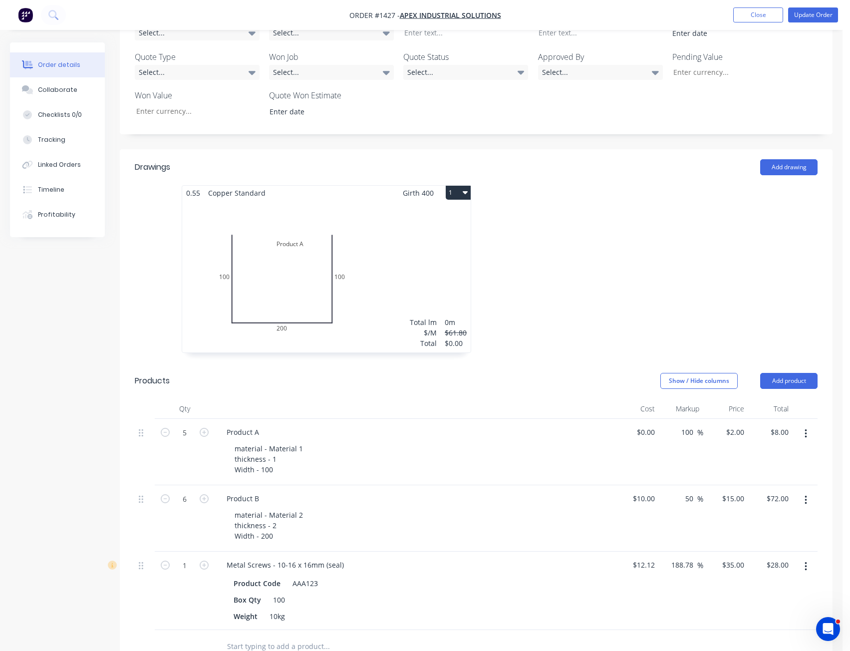
scroll to position [0, 0]
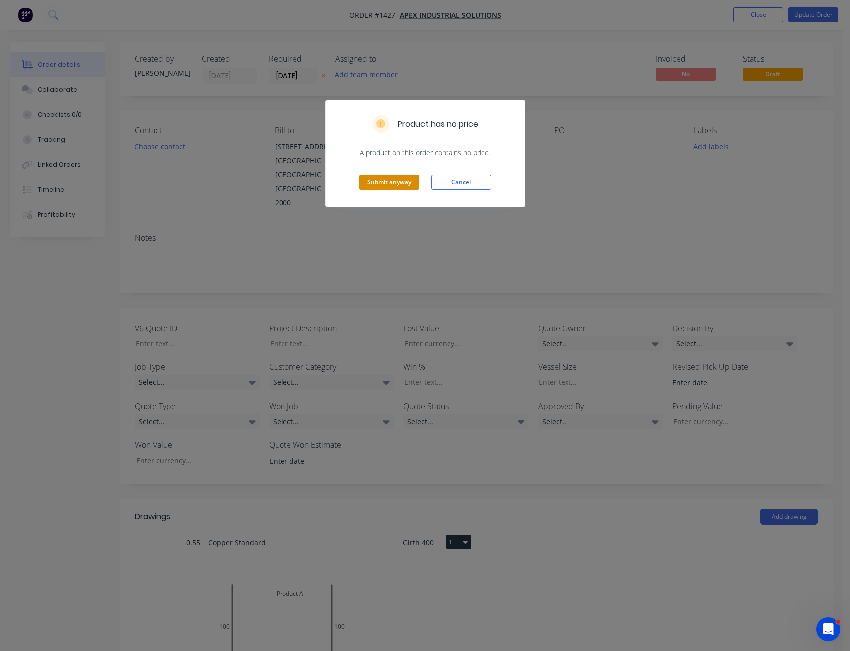
click at [406, 184] on button "Submit anyway" at bounding box center [390, 182] width 60 height 15
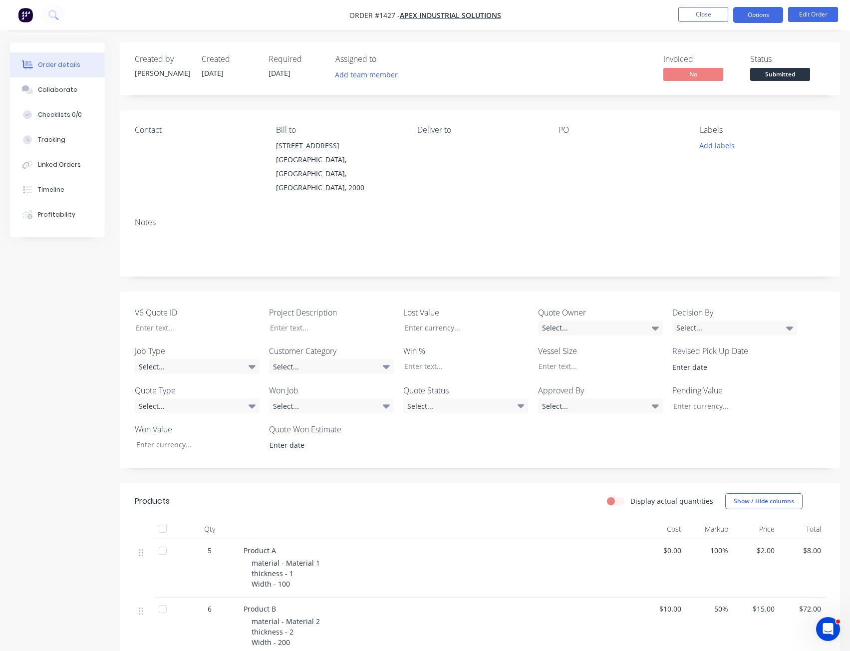
click at [763, 13] on button "Options" at bounding box center [759, 15] width 50 height 16
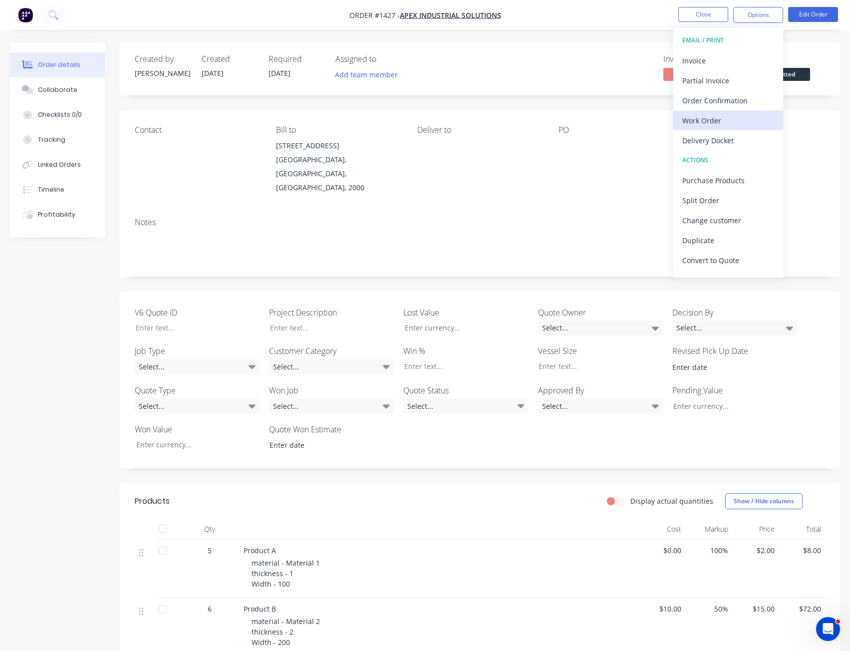
click at [717, 126] on div "Work Order" at bounding box center [729, 120] width 92 height 14
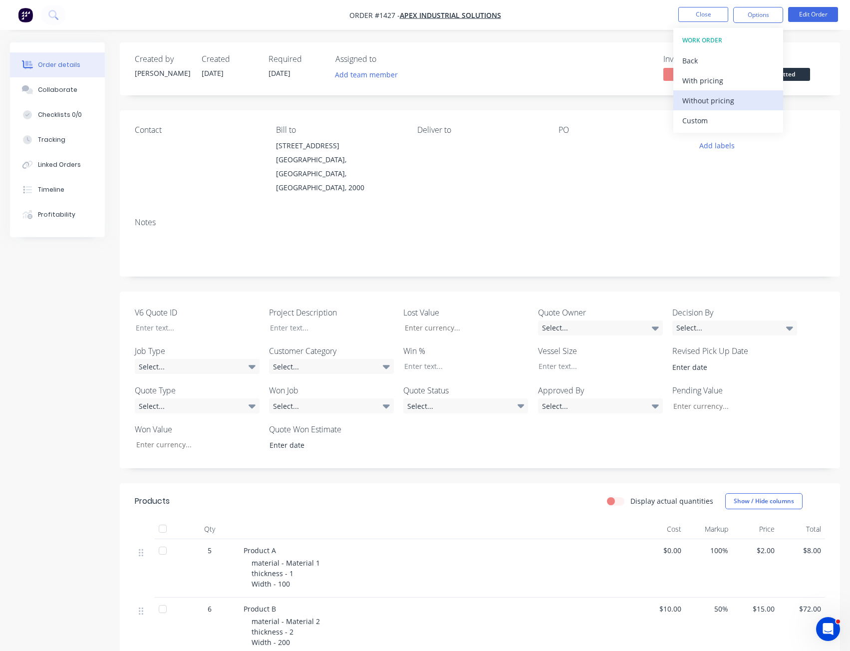
click at [737, 107] on div "Without pricing" at bounding box center [729, 100] width 92 height 14
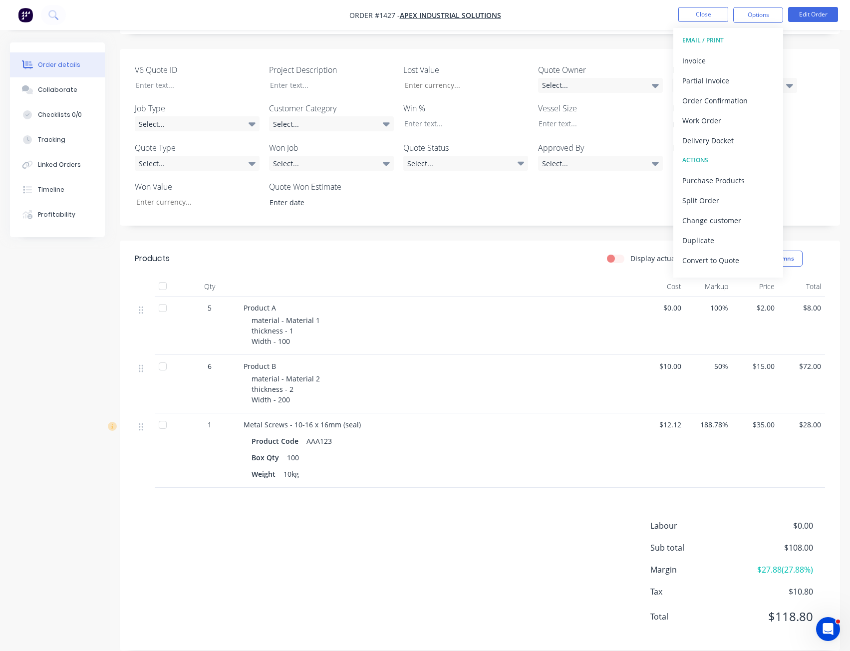
scroll to position [243, 0]
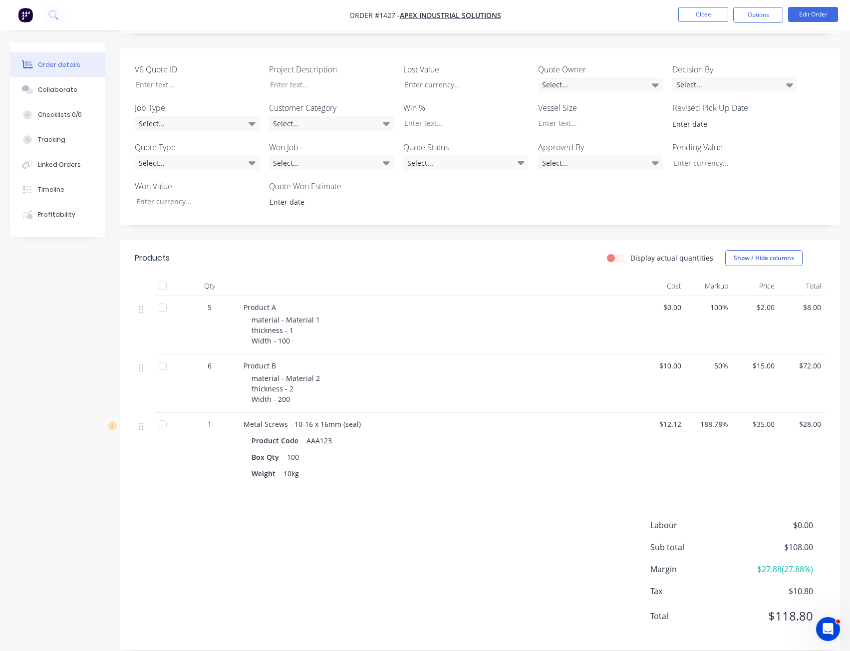
click at [411, 253] on header "Products Display actual quantities Show / Hide columns" at bounding box center [480, 258] width 721 height 36
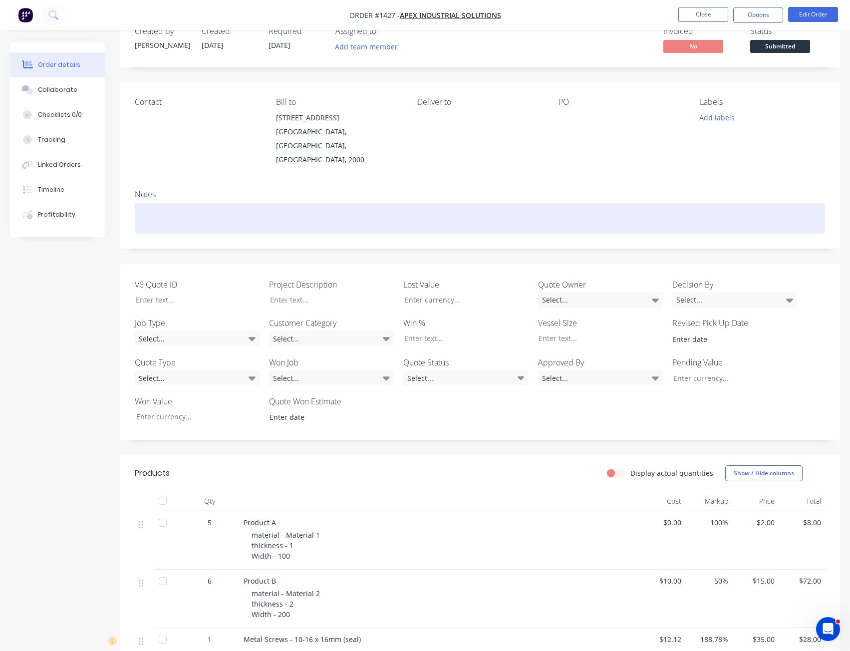
scroll to position [0, 0]
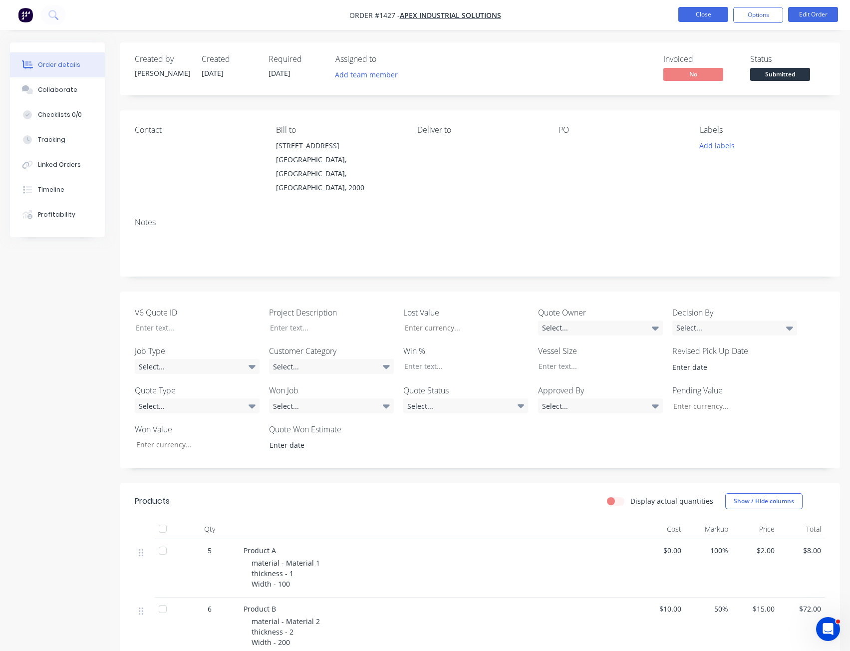
click at [704, 18] on button "Close" at bounding box center [704, 14] width 50 height 15
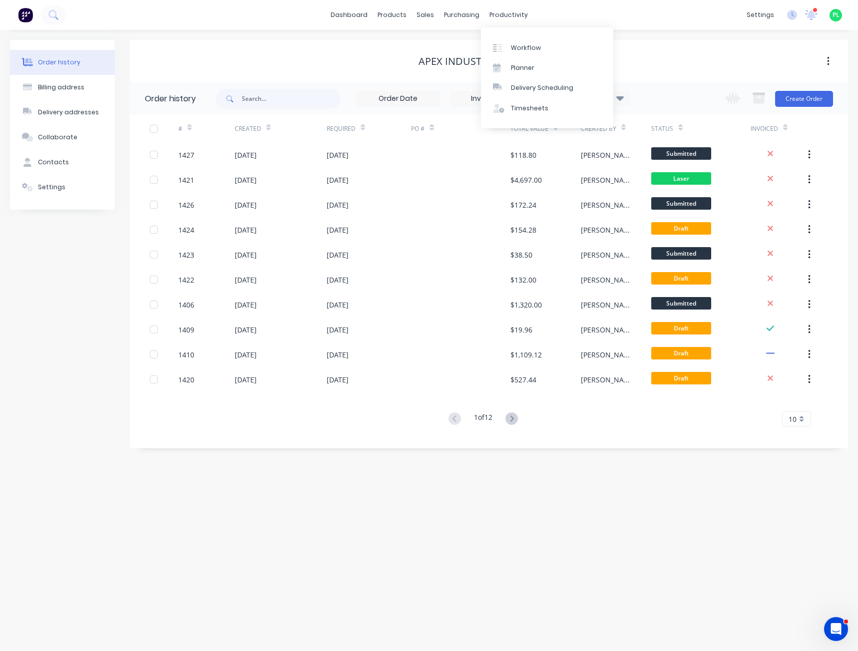
click at [544, 10] on div "dashboard products sales purchasing productivity dashboard products Product Cat…" at bounding box center [429, 15] width 858 height 30
click at [449, 48] on div "Sales Orders" at bounding box center [461, 47] width 41 height 9
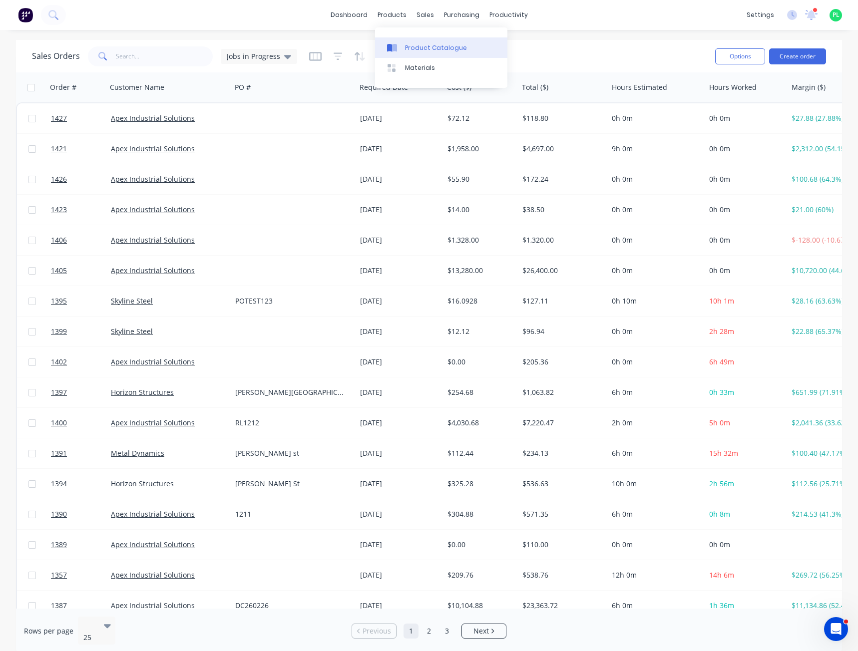
drag, startPoint x: 421, startPoint y: 48, endPoint x: 412, endPoint y: 50, distance: 9.6
click at [421, 48] on div "Product Catalogue" at bounding box center [436, 47] width 62 height 9
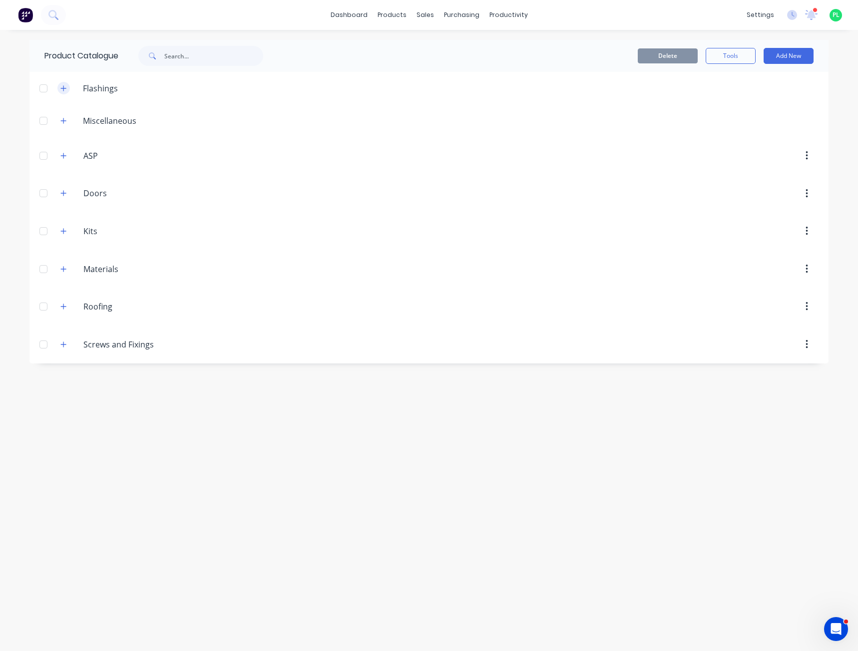
drag, startPoint x: 60, startPoint y: 86, endPoint x: 64, endPoint y: 90, distance: 5.3
click at [60, 86] on icon "button" at bounding box center [63, 88] width 6 height 7
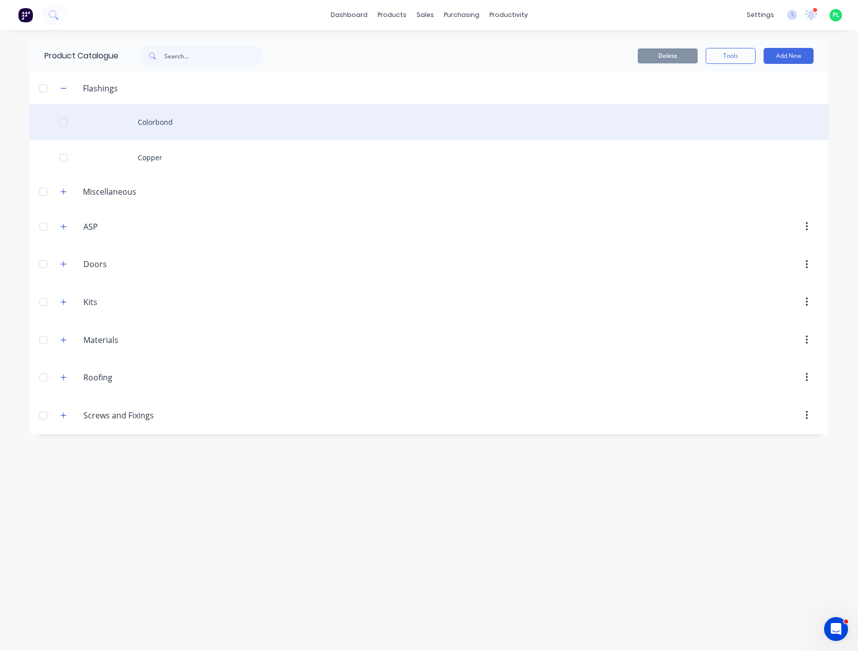
click at [185, 131] on div "Colorbond" at bounding box center [428, 121] width 799 height 35
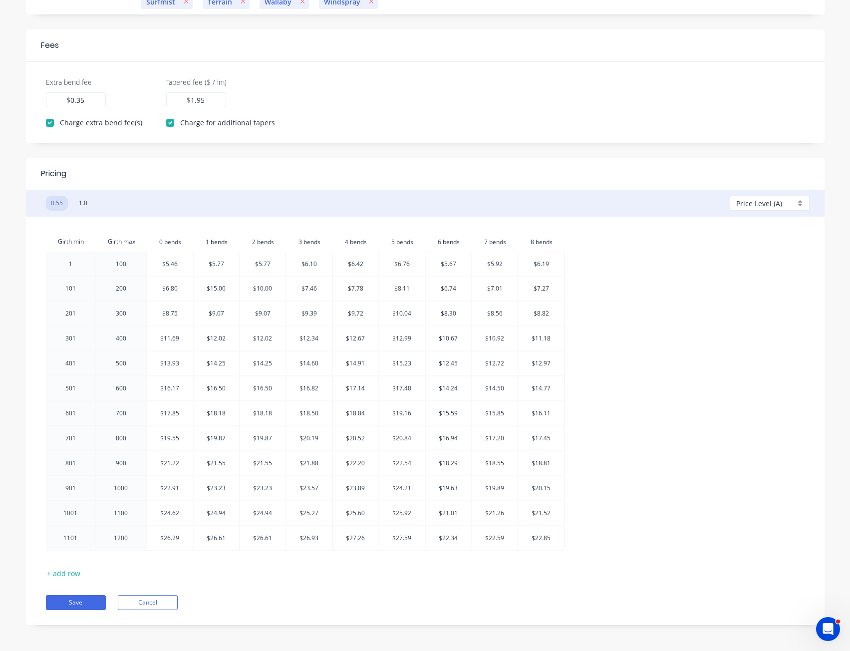
scroll to position [244, 0]
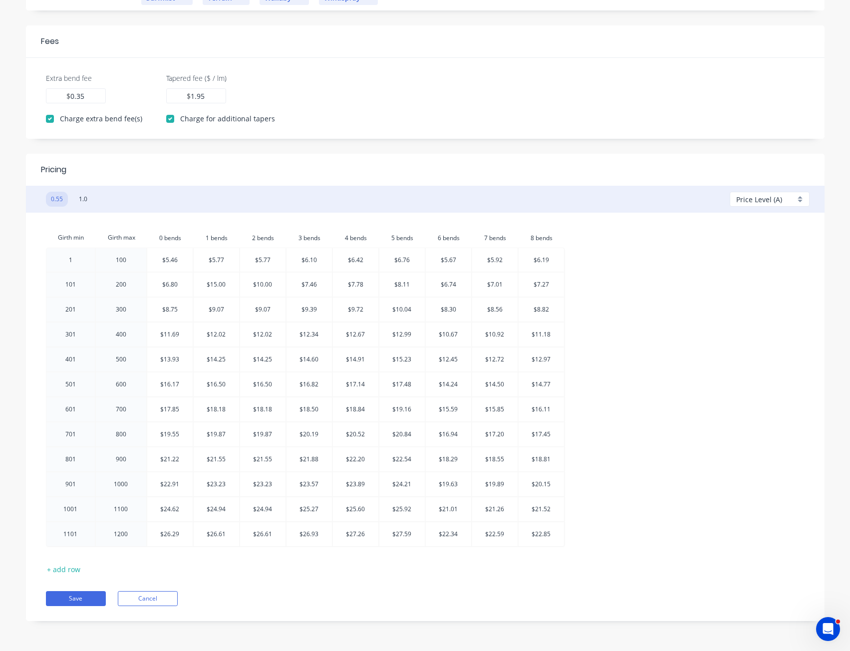
click at [695, 358] on div "Girth min Girth max 0.bends 0 bends 1.bends 1 bends 2.bends 2 bends 3.bends 3 b…" at bounding box center [425, 389] width 759 height 323
click at [633, 300] on div "Girth min Girth max 0.bends 0 bends 1.bends 1 bends 2.bends 2 bends 3.bends 3 b…" at bounding box center [425, 389] width 759 height 323
click at [671, 328] on div "Girth min Girth max 0.bends 0 bends 1.bends 1 bends 2.bends 2 bends 3.bends 3 b…" at bounding box center [425, 389] width 759 height 323
click at [620, 376] on div "Girth min Girth max 0.bends 0 bends 1.bends 1 bends 2.bends 2 bends 3.bends 3 b…" at bounding box center [425, 389] width 759 height 323
click at [676, 327] on div "Girth min Girth max 0.bends 0 bends 1.bends 1 bends 2.bends 2 bends 3.bends 3 b…" at bounding box center [425, 389] width 759 height 323
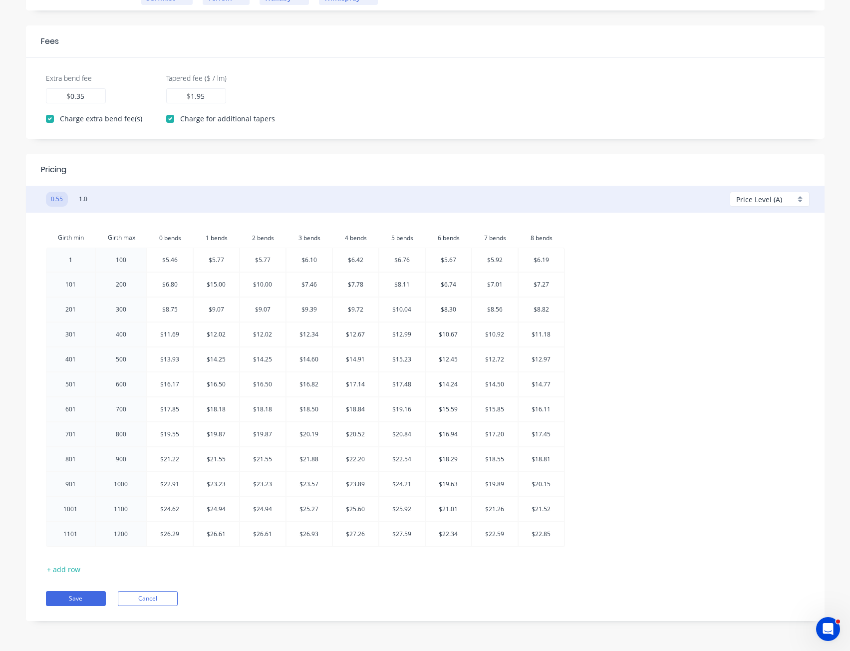
click at [608, 360] on div "Girth min Girth max 0.bends 0 bends 1.bends 1 bends 2.bends 2 bends 3.bends 3 b…" at bounding box center [425, 389] width 759 height 323
